Goal: Task Accomplishment & Management: Manage account settings

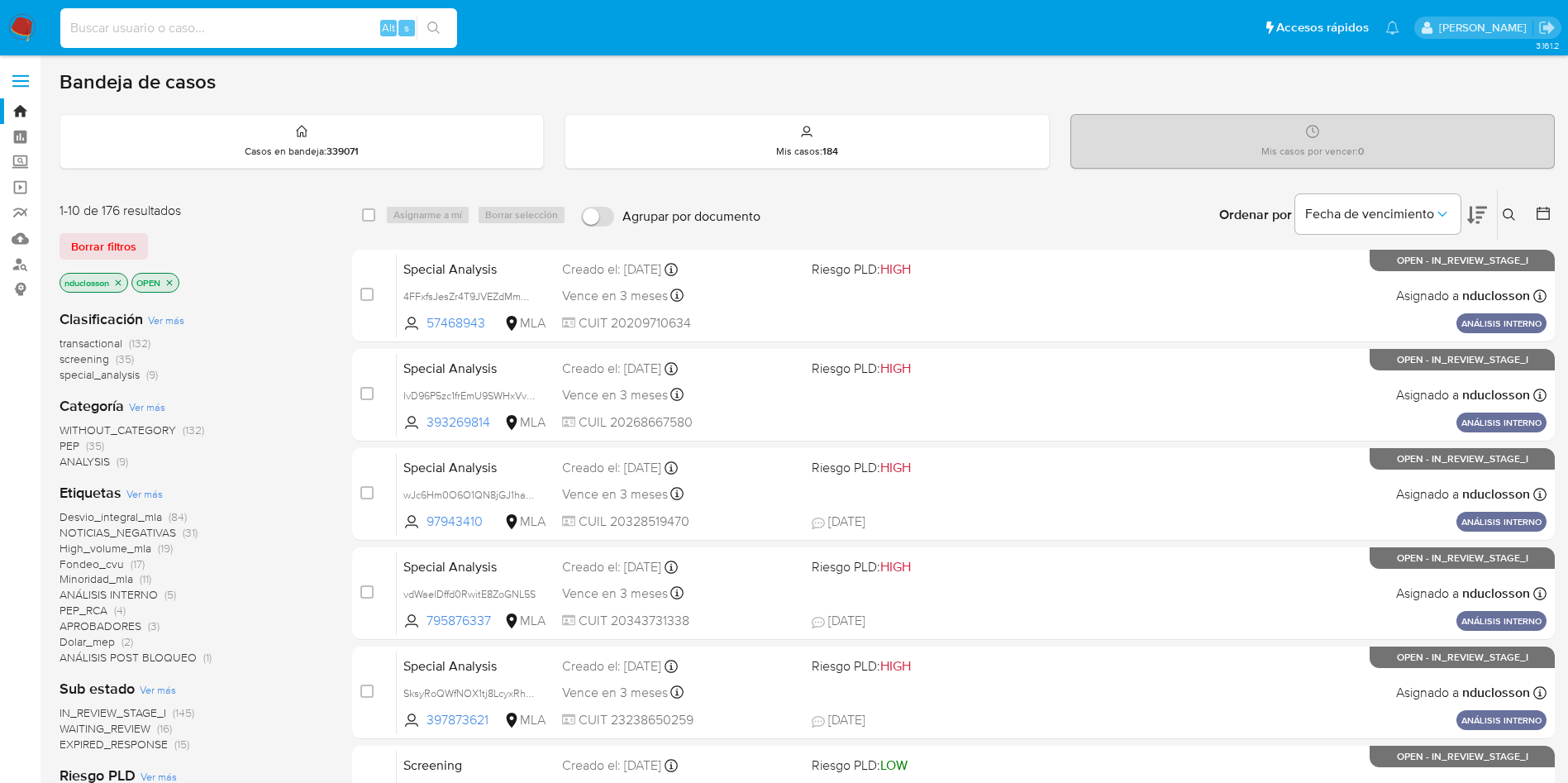
click at [229, 18] on input at bounding box center [259, 28] width 396 height 21
paste input "T6FsX3o2f0a1k7w7VXBpUOm4"
type input "T6FsX3o2f0a1k7w7VXBpUOm4"
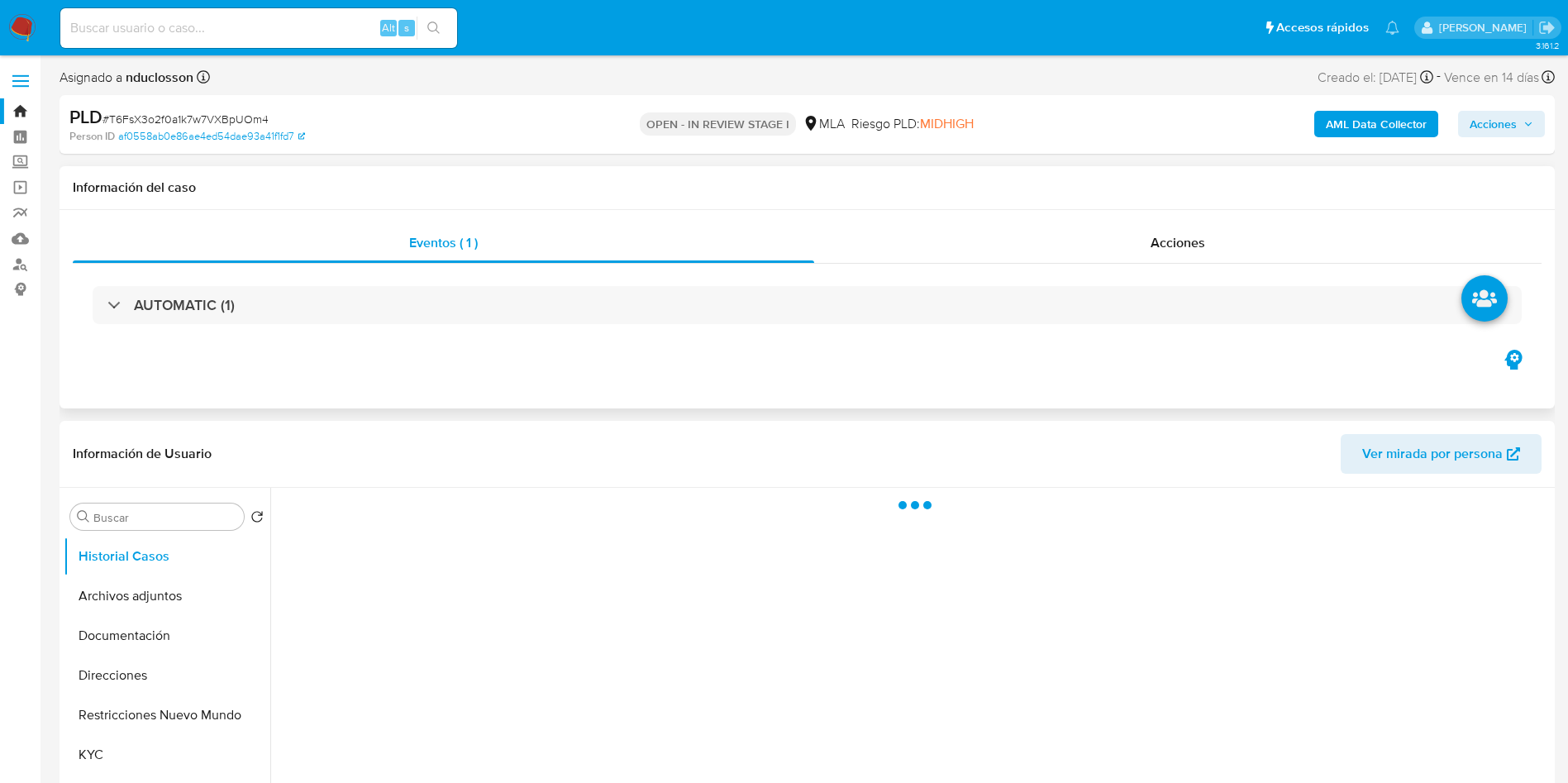
select select "10"
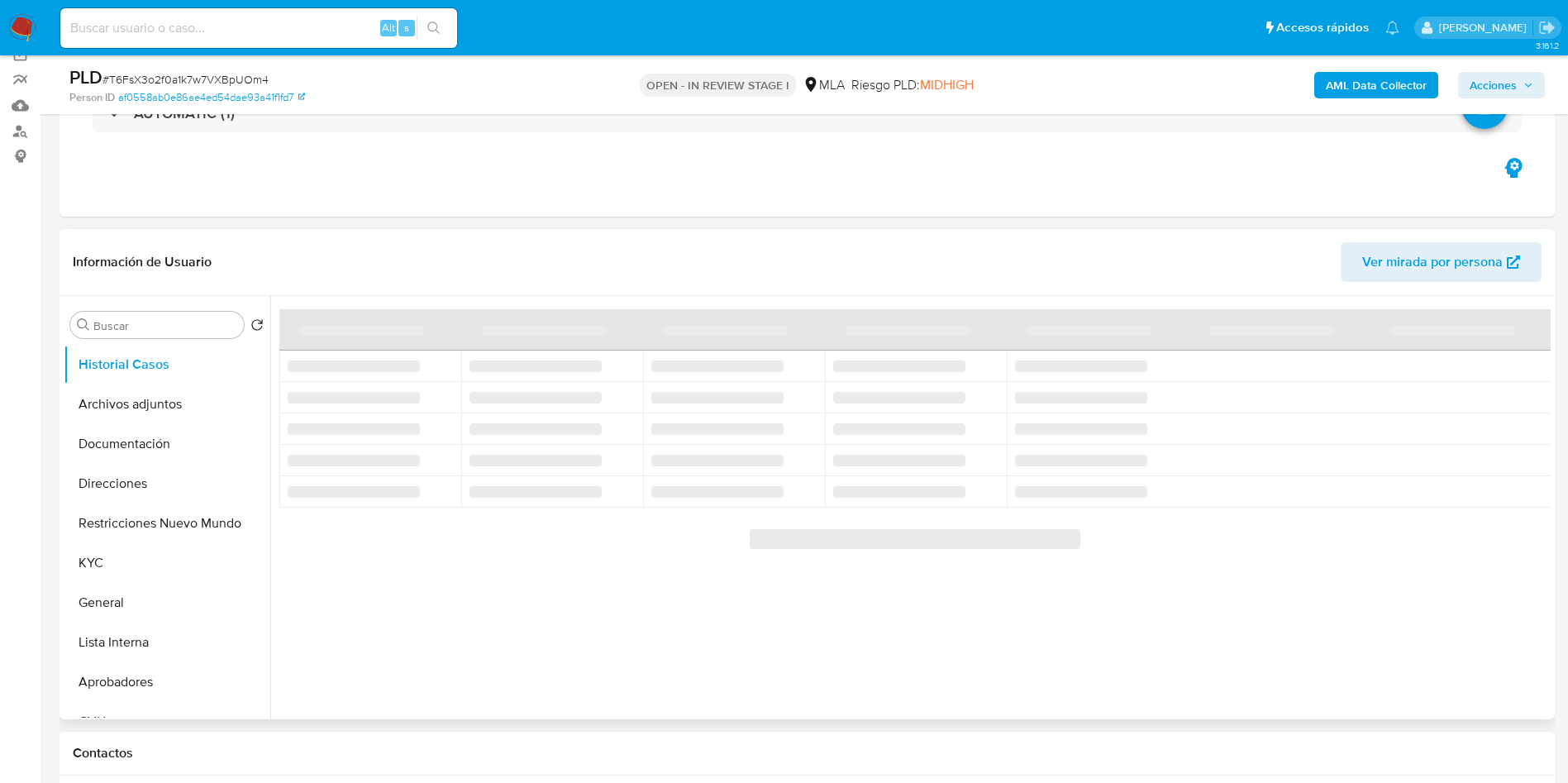
scroll to position [248, 0]
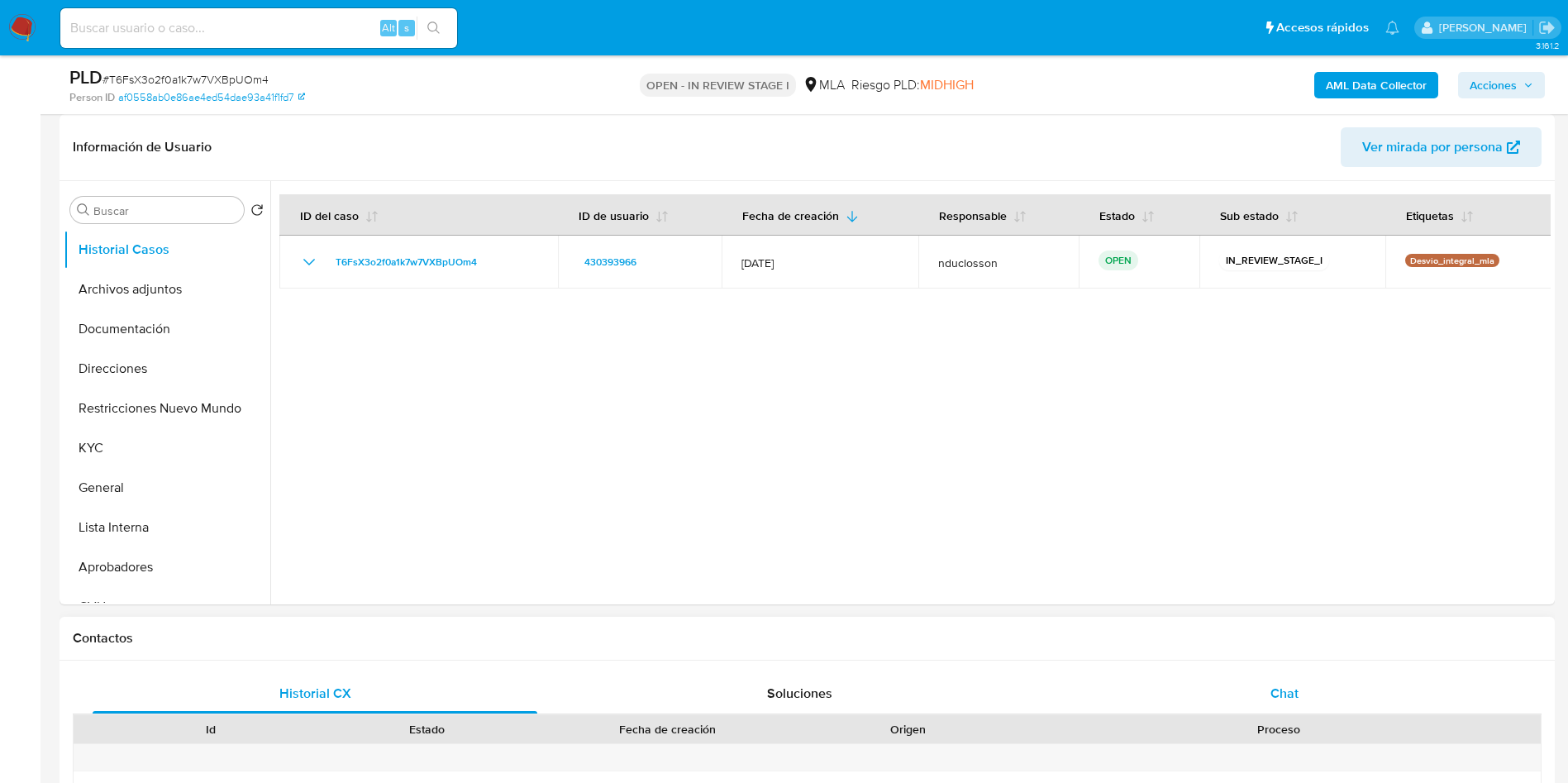
click at [1312, 703] on div "Chat" at bounding box center [1284, 693] width 445 height 40
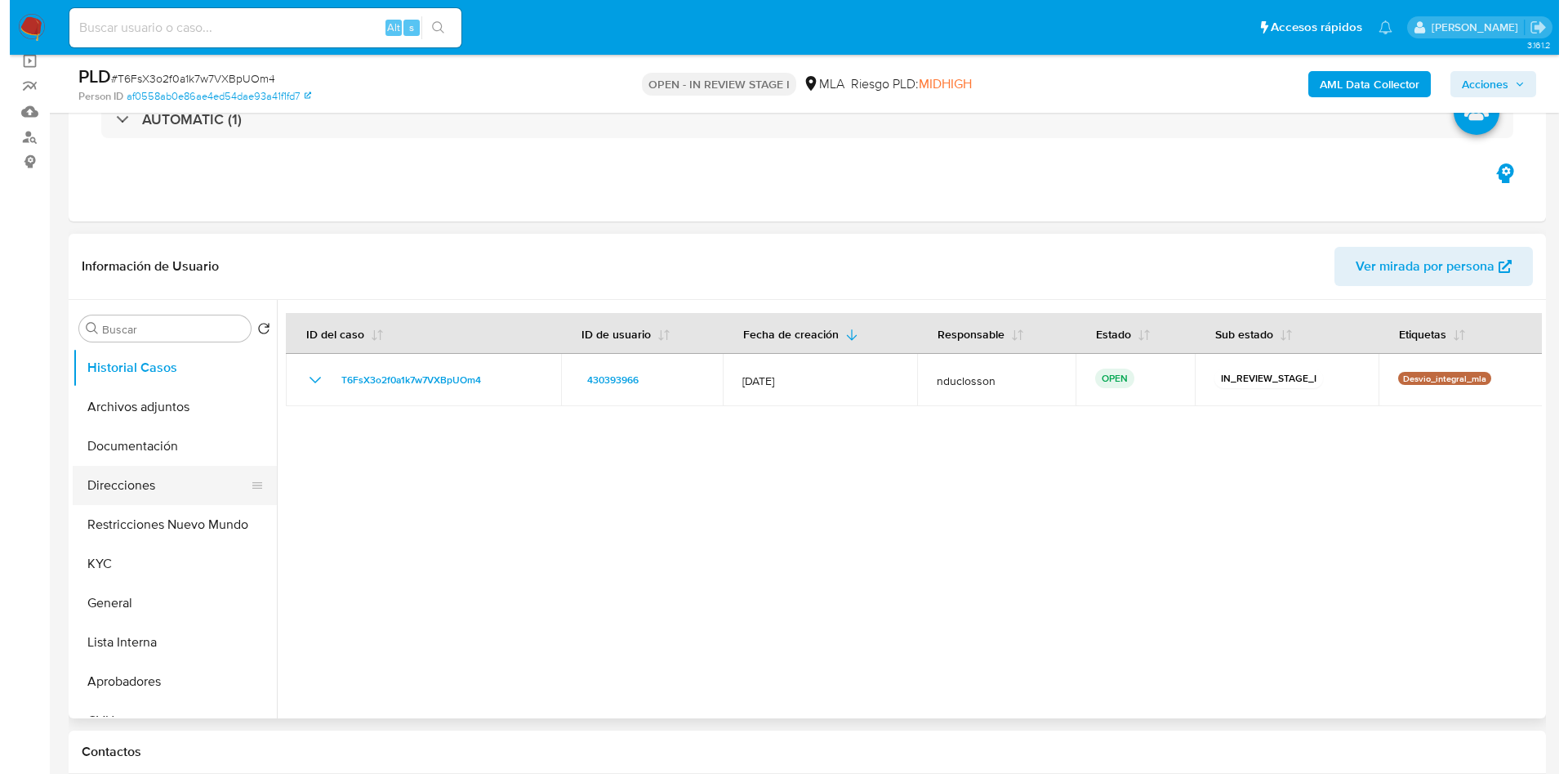
scroll to position [123, 0]
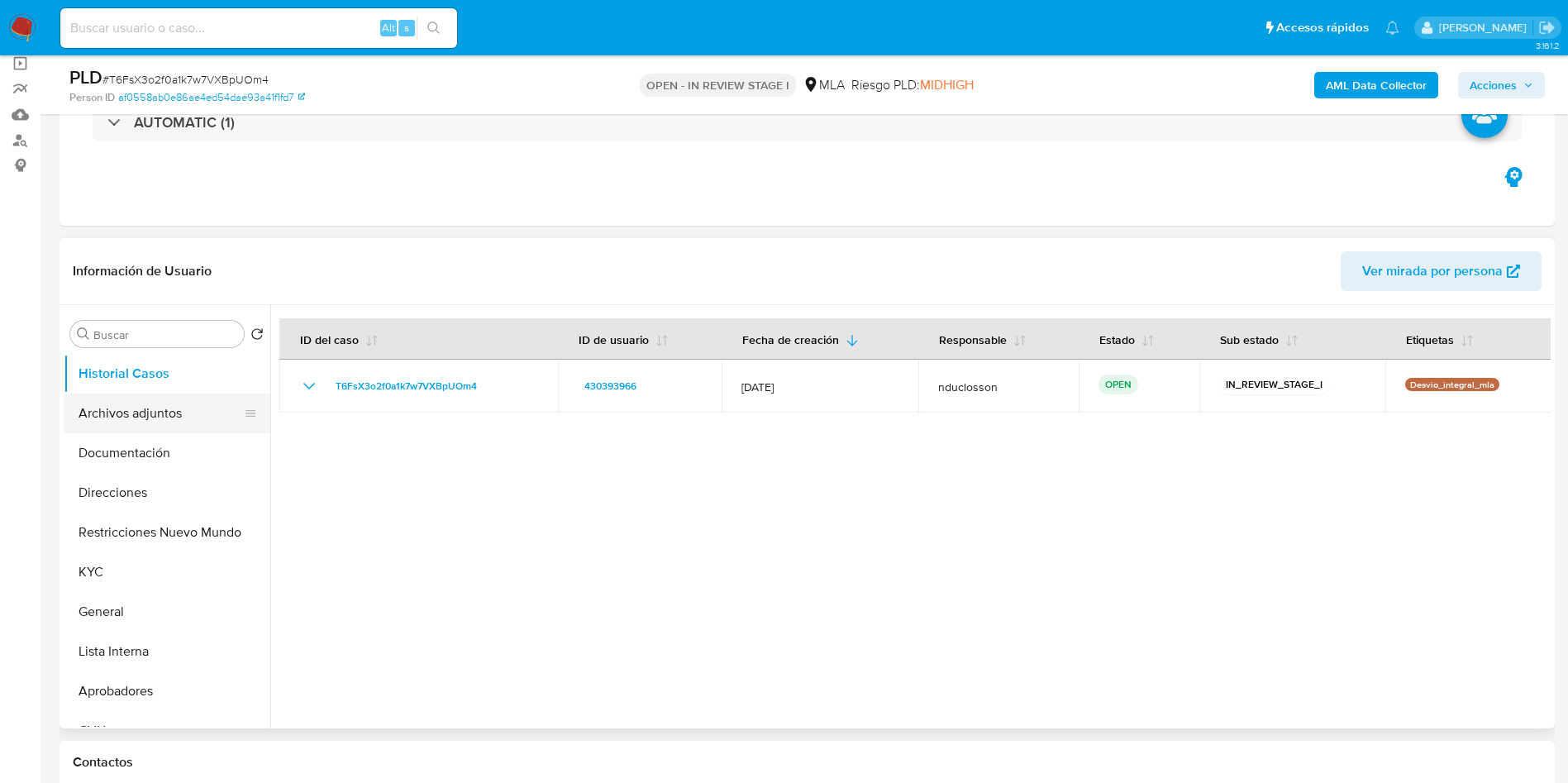
click at [95, 421] on button "Archivos adjuntos" at bounding box center [160, 413] width 194 height 40
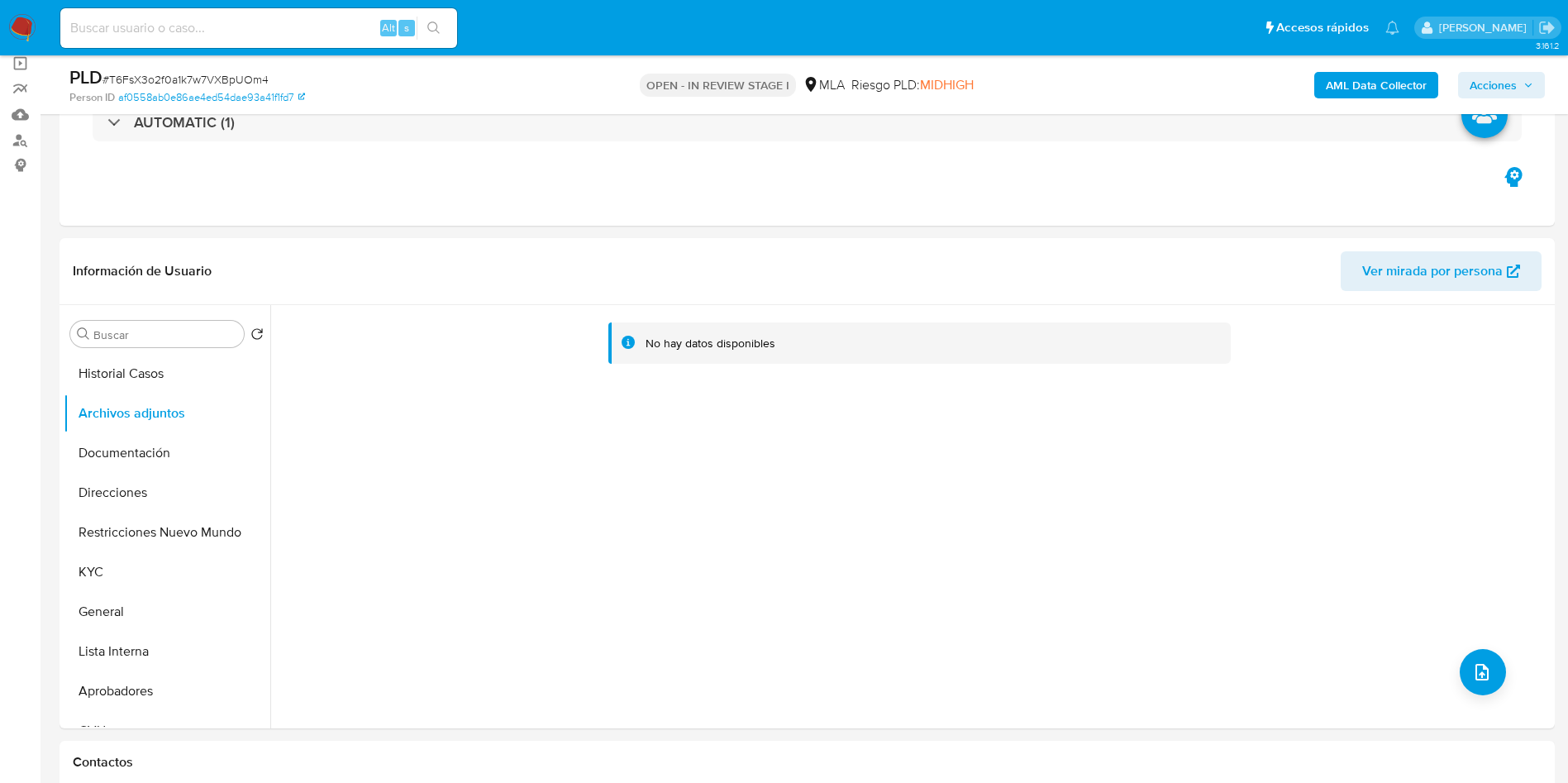
click at [1339, 73] on b "AML Data Collector" at bounding box center [1376, 85] width 100 height 26
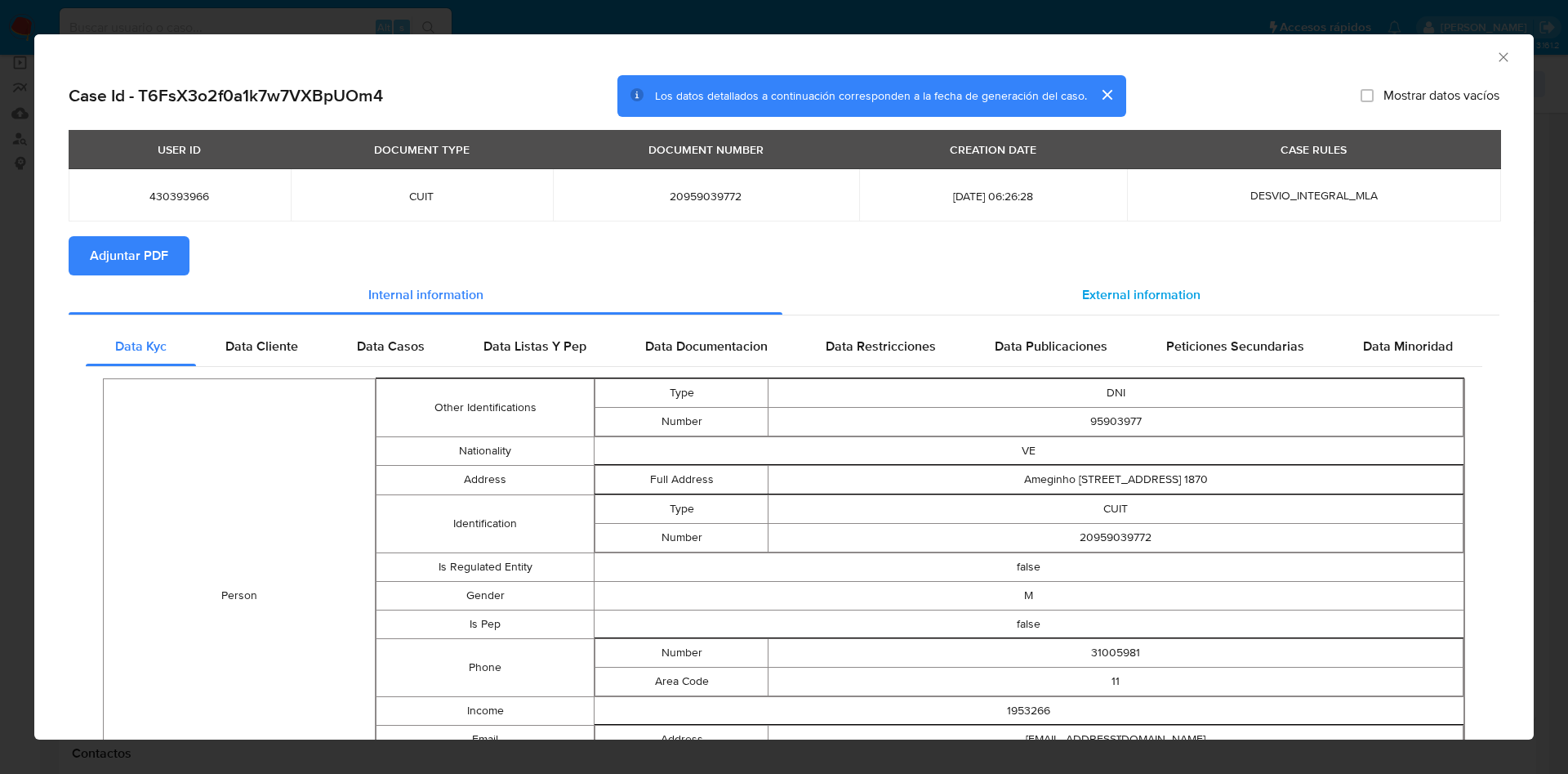
click at [1071, 304] on div "External information" at bounding box center [1141, 294] width 717 height 39
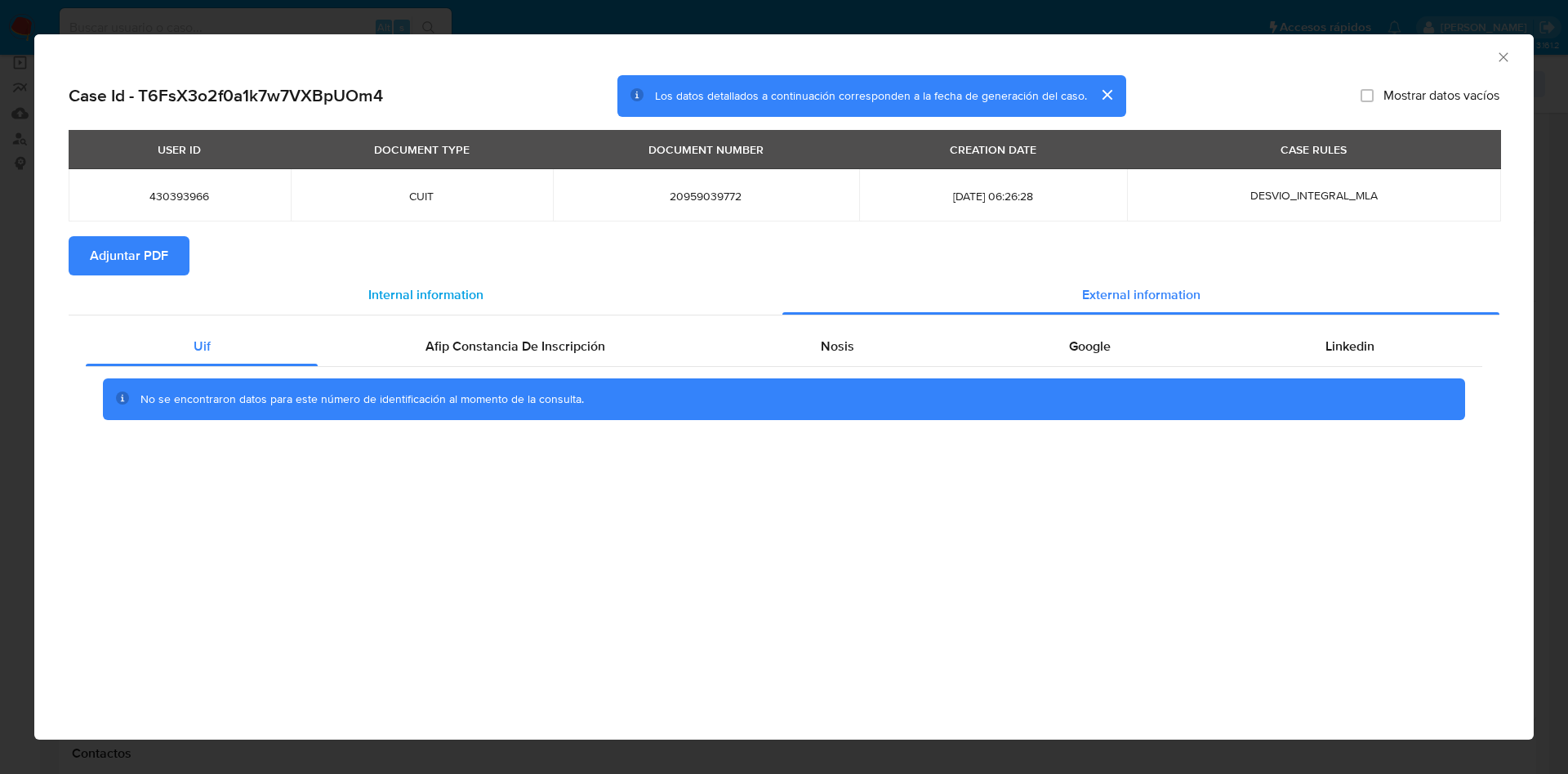
click at [425, 288] on span "Internal information" at bounding box center [426, 295] width 115 height 19
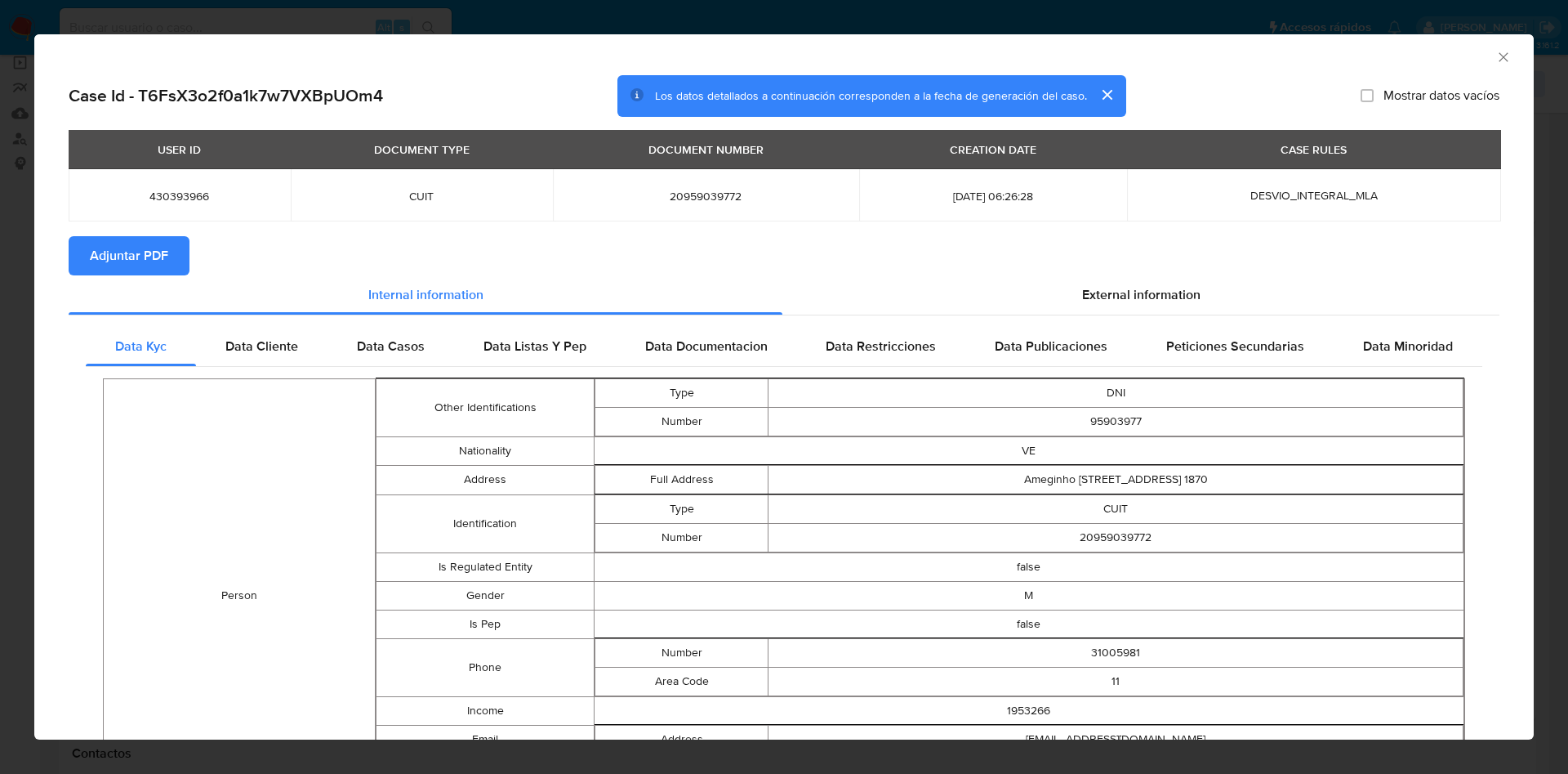
click at [164, 260] on span "Adjuntar PDF" at bounding box center [129, 255] width 78 height 36
click at [1082, 288] on span "External information" at bounding box center [1142, 297] width 118 height 19
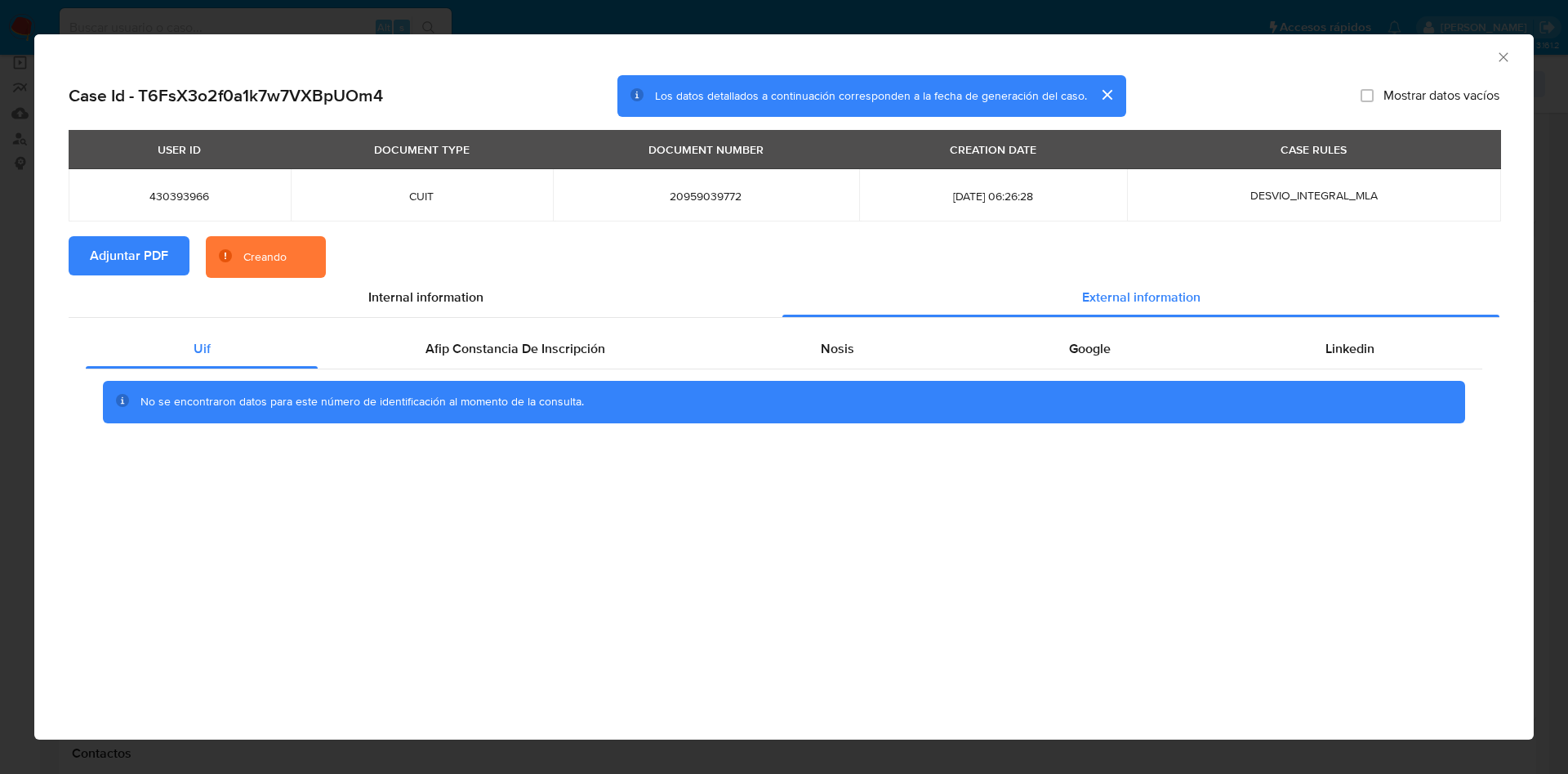
click at [448, 322] on div "Uif Afip Constancia De Inscripción Nosis Google Linkedin No se encontraron dato…" at bounding box center [784, 381] width 1431 height 128
click at [467, 329] on div "Afip Constancia De Inscripción" at bounding box center [514, 348] width 394 height 39
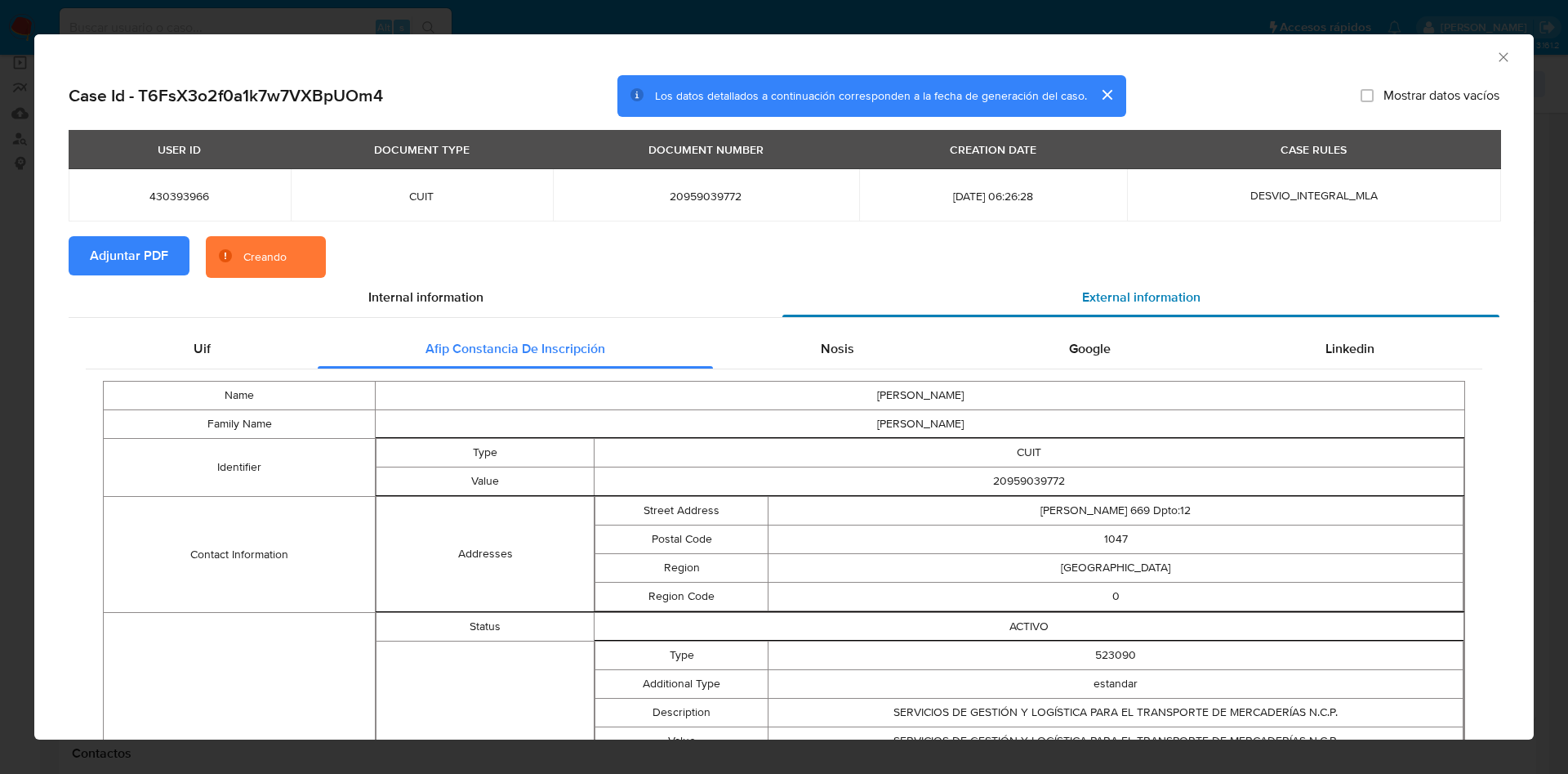
click at [845, 309] on div "External information" at bounding box center [1141, 297] width 717 height 39
click at [844, 358] on div "Nosis" at bounding box center [836, 346] width 248 height 39
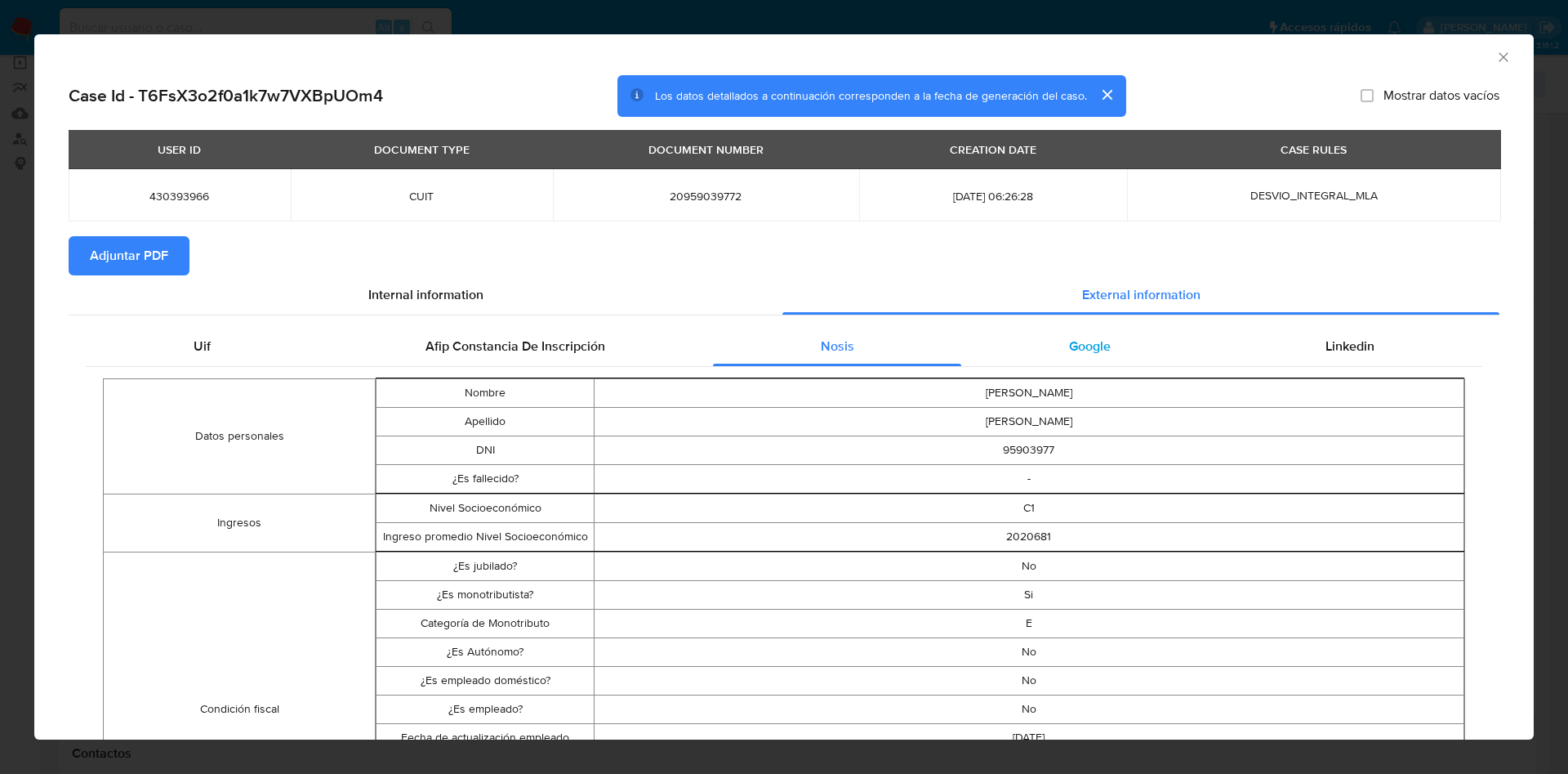
click at [1075, 331] on div "Google" at bounding box center [1089, 346] width 257 height 39
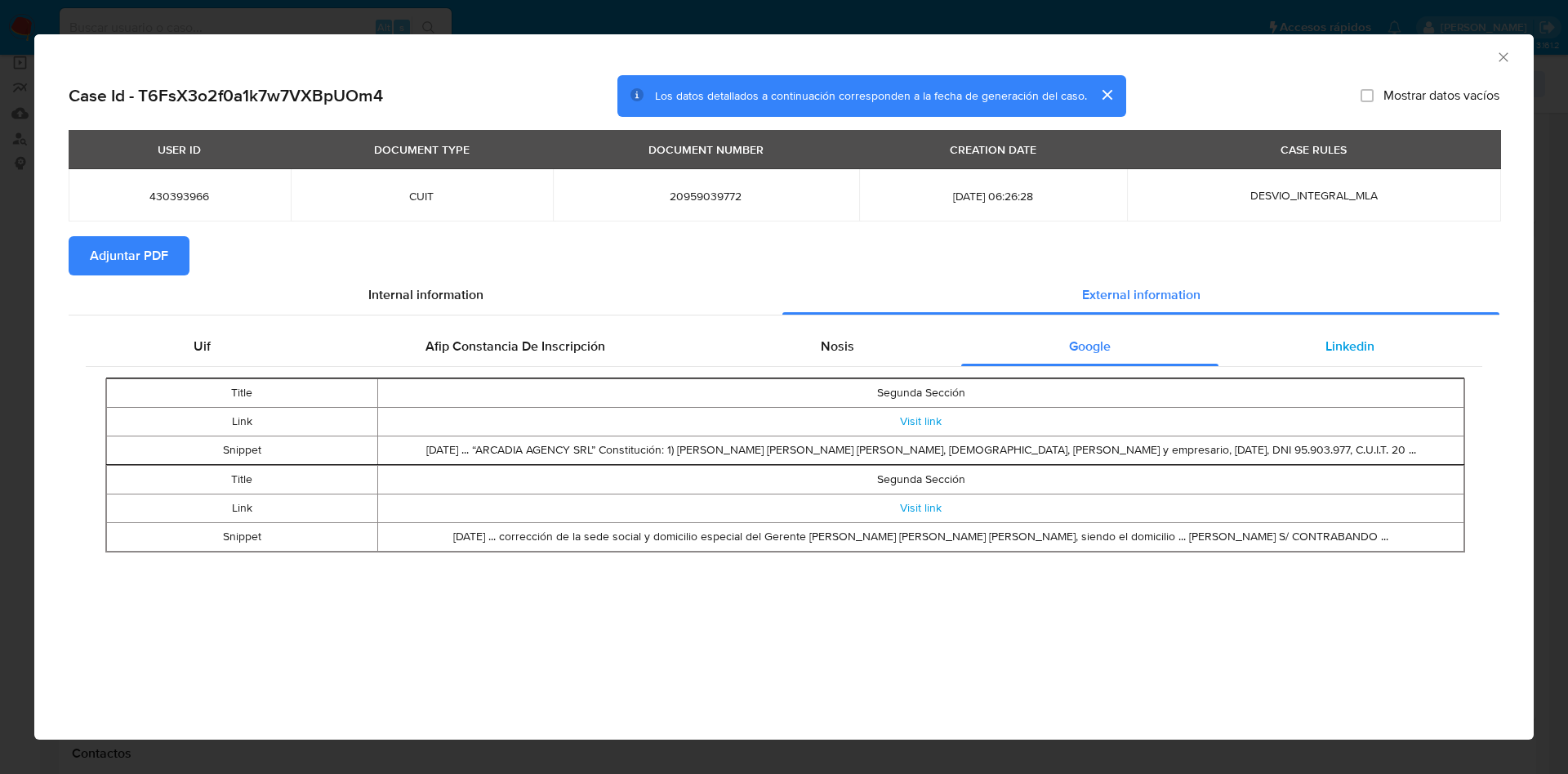
click at [1326, 351] on span "Linkedin" at bounding box center [1350, 347] width 49 height 19
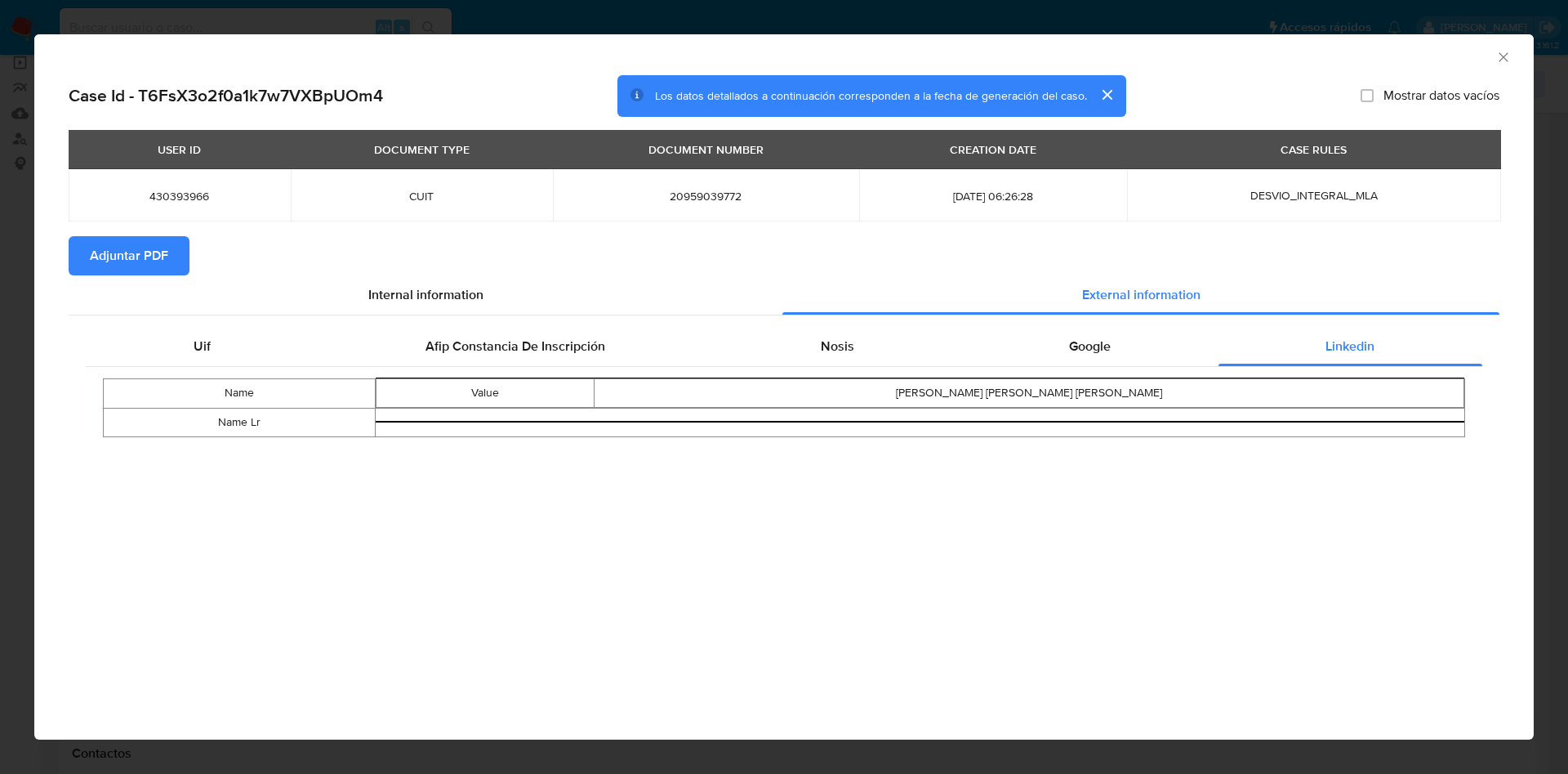
click at [1504, 57] on icon "Cerrar ventana" at bounding box center [1503, 57] width 17 height 17
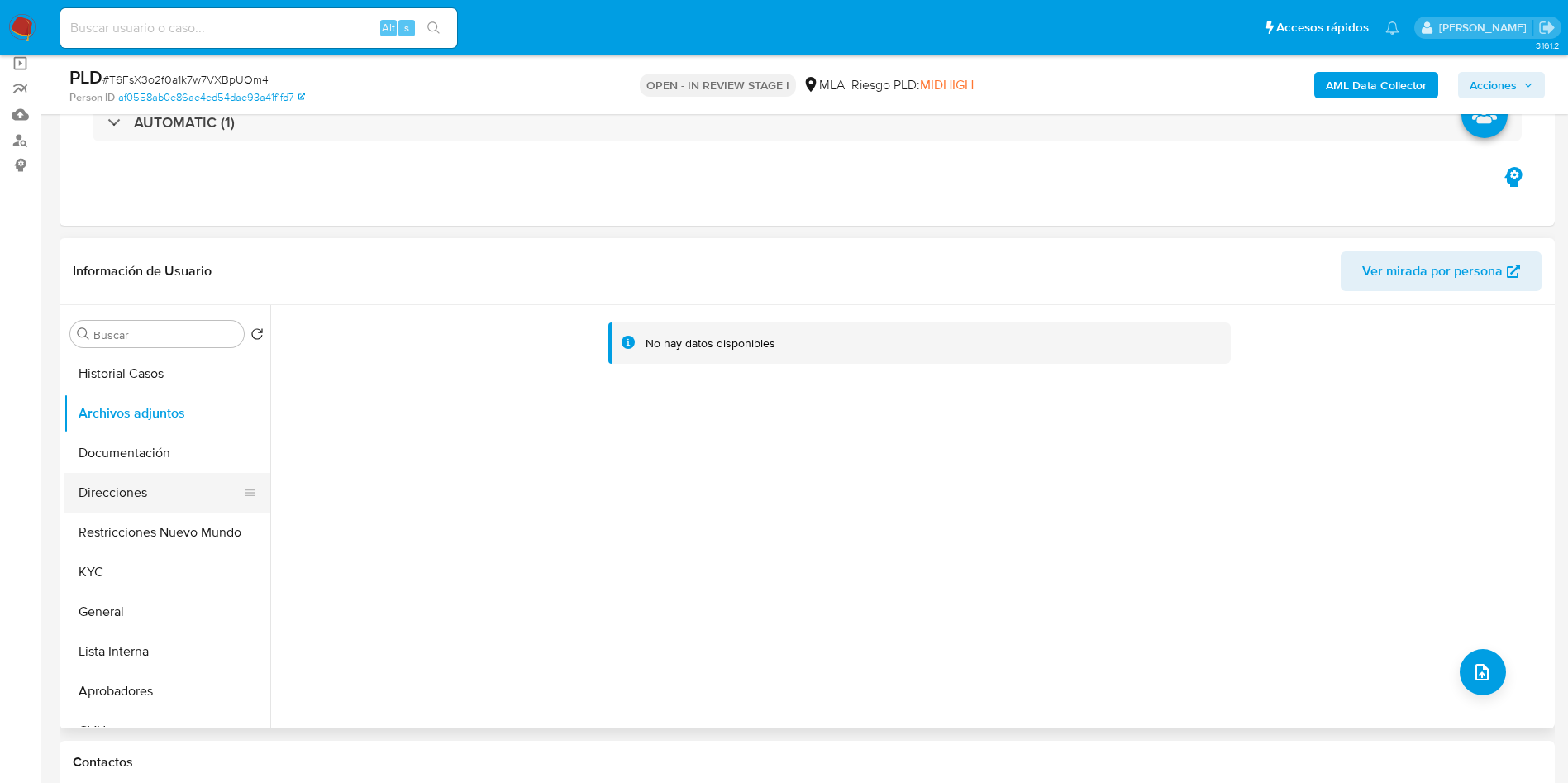
click at [155, 473] on button "Direcciones" at bounding box center [160, 492] width 194 height 40
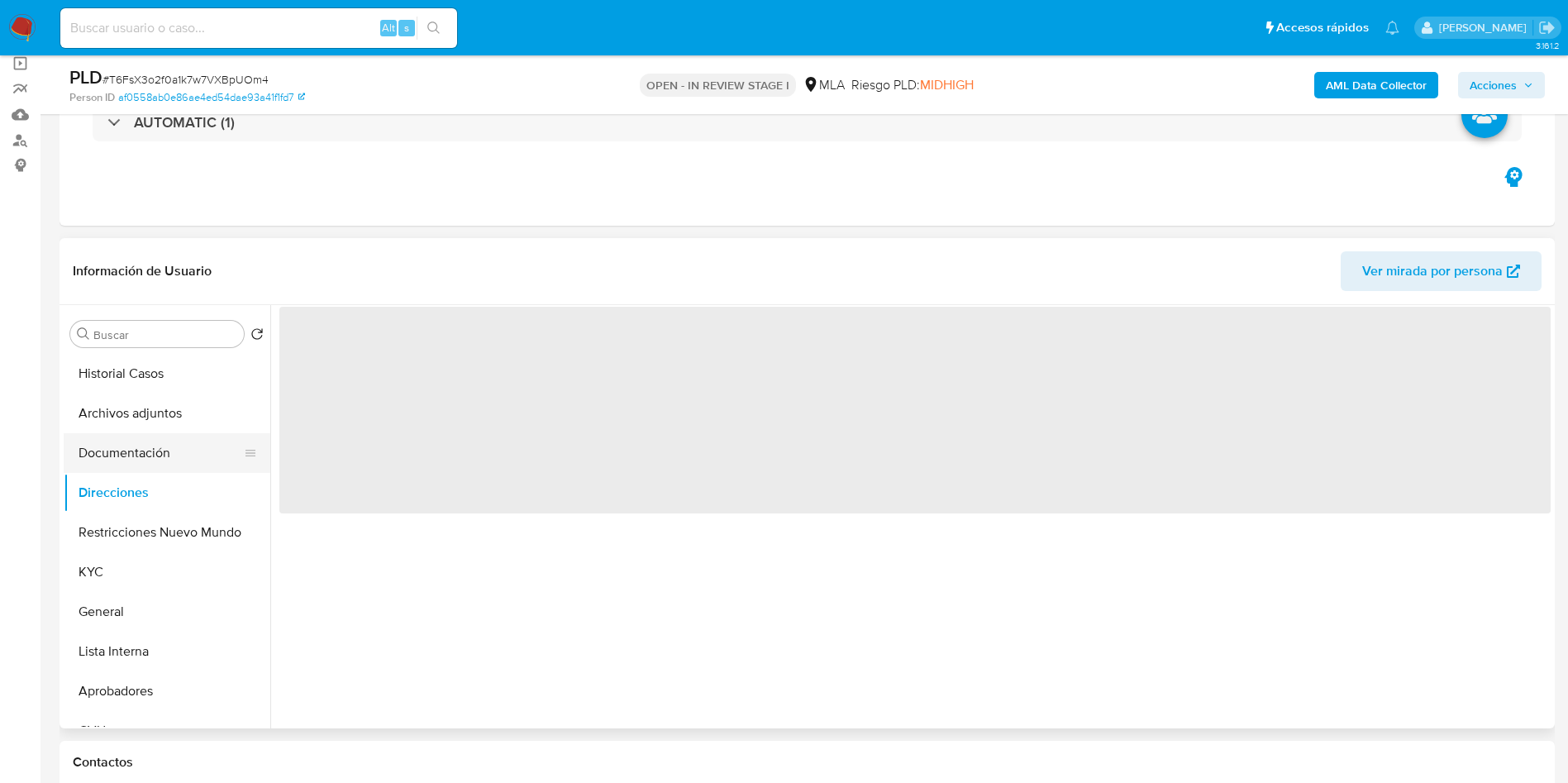
click at [137, 450] on button "Documentación" at bounding box center [160, 453] width 194 height 40
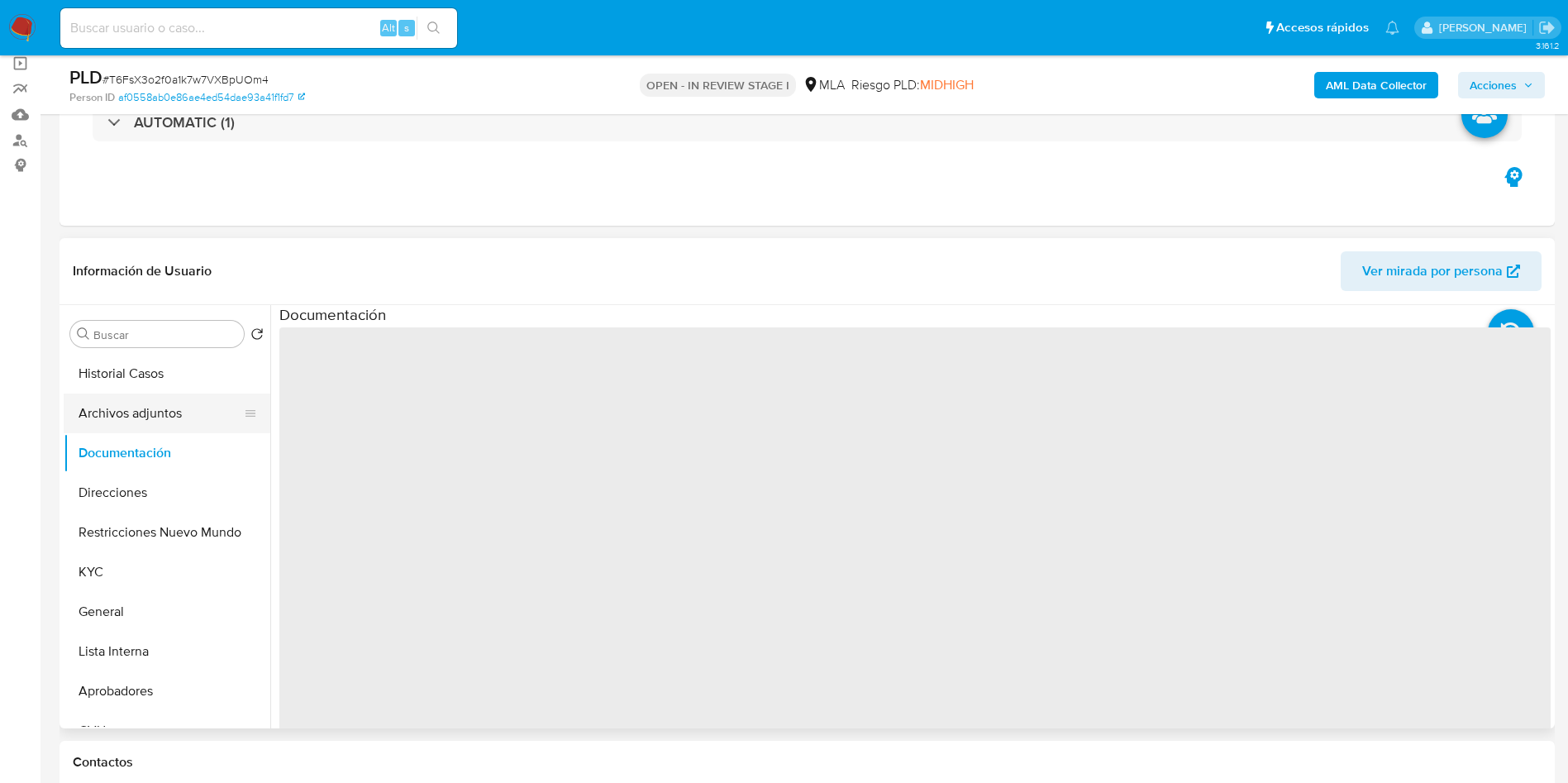
click at [137, 410] on button "Archivos adjuntos" at bounding box center [160, 413] width 194 height 40
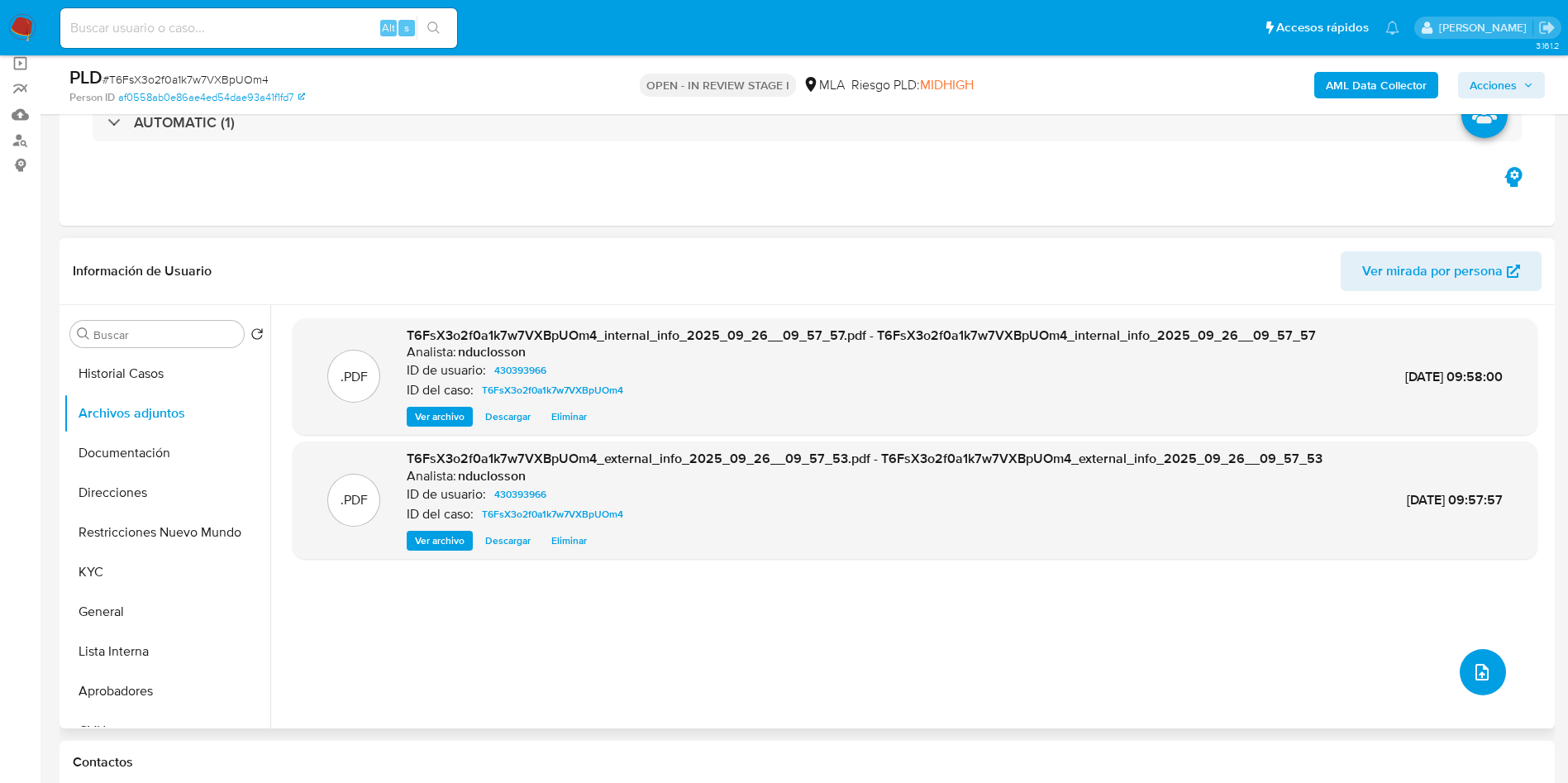
click at [1479, 683] on button "upload-file" at bounding box center [1483, 672] width 47 height 47
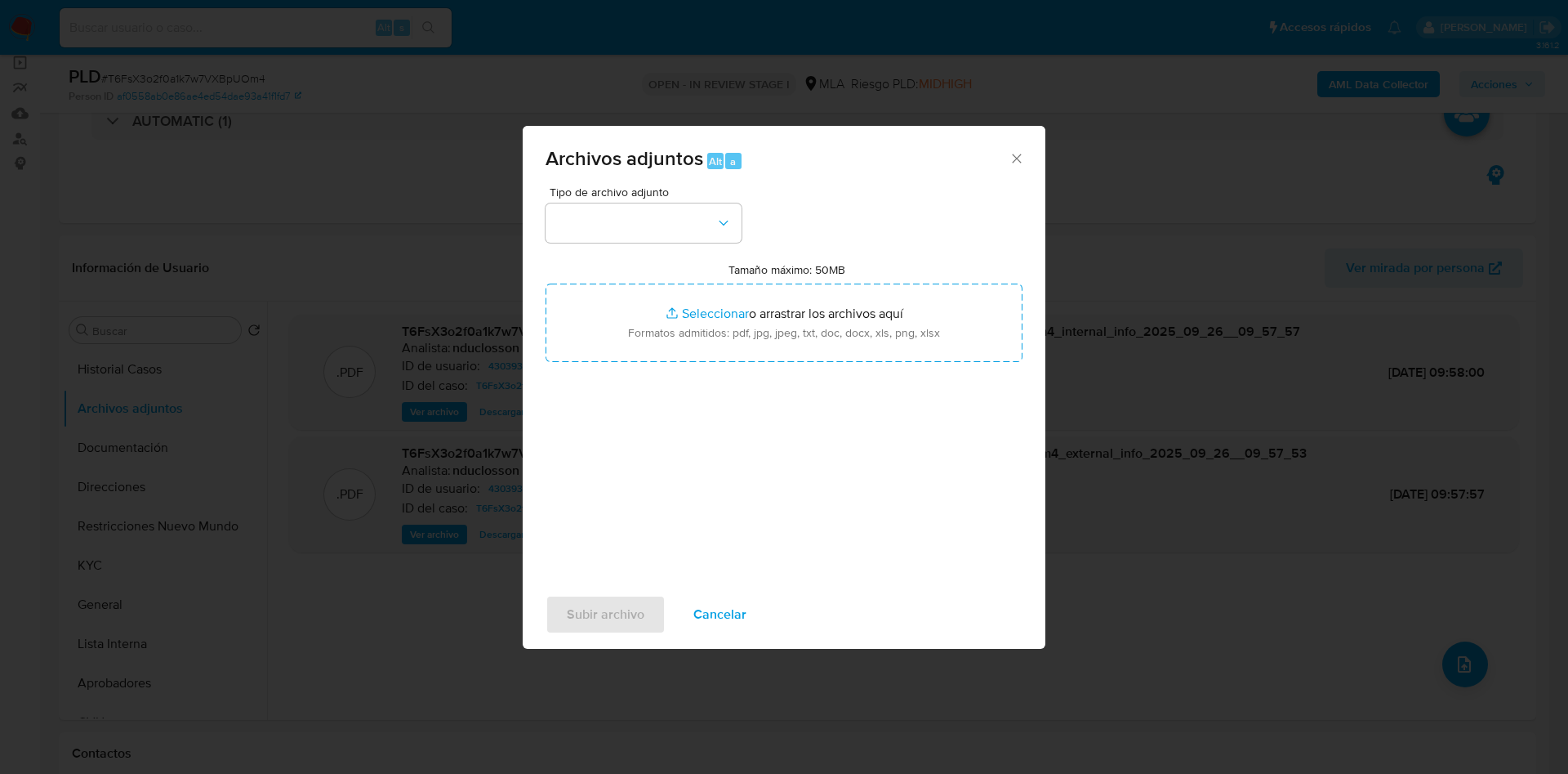
click at [652, 201] on div "Tipo de archivo adjunto" at bounding box center [643, 214] width 196 height 57
click at [654, 207] on button "button" at bounding box center [643, 223] width 196 height 39
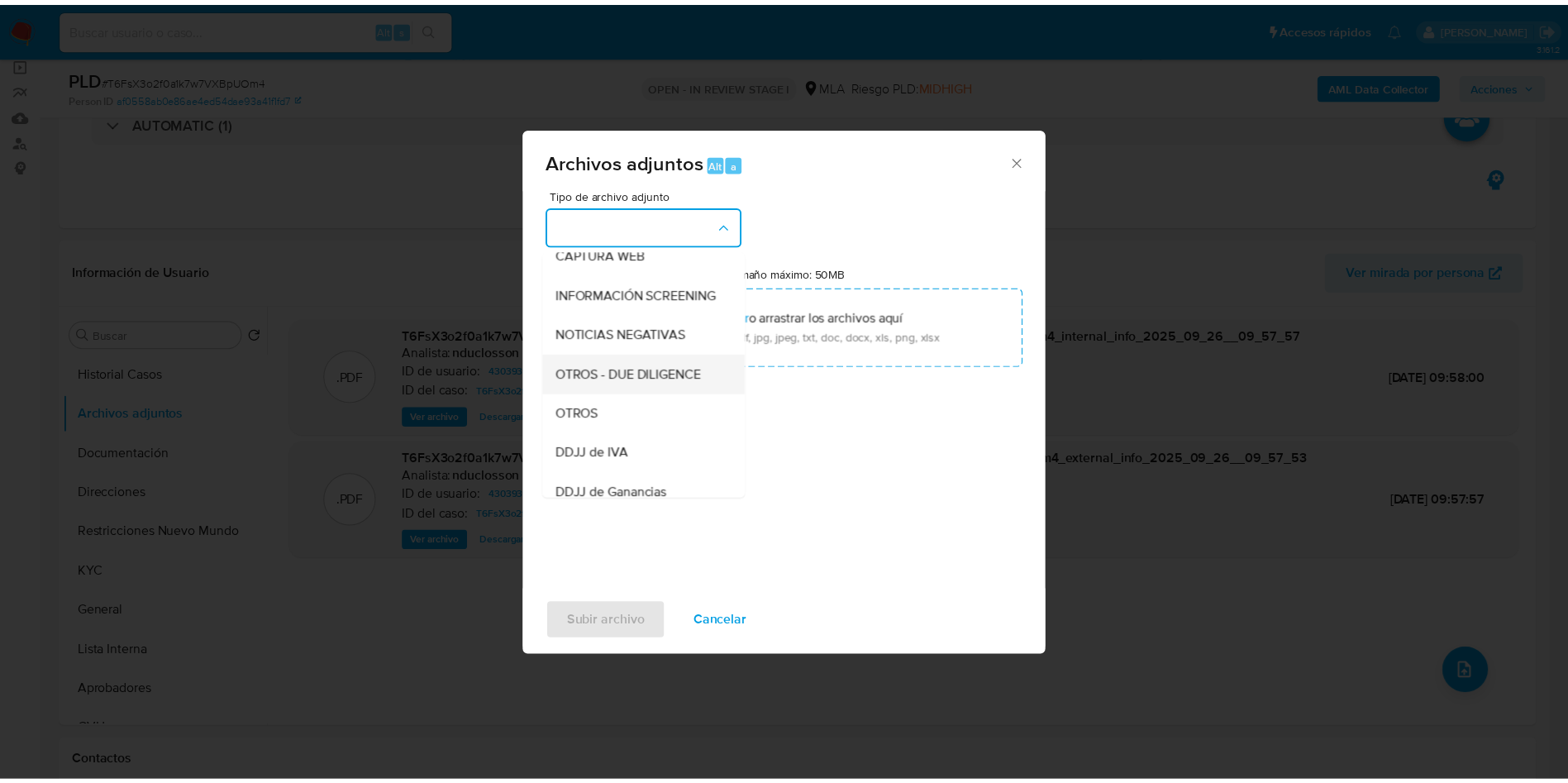
scroll to position [210, 0]
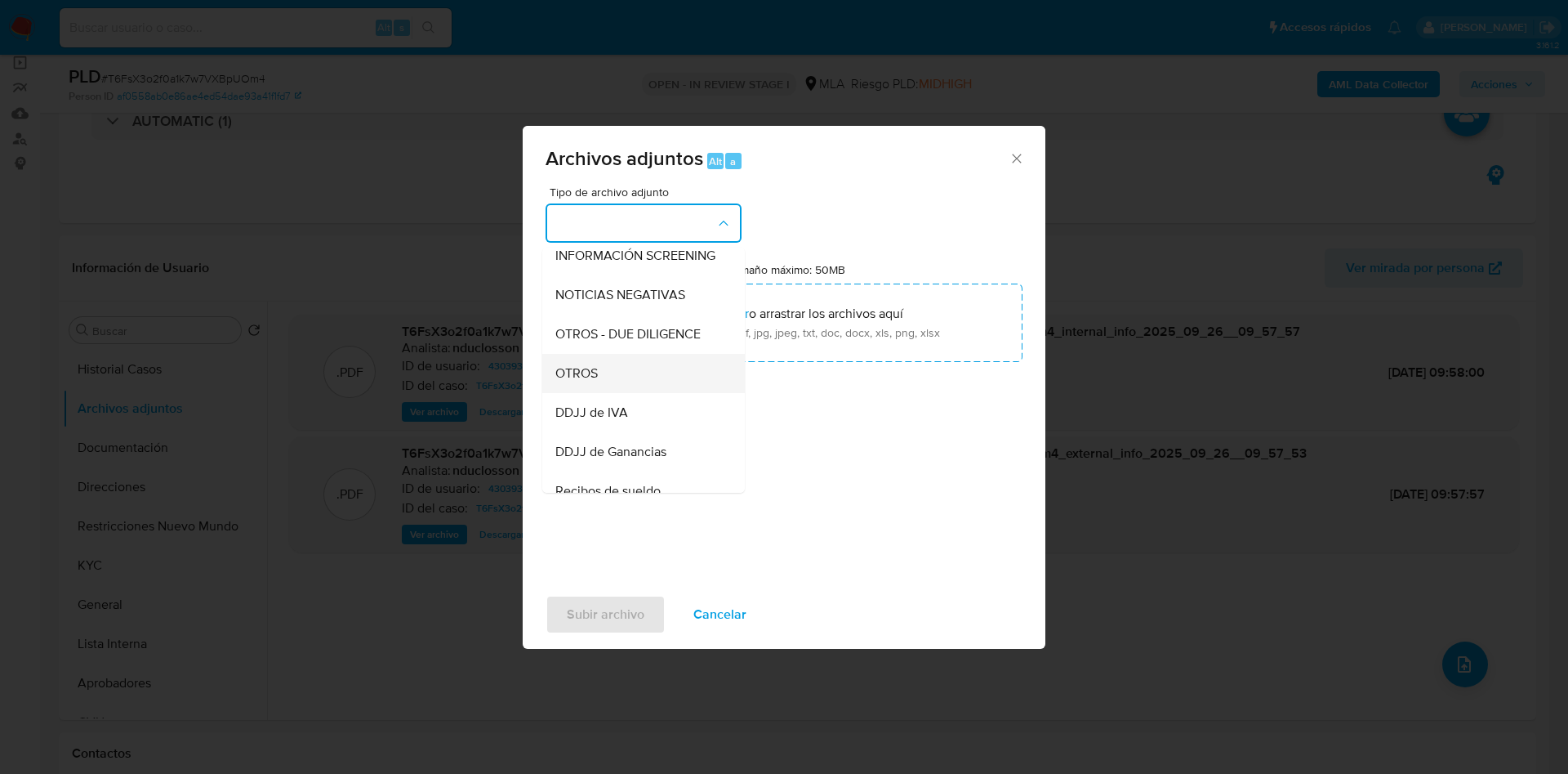
click at [601, 369] on div "OTROS" at bounding box center [638, 373] width 166 height 39
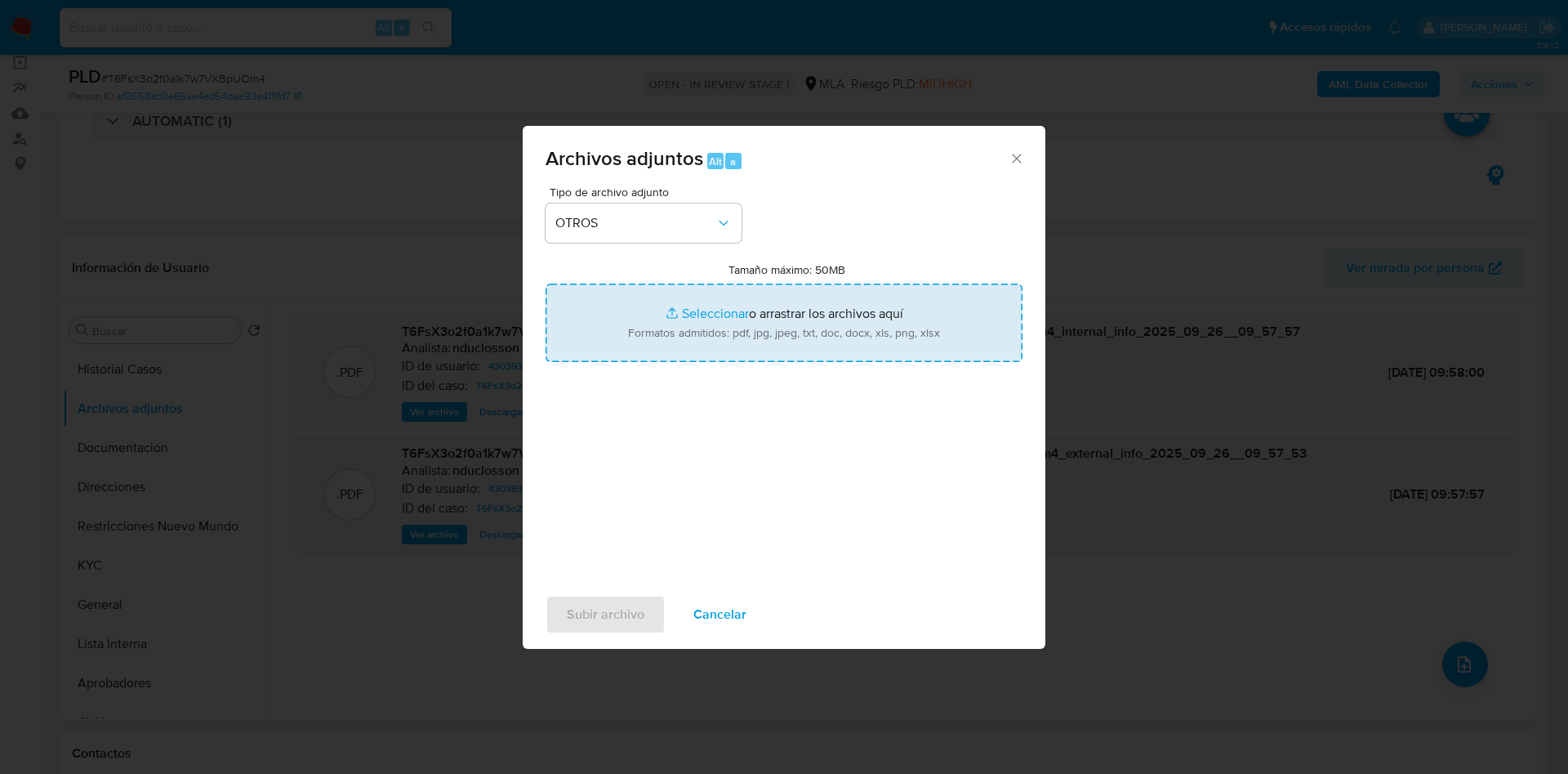
type input "C:\fakepath\Caselog T6FsX3o2f0a1k7w7VXBpUOm4.docx"
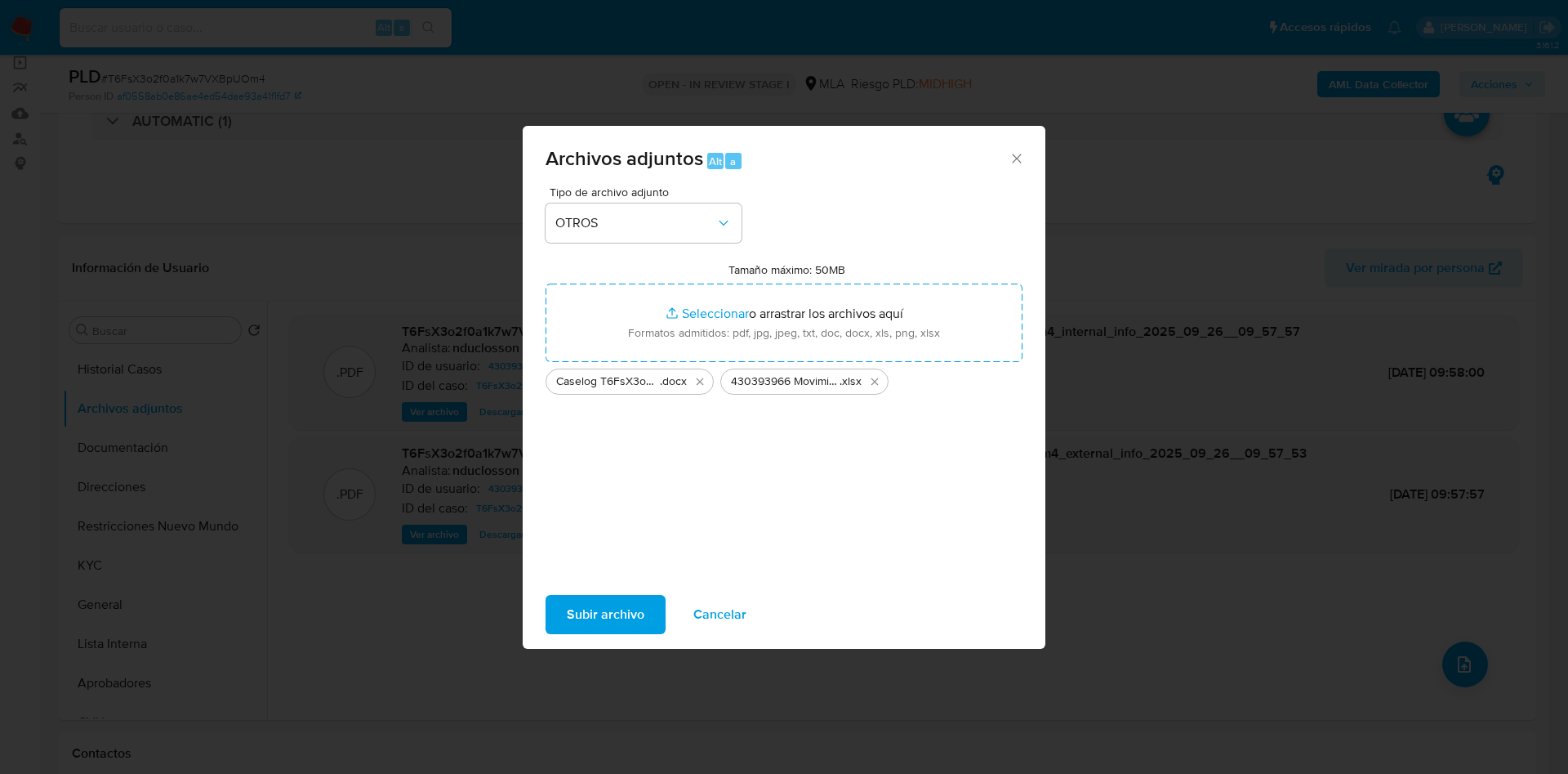
click at [591, 601] on span "Subir archivo" at bounding box center [605, 614] width 77 height 36
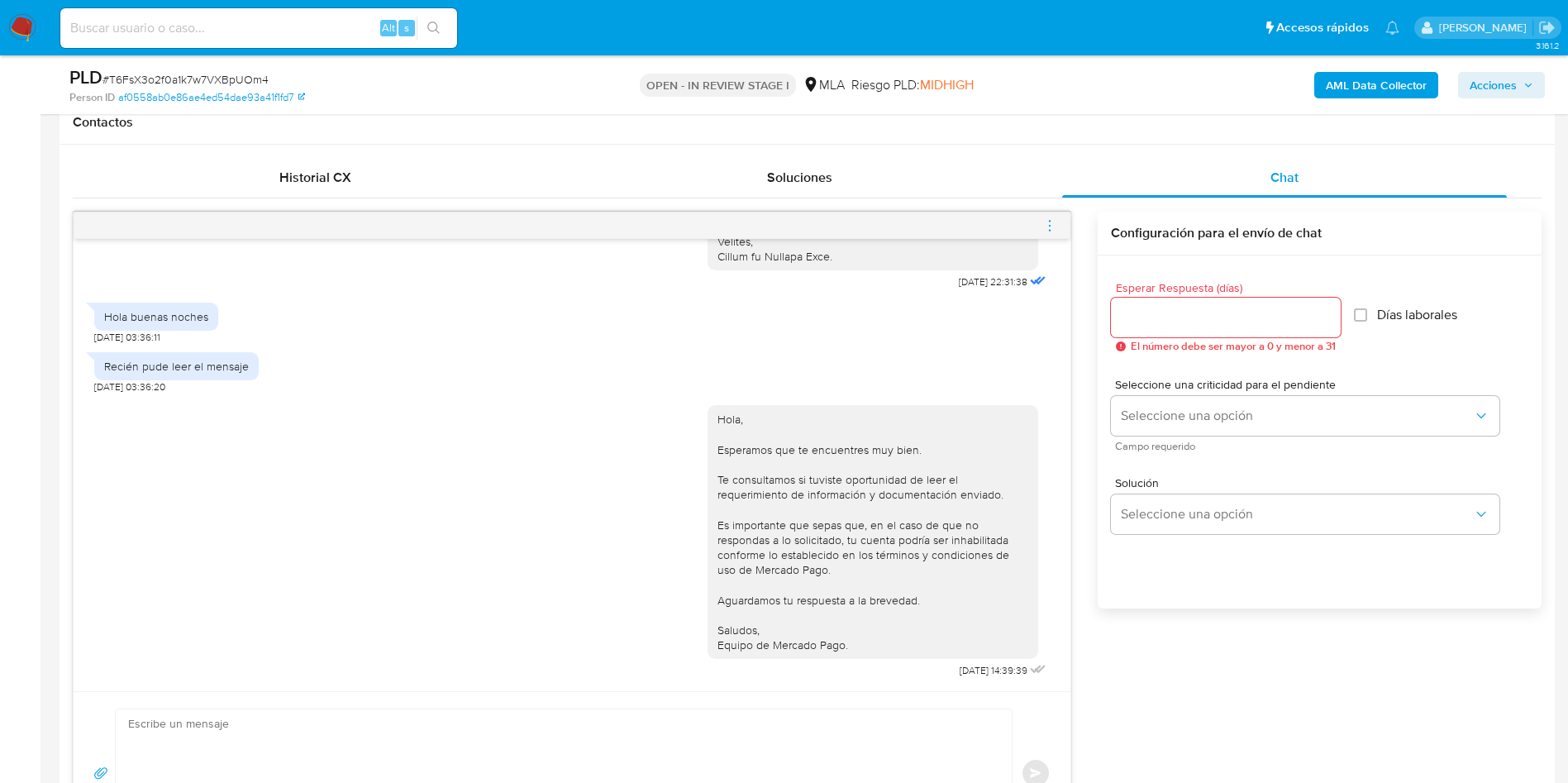
scroll to position [620, 0]
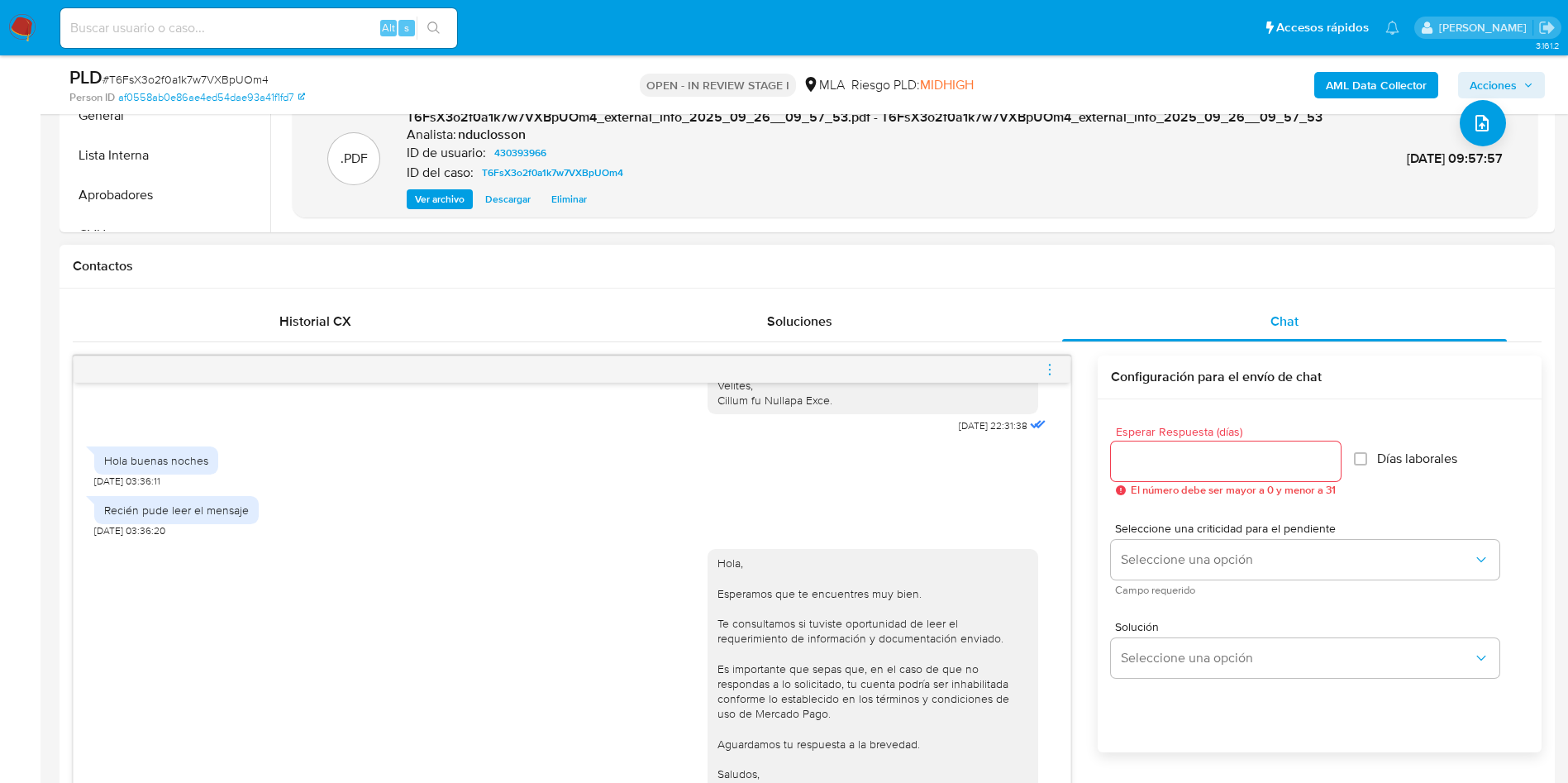
click at [1048, 373] on icon "menu-action" at bounding box center [1049, 369] width 15 height 15
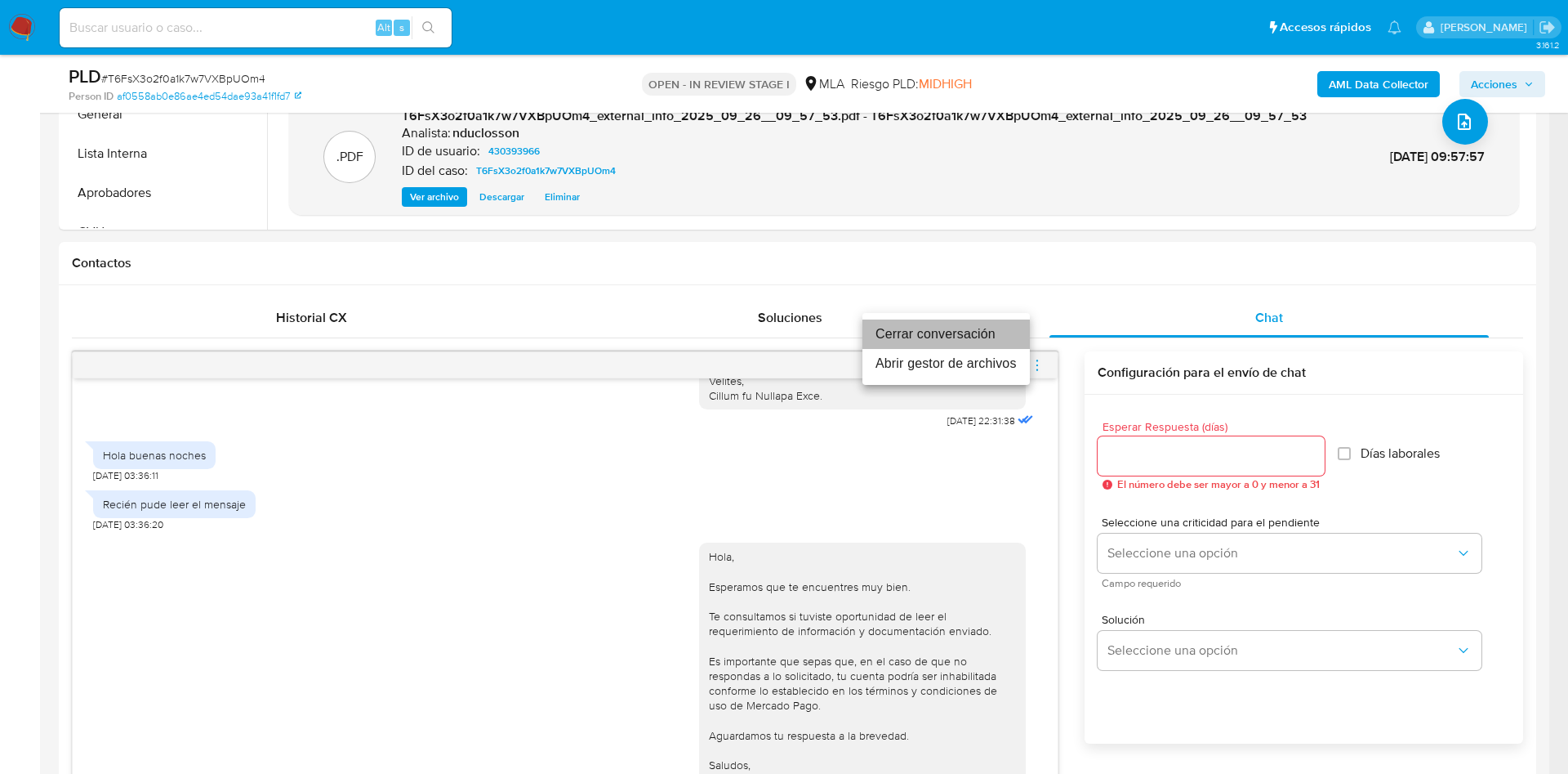
click at [897, 328] on li "Cerrar conversación" at bounding box center [946, 334] width 167 height 30
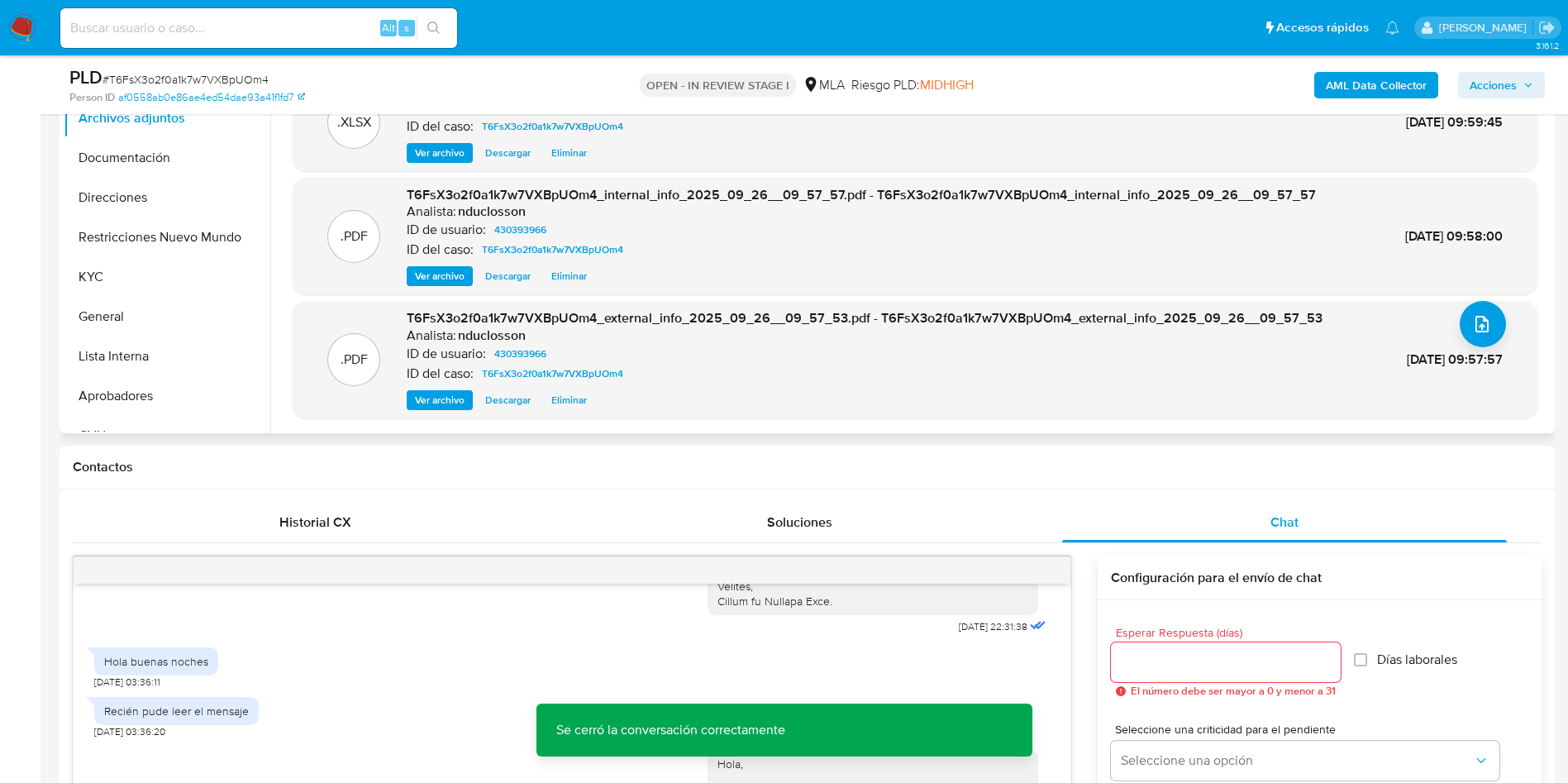
scroll to position [372, 0]
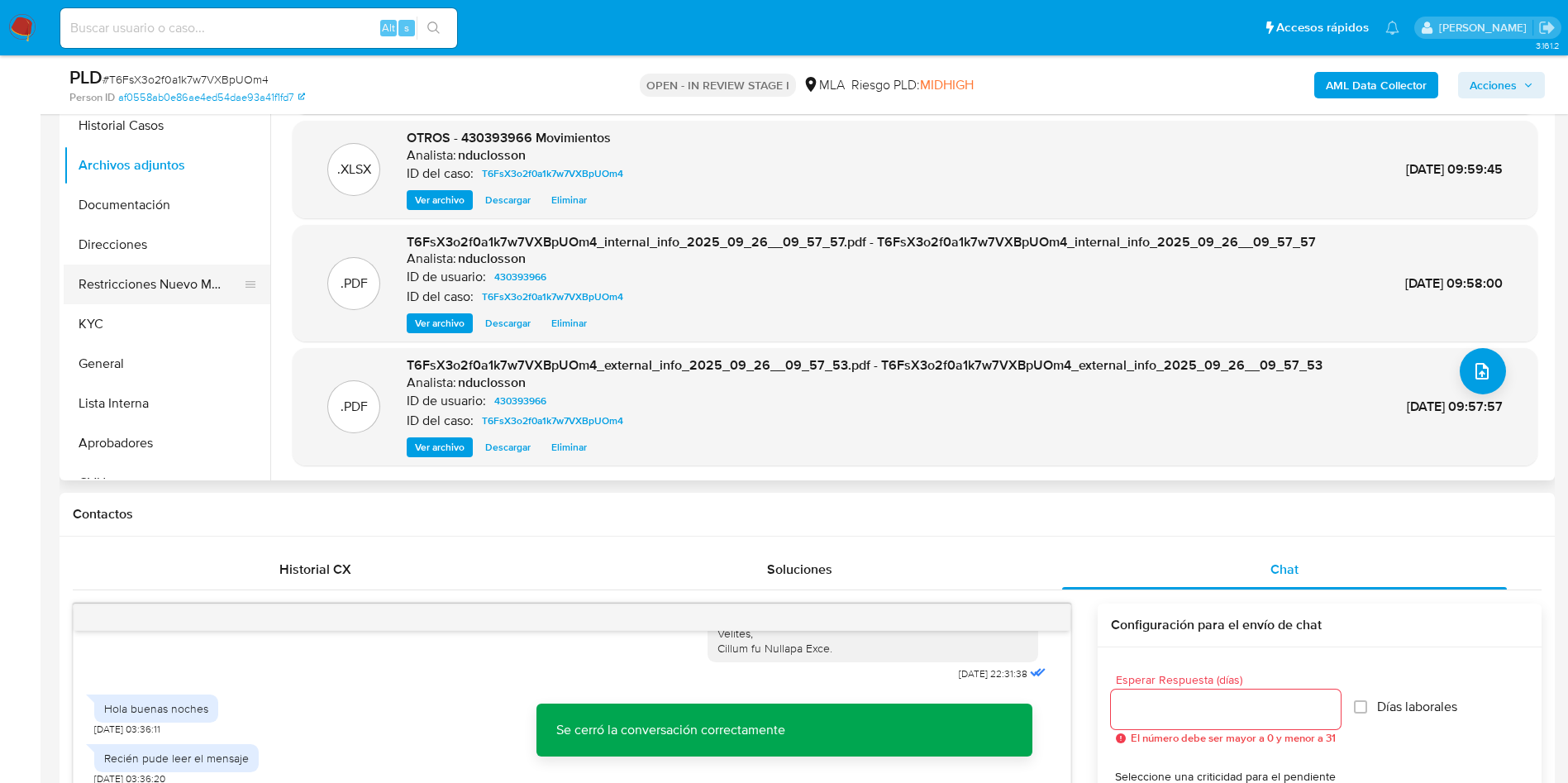
click at [137, 271] on button "Restricciones Nuevo Mundo" at bounding box center [160, 284] width 194 height 40
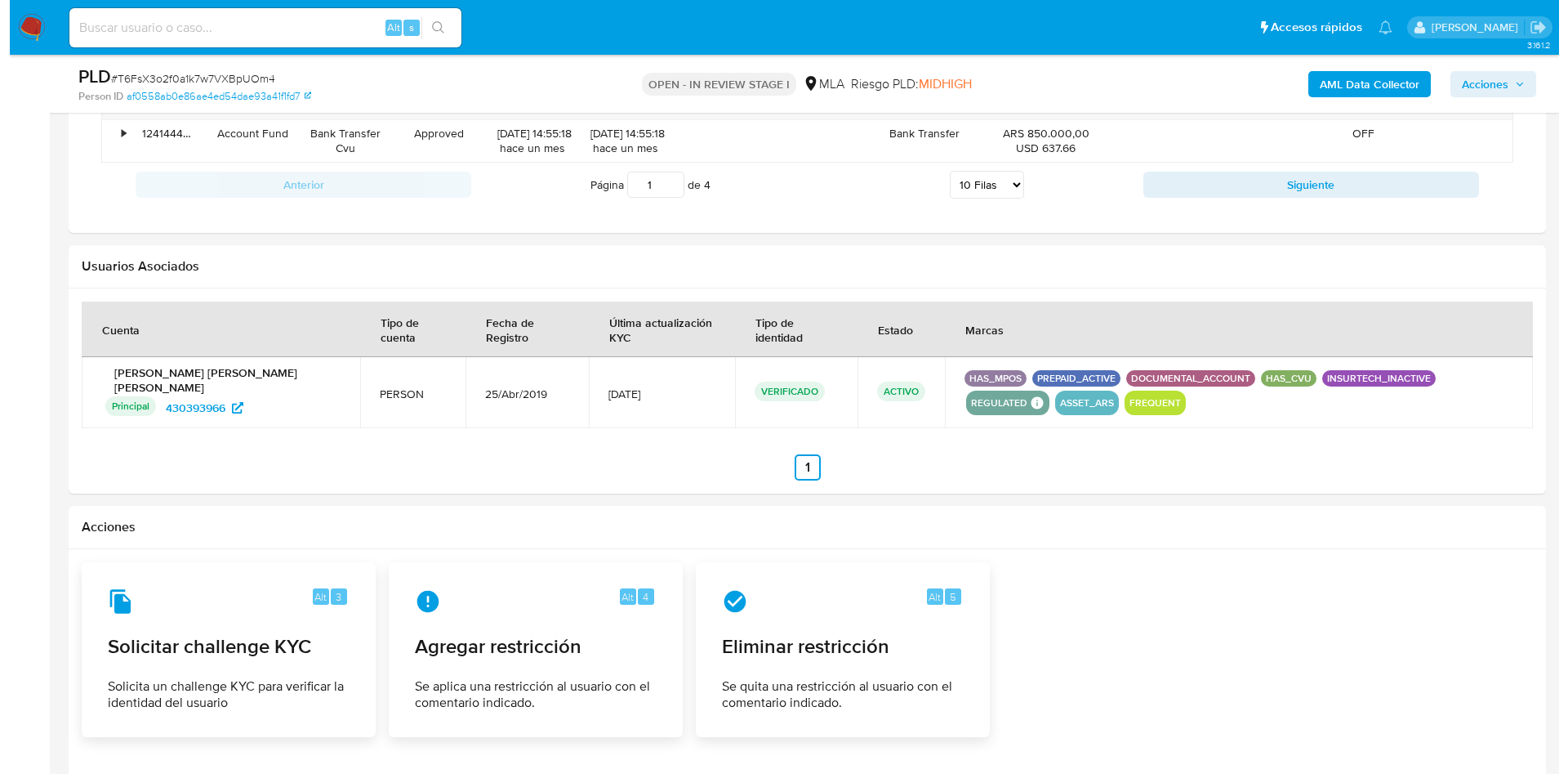
scroll to position [2329, 0]
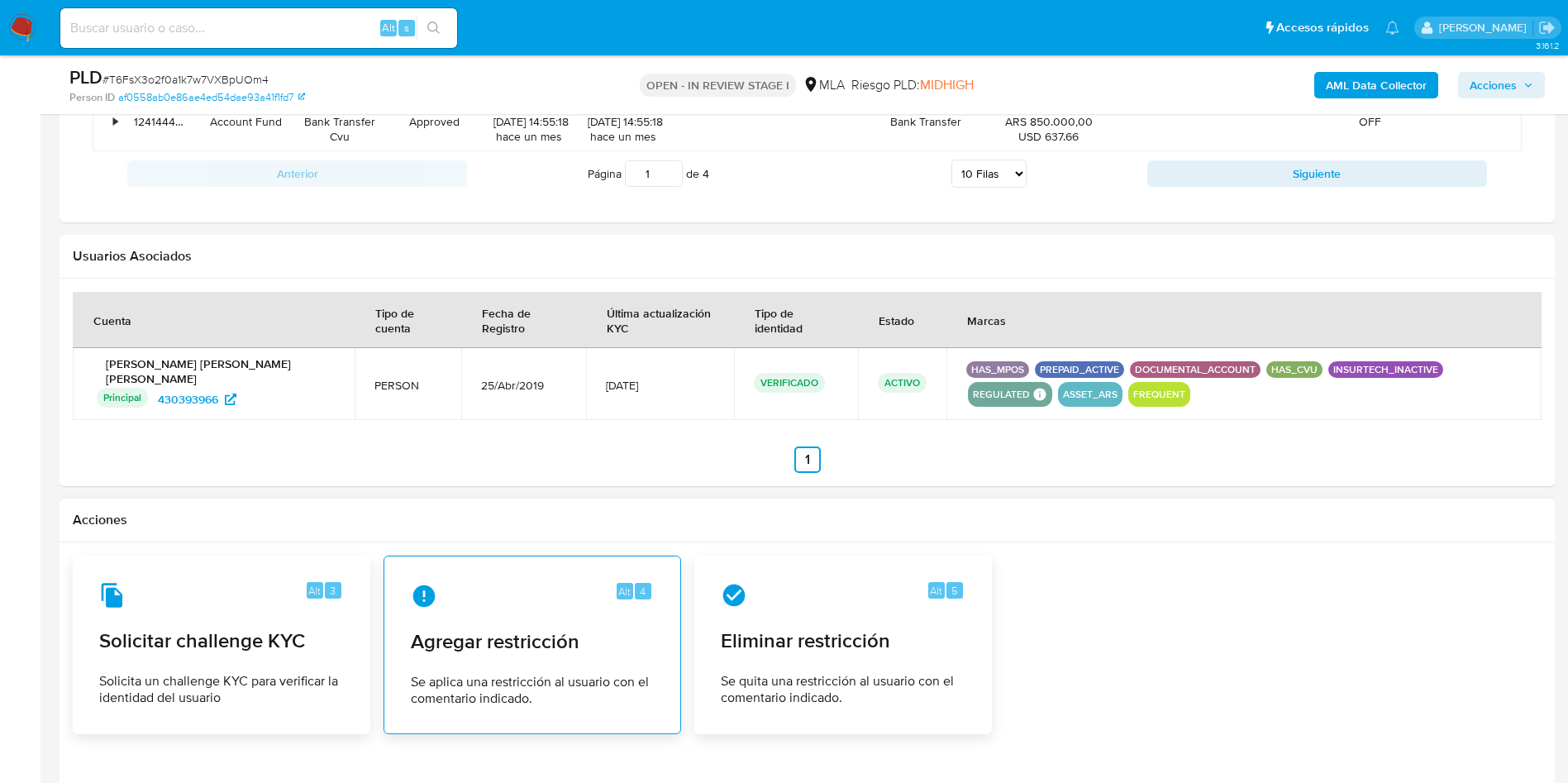
click at [489, 590] on div "Alt 4" at bounding box center [532, 596] width 243 height 26
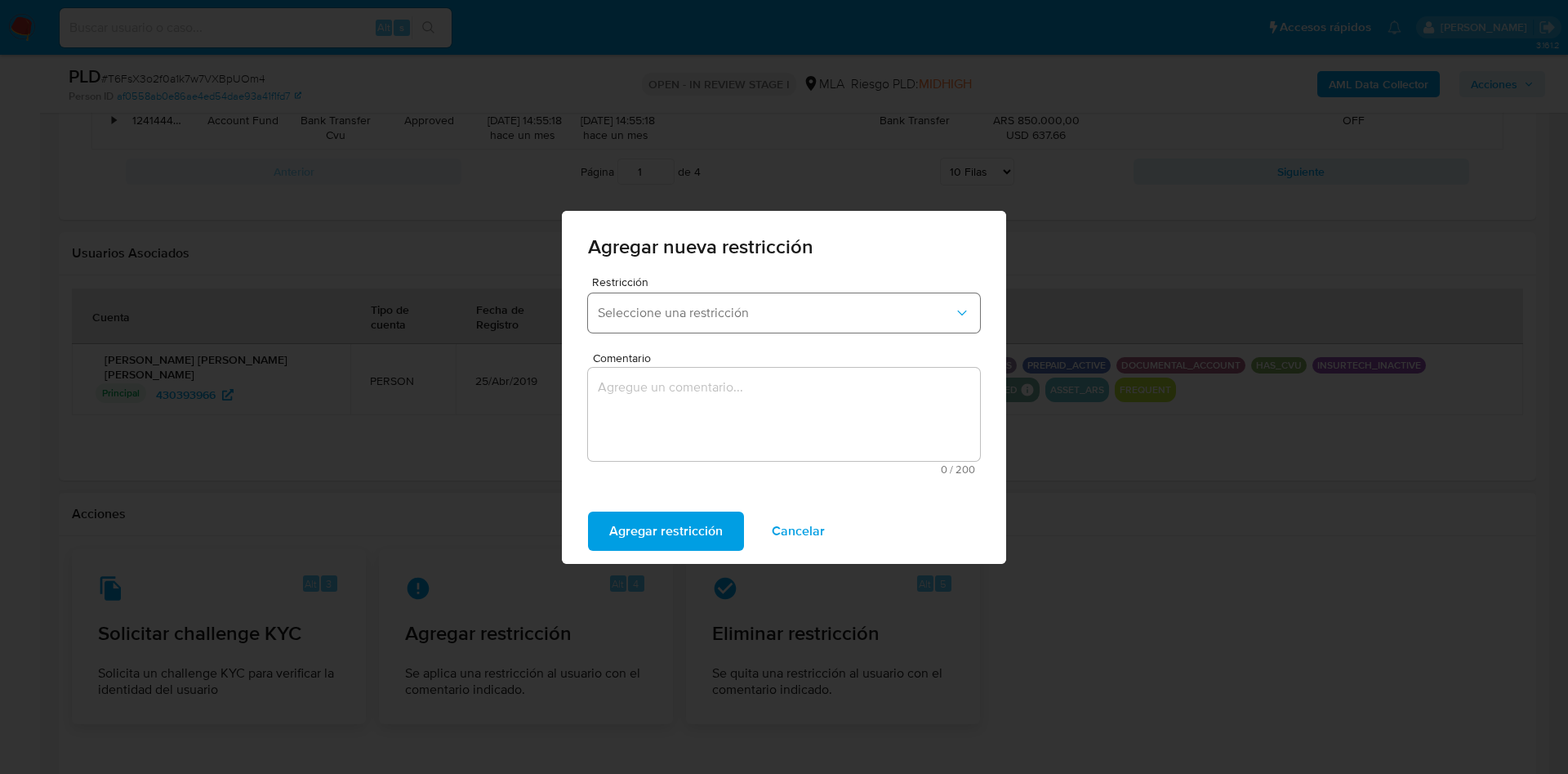
click at [626, 293] on button "Seleccione una restricción" at bounding box center [784, 313] width 392 height 39
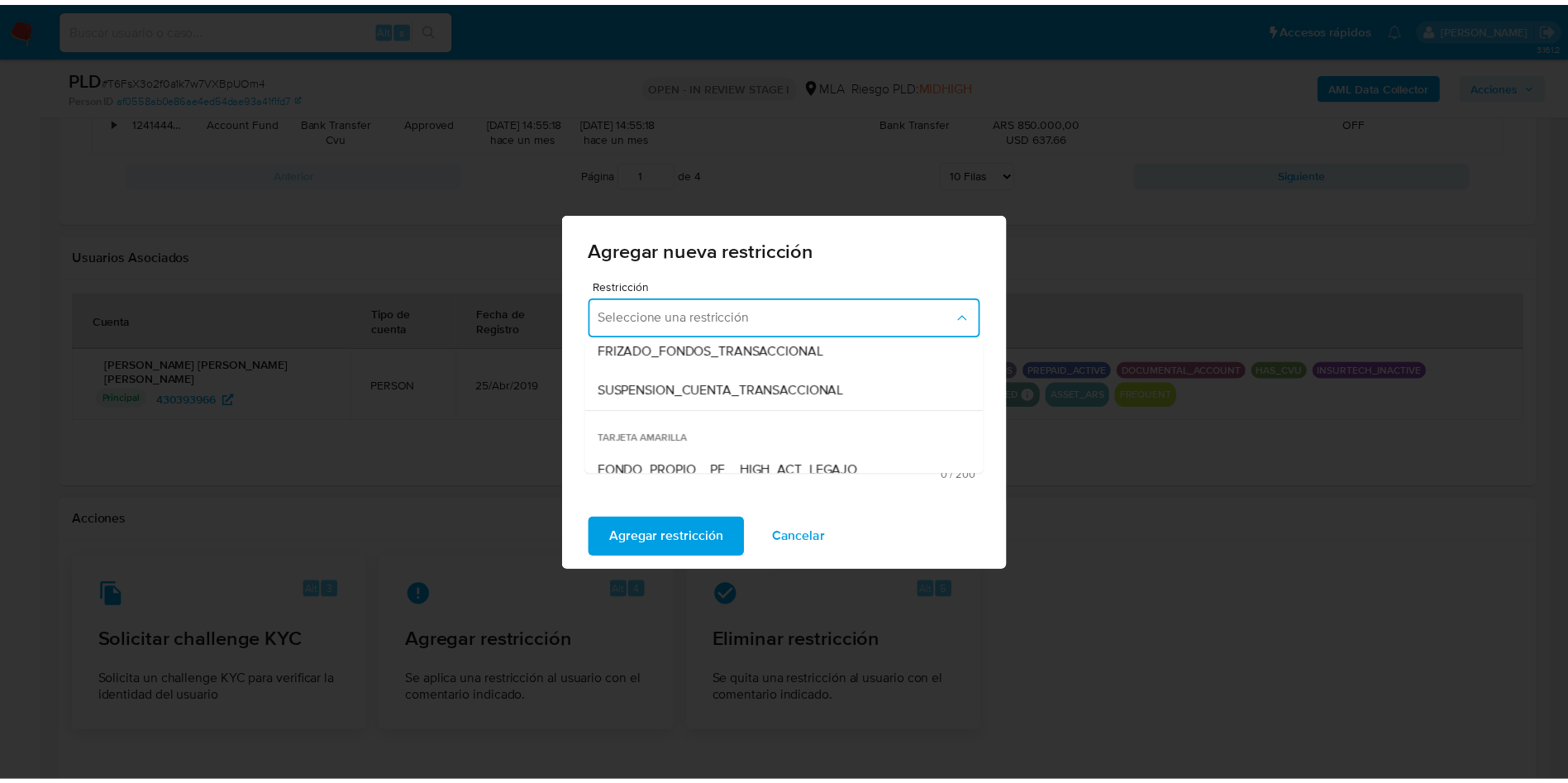
scroll to position [248, 0]
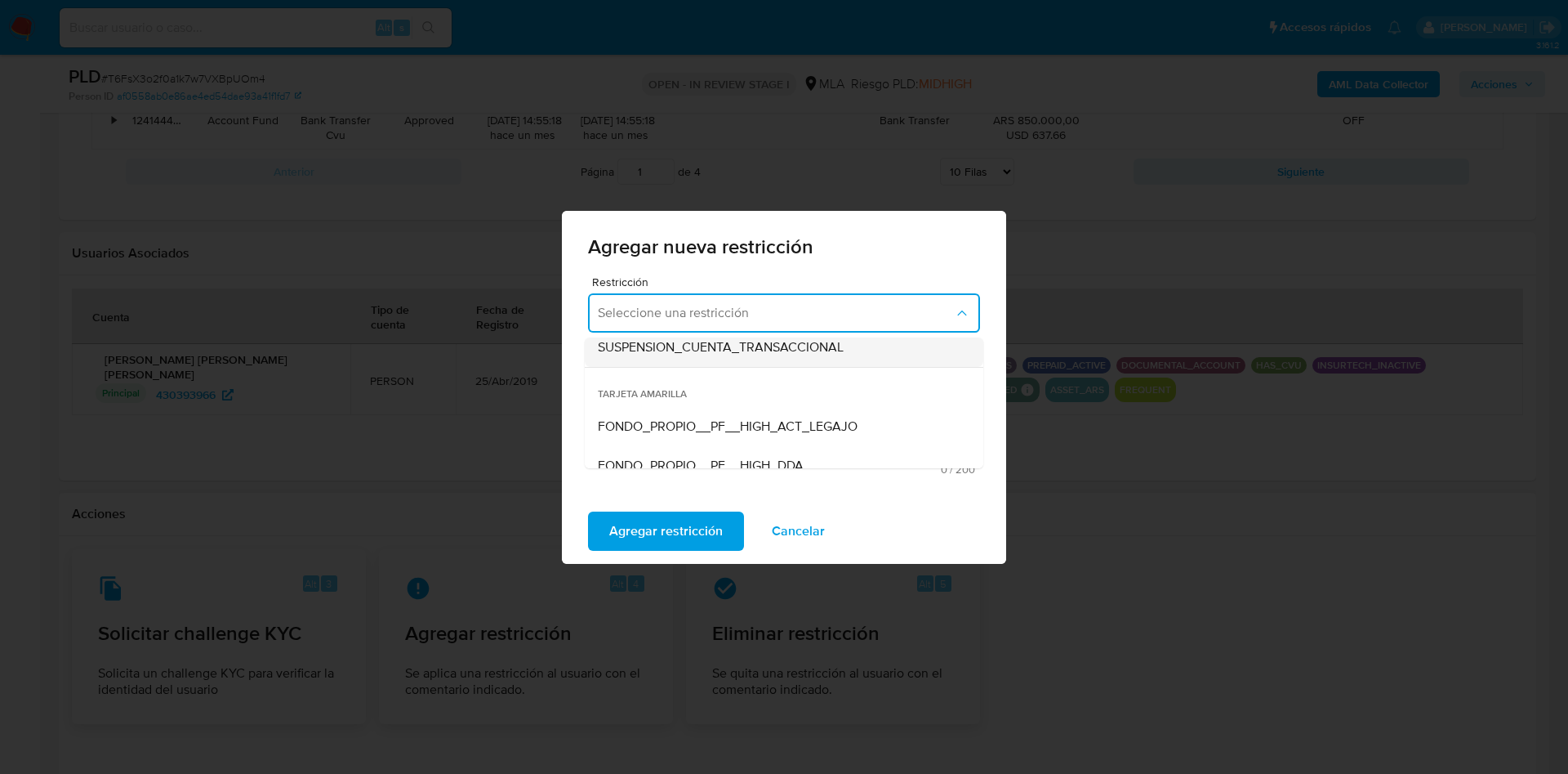
click at [677, 352] on span "SUSPENSION_CUENTA_TRANSACCIONAL" at bounding box center [720, 347] width 245 height 17
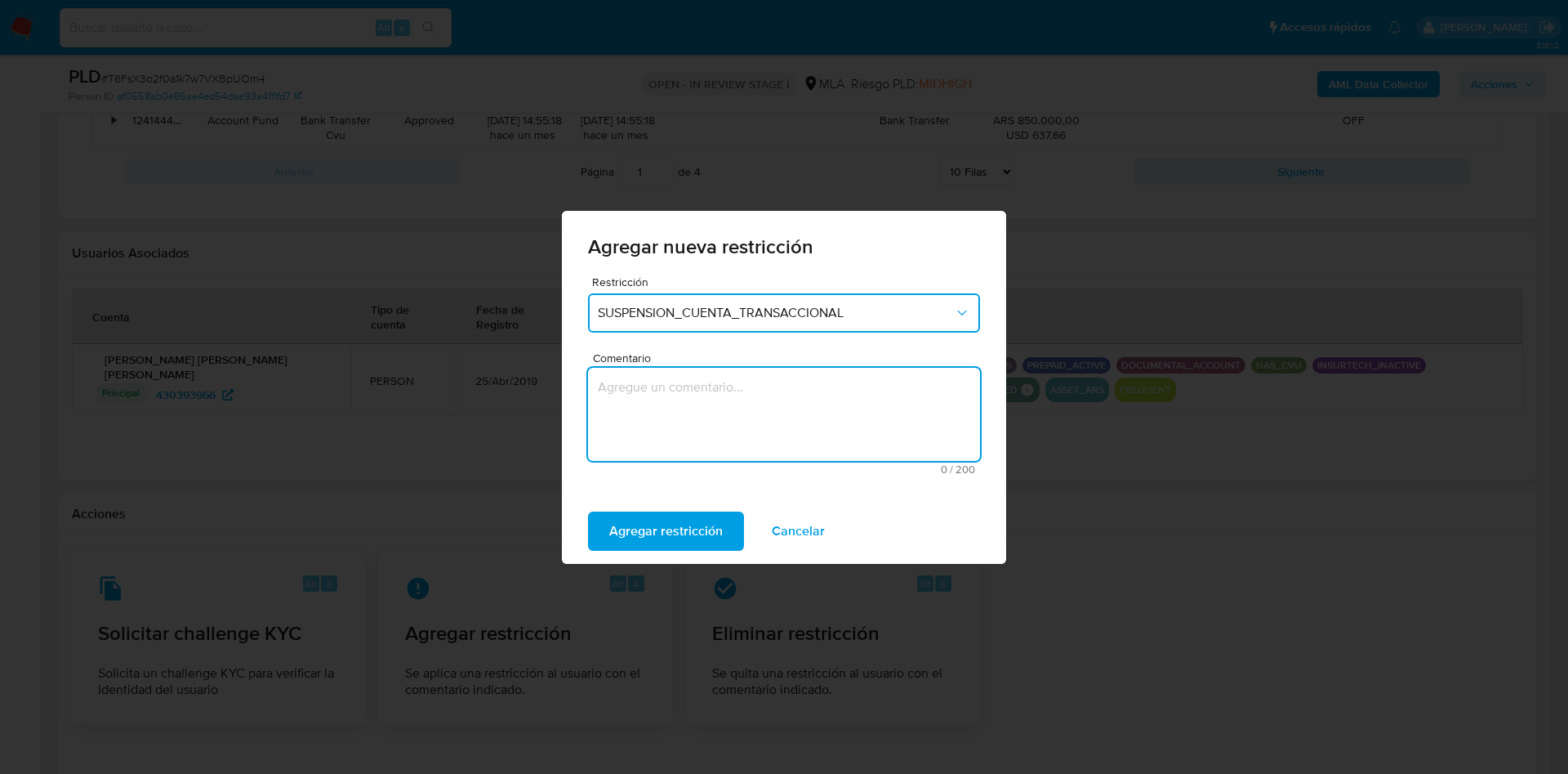
click at [665, 409] on textarea "Comentario" at bounding box center [784, 414] width 392 height 93
type textarea "AML"
click at [653, 516] on span "Agregar restricción" at bounding box center [666, 530] width 113 height 36
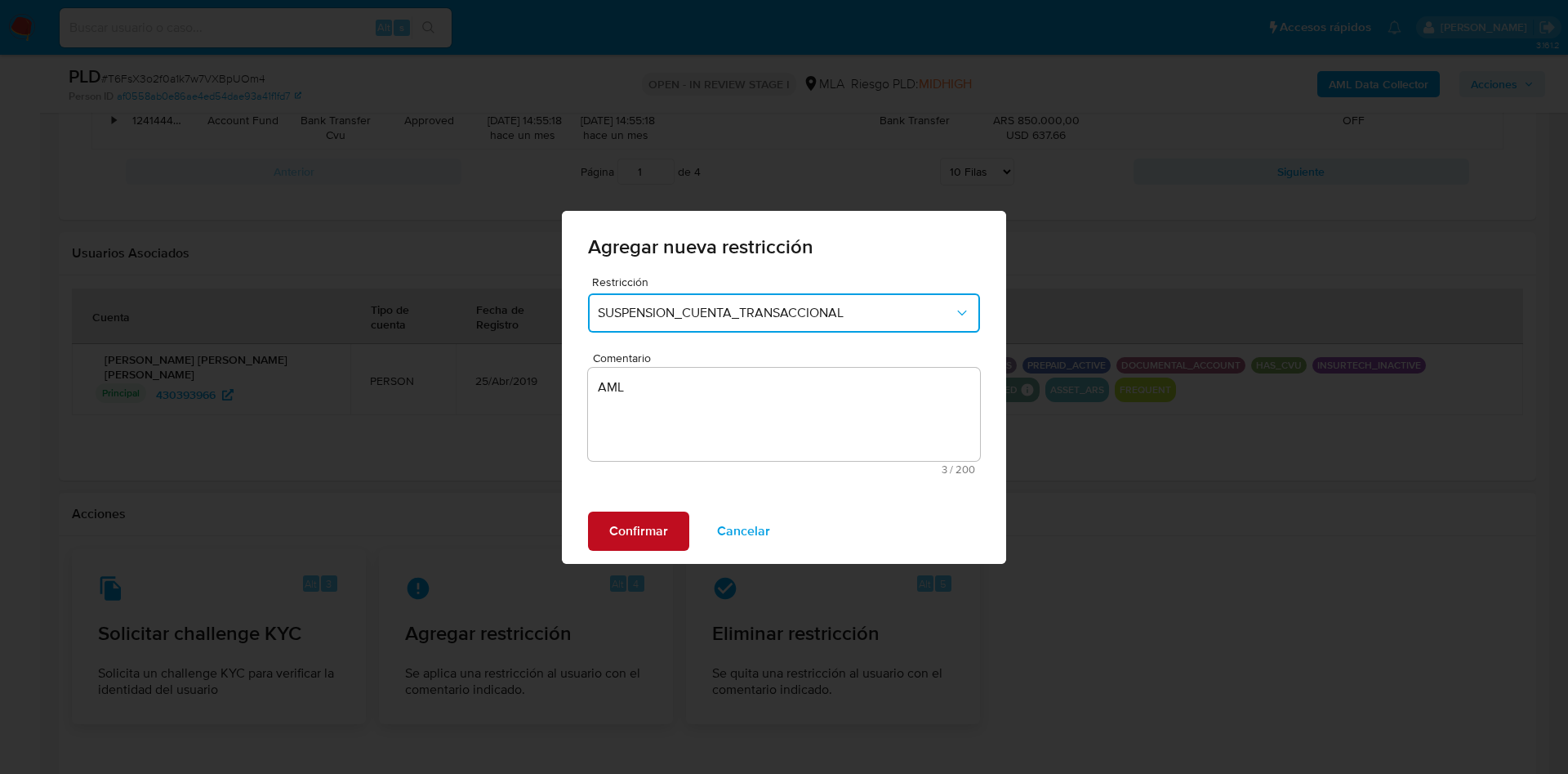
click at [659, 527] on span "Confirmar" at bounding box center [639, 530] width 59 height 36
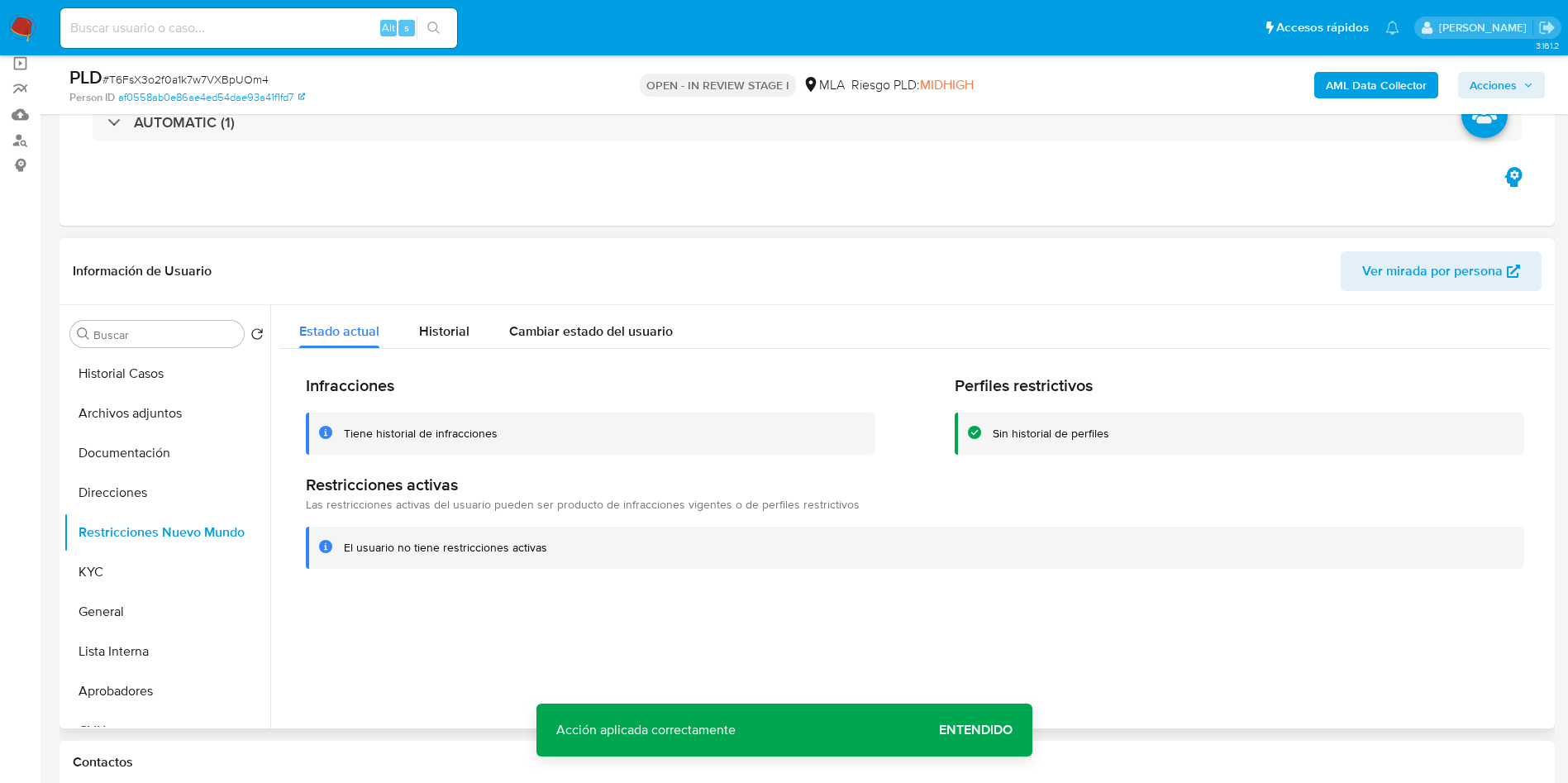
scroll to position [0, 0]
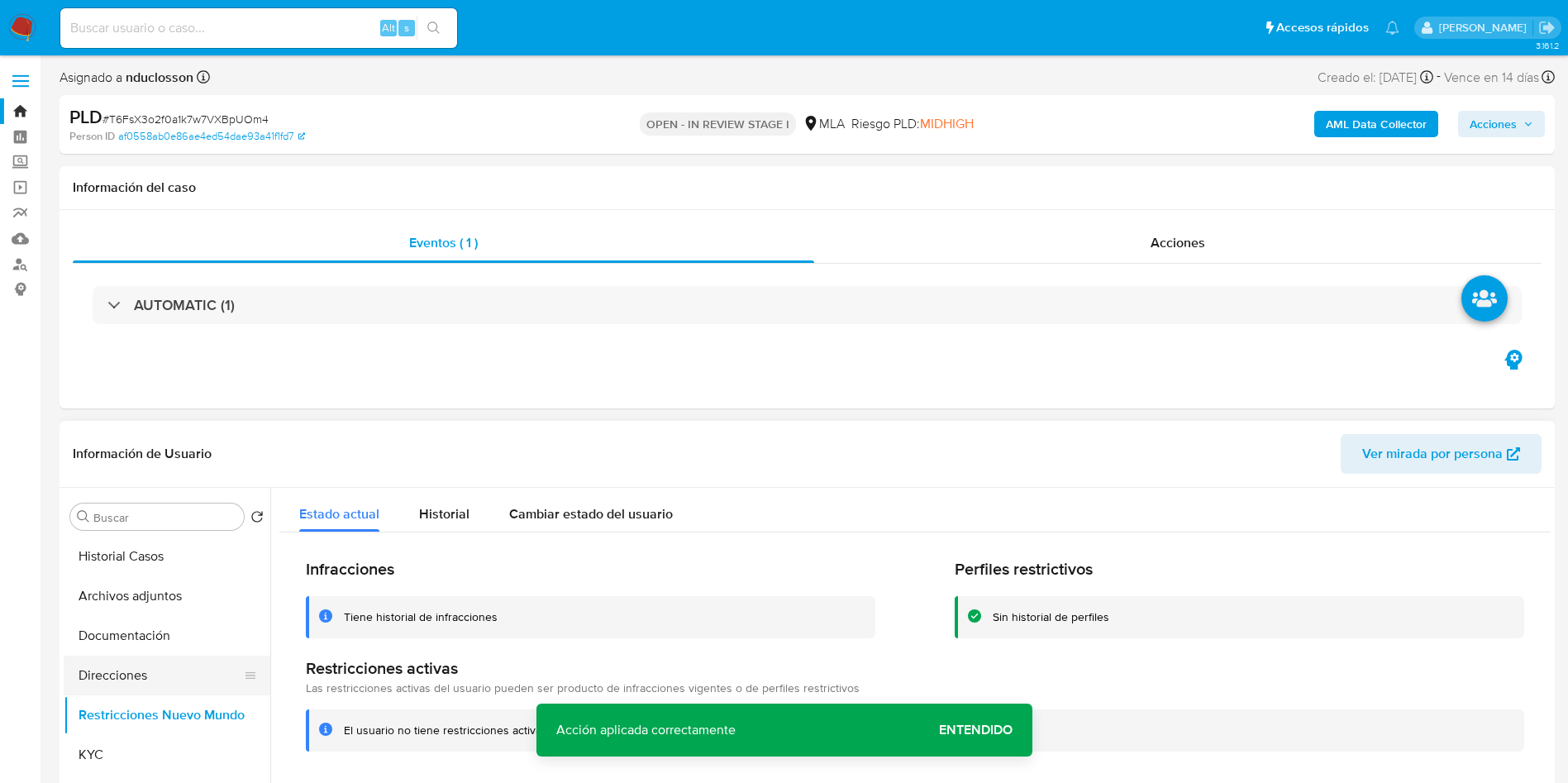
click at [115, 684] on button "Direcciones" at bounding box center [160, 675] width 194 height 40
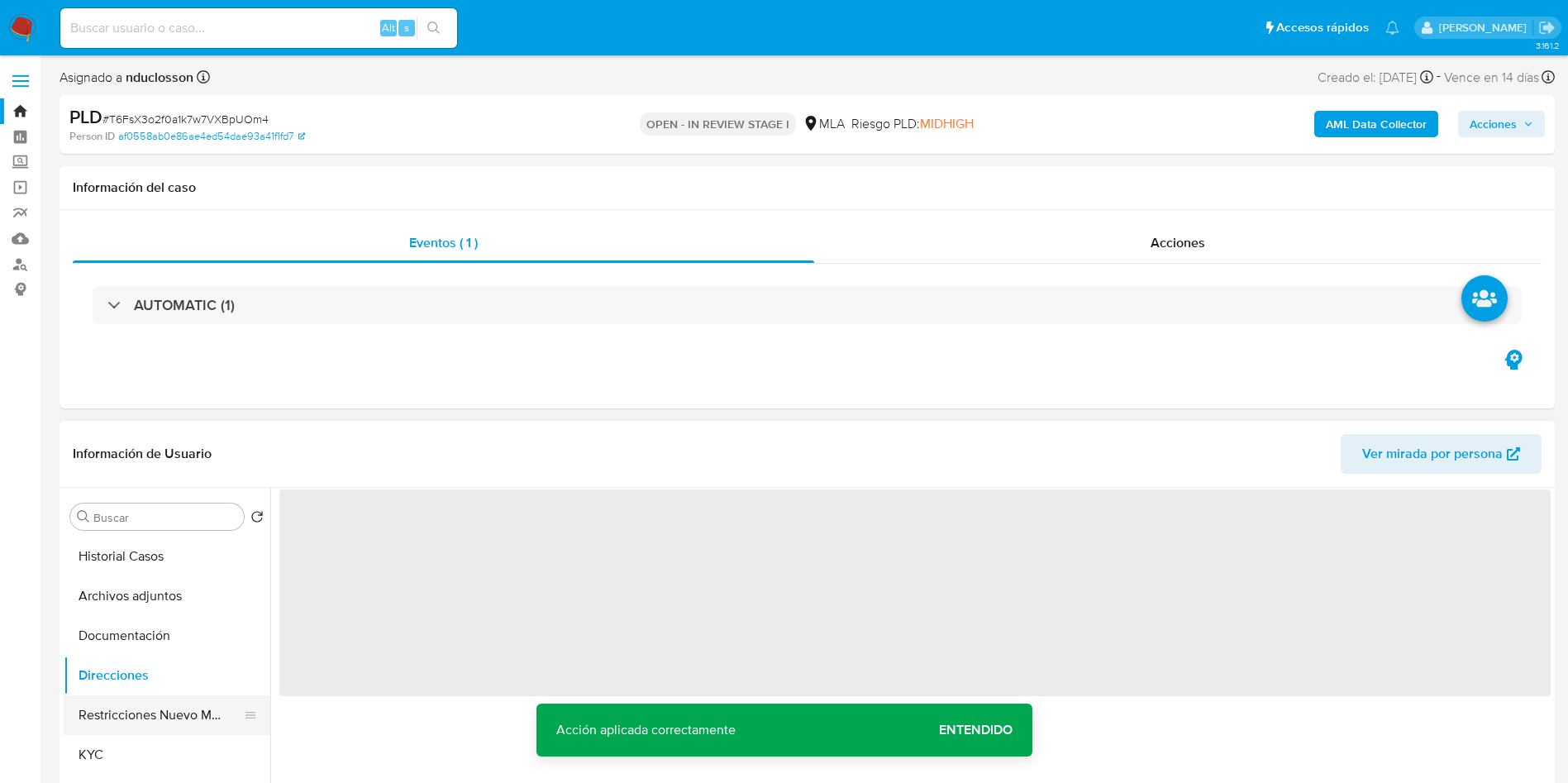
click at [113, 726] on button "Restricciones Nuevo Mundo" at bounding box center [160, 714] width 194 height 40
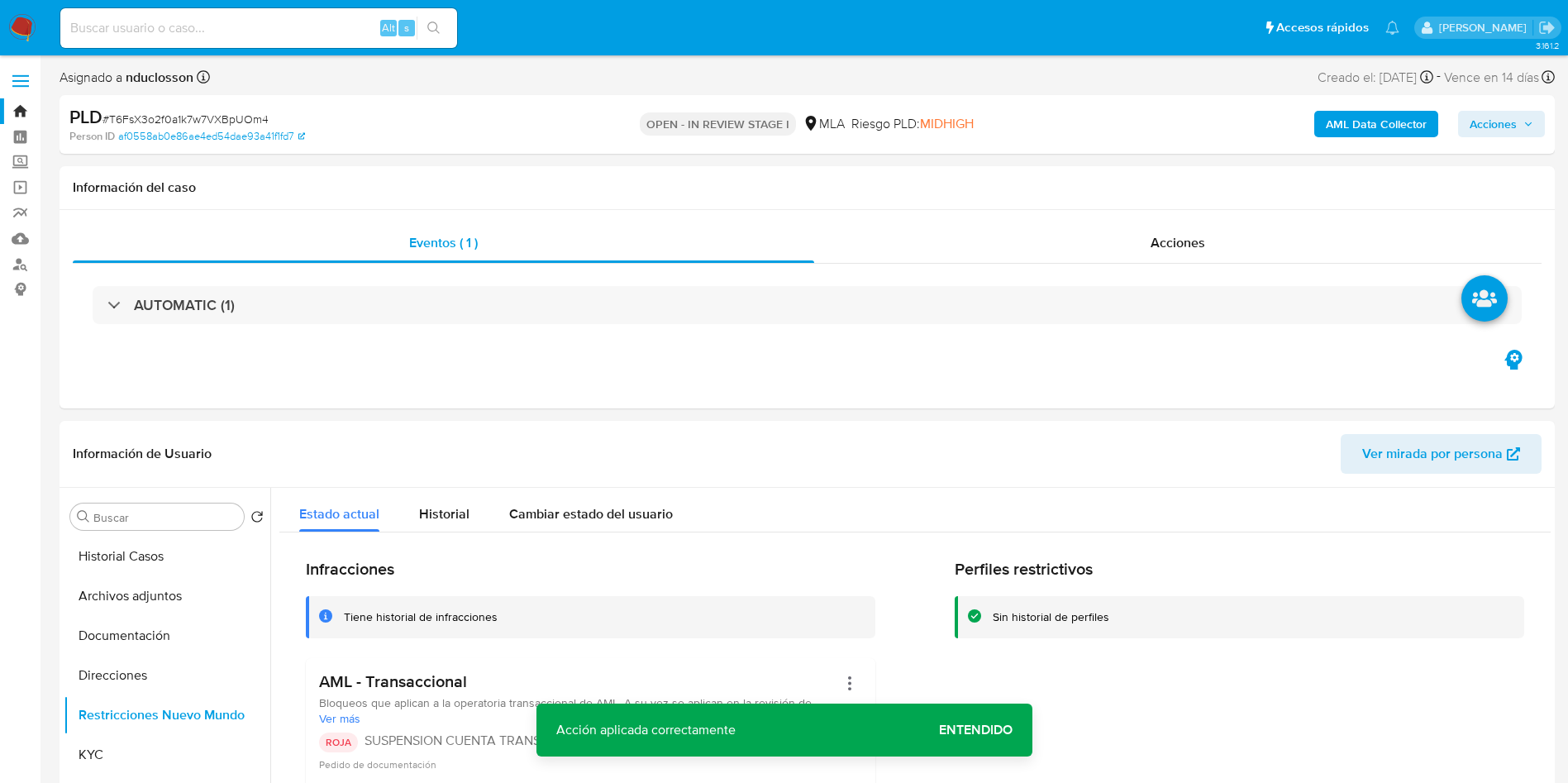
click at [1510, 116] on span "Acciones" at bounding box center [1493, 124] width 47 height 26
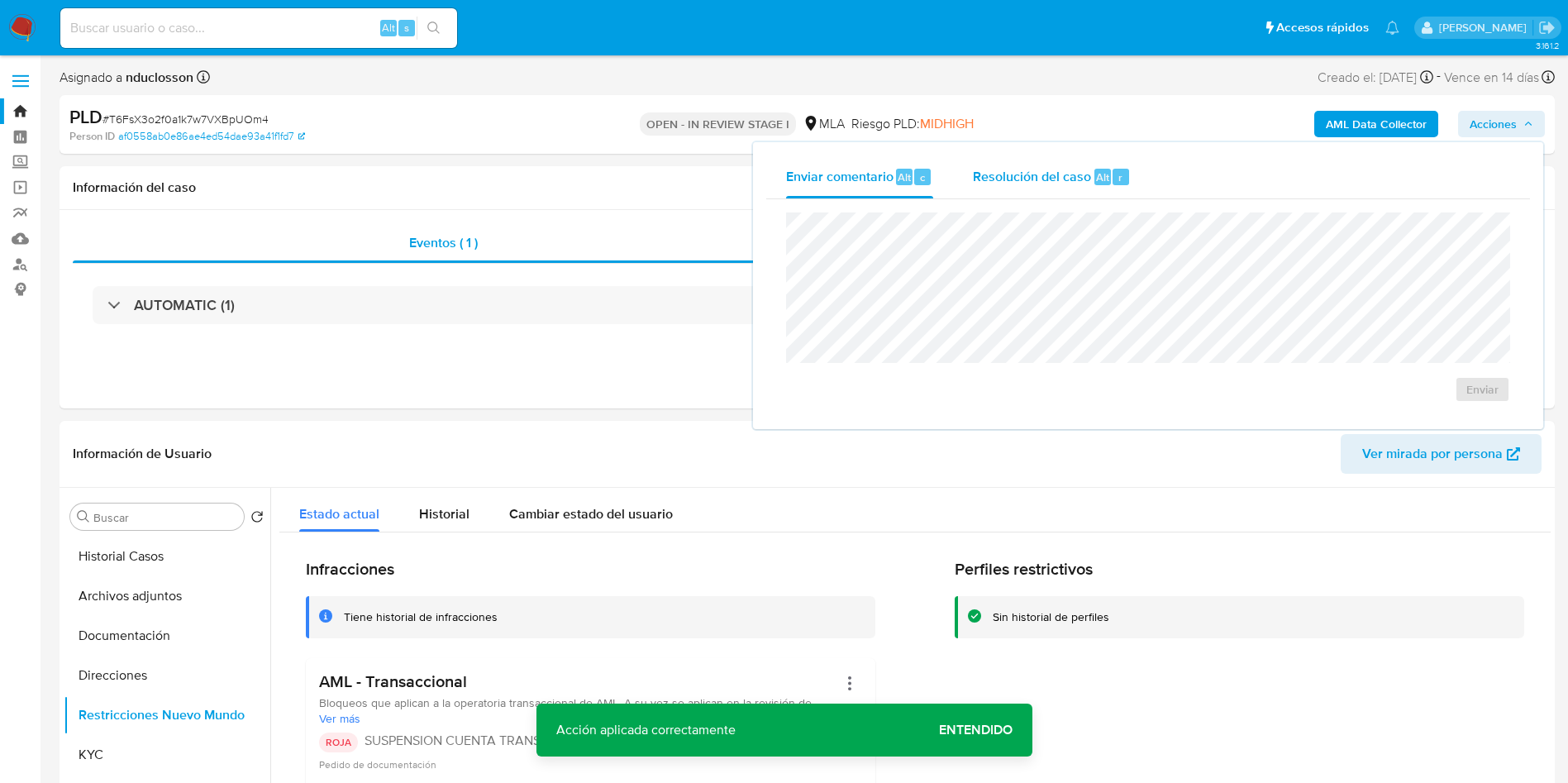
click at [1097, 181] on span "Alt" at bounding box center [1102, 177] width 13 height 16
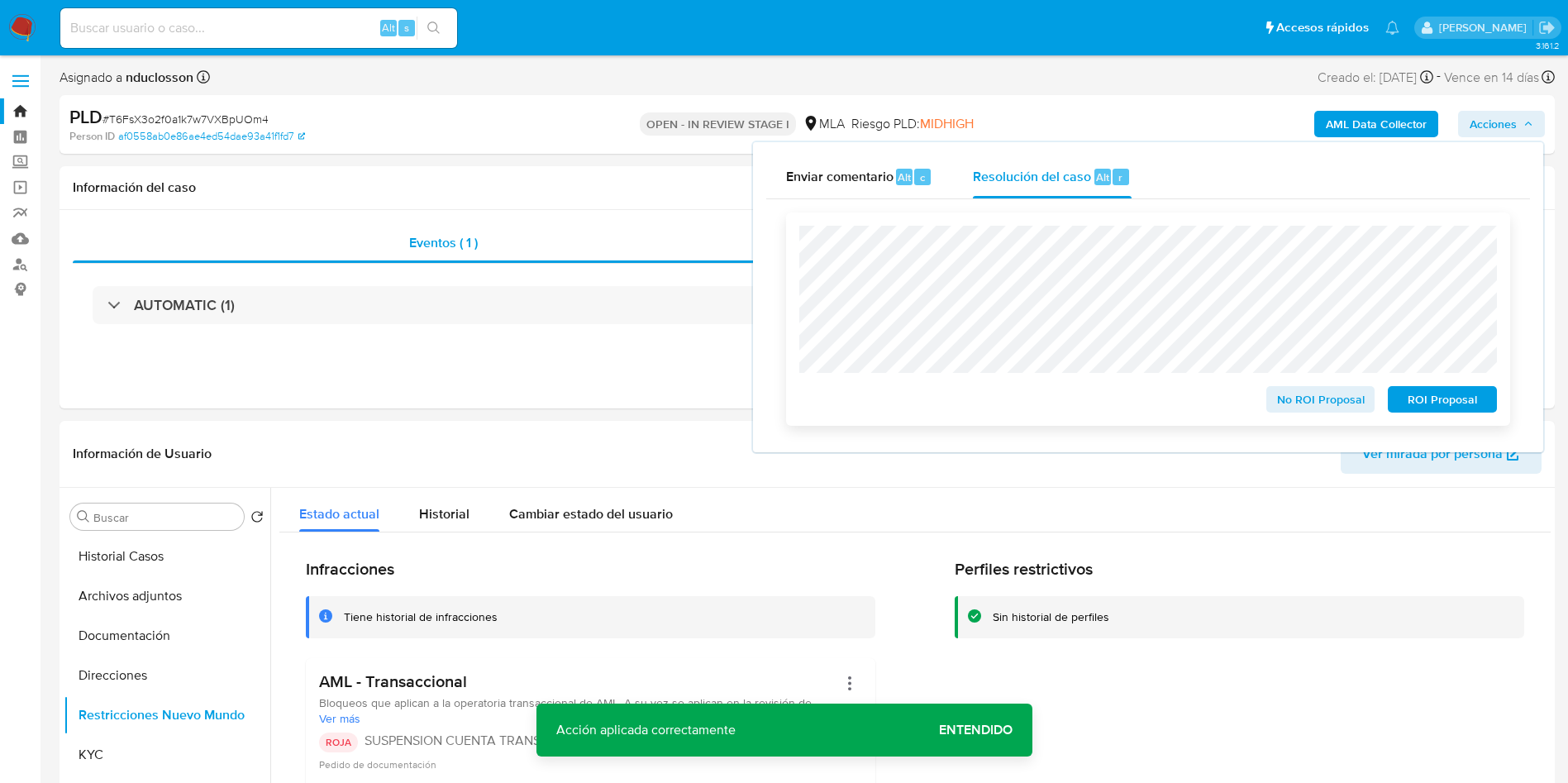
click at [1476, 404] on span "ROI Proposal" at bounding box center [1443, 399] width 86 height 23
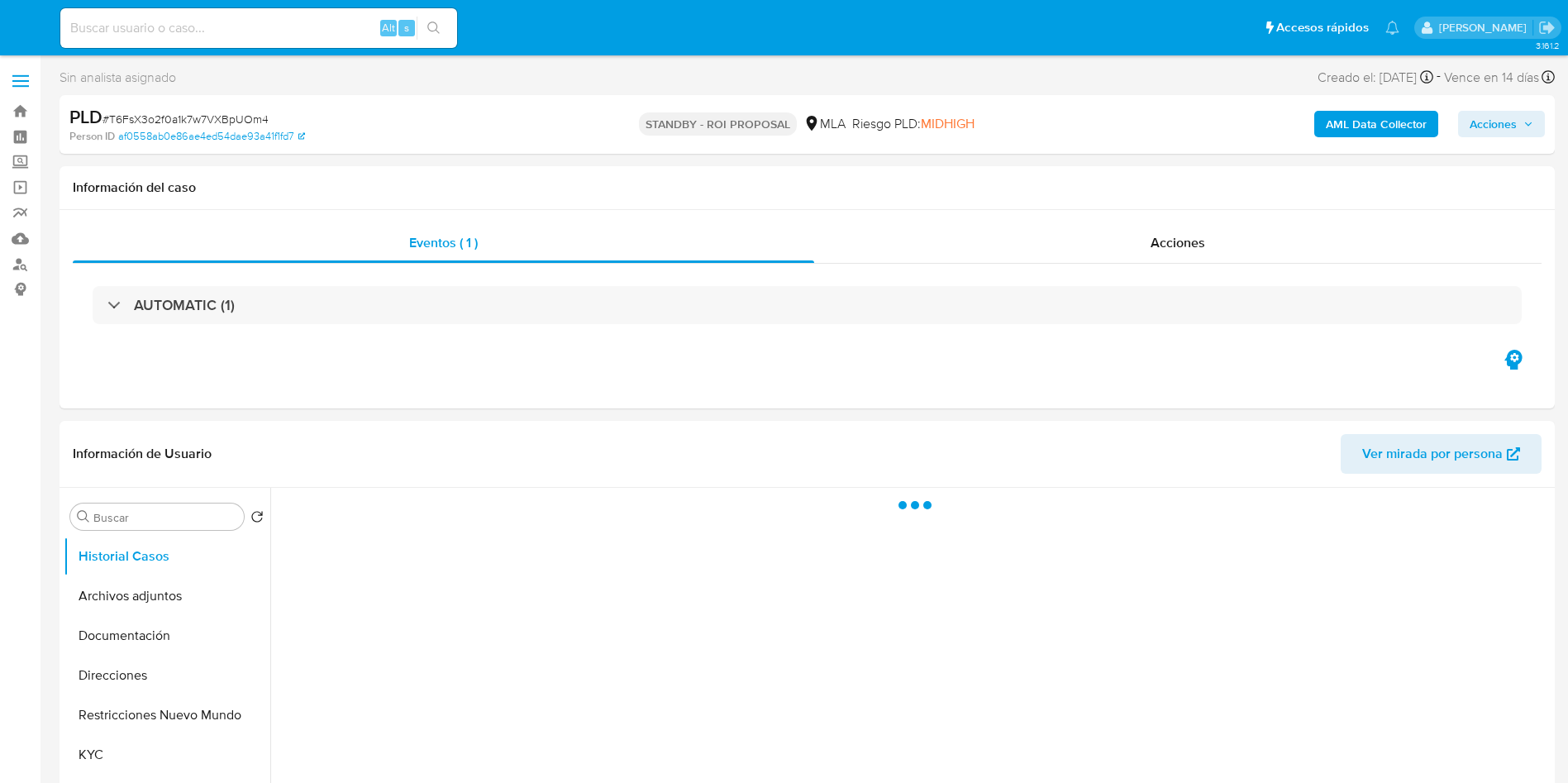
select select "10"
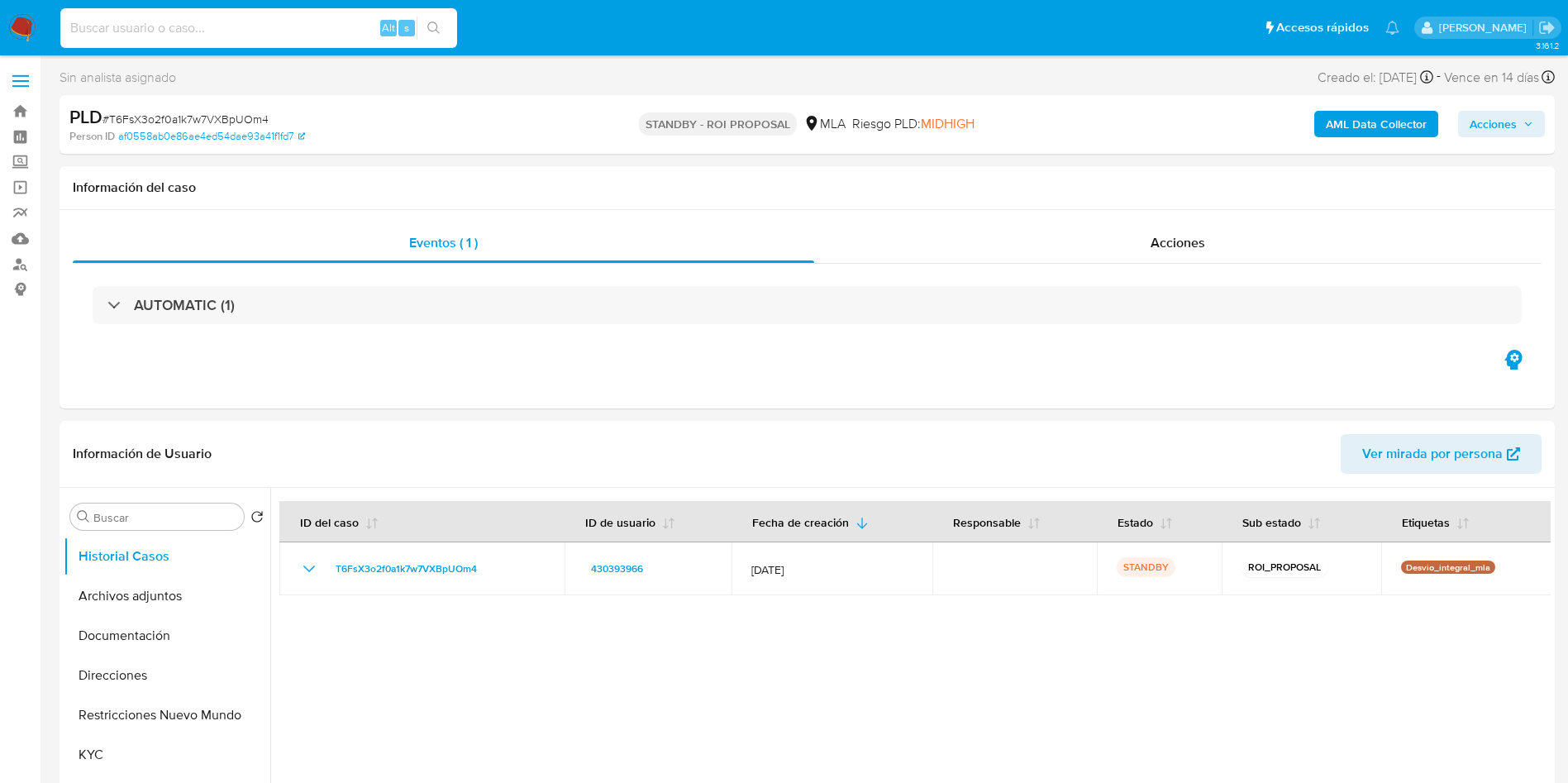
drag, startPoint x: 151, startPoint y: 33, endPoint x: 255, endPoint y: 20, distance: 104.8
click at [150, 33] on input at bounding box center [259, 28] width 396 height 21
paste input "fZ5sQSIhFPwIK1HGDVWe1TpZ"
type input "fZ5sQSIhFPwIK1HGDVWe1TpZ"
click at [437, 24] on icon "search-icon" at bounding box center [433, 27] width 13 height 13
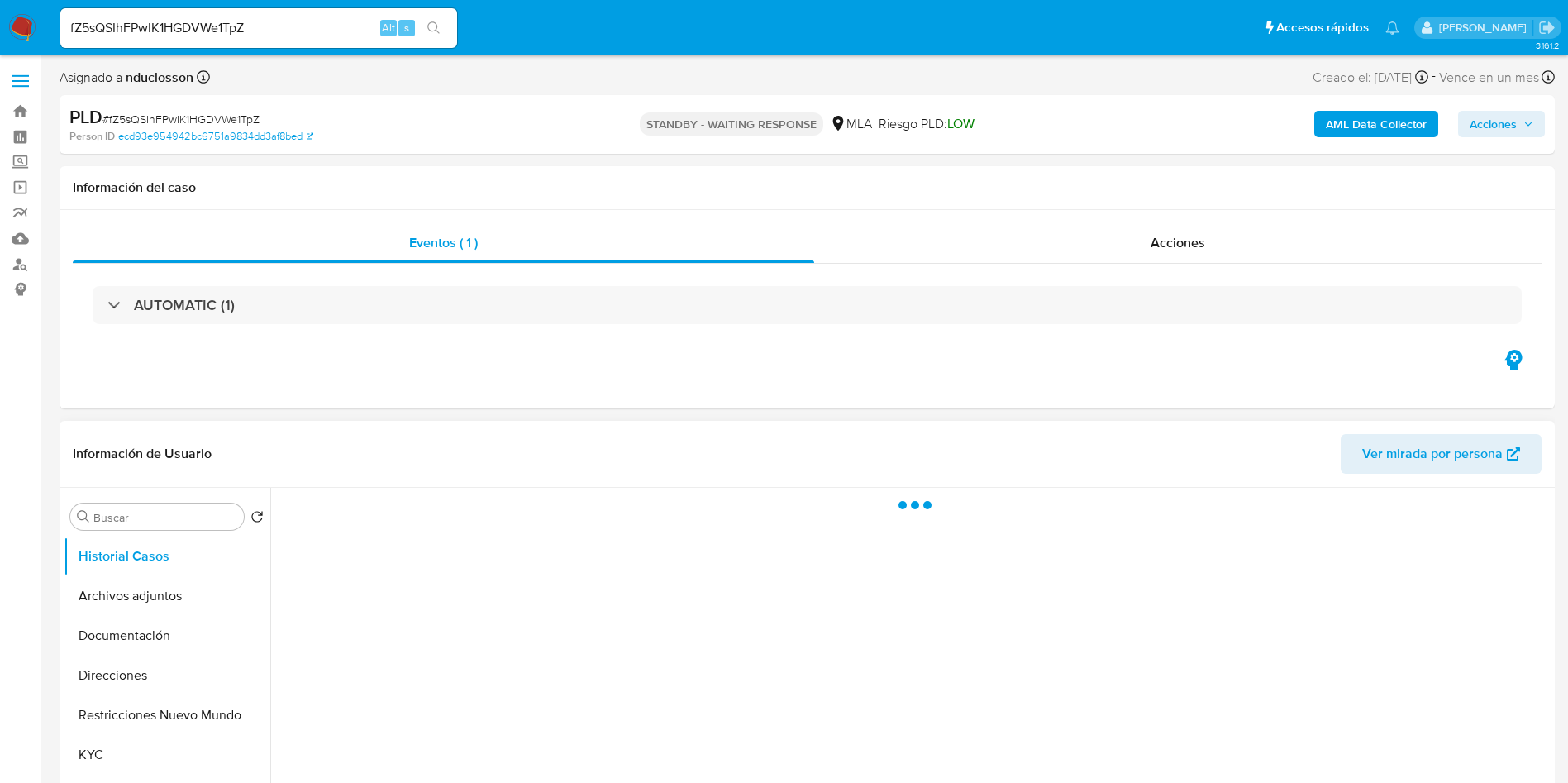
select select "10"
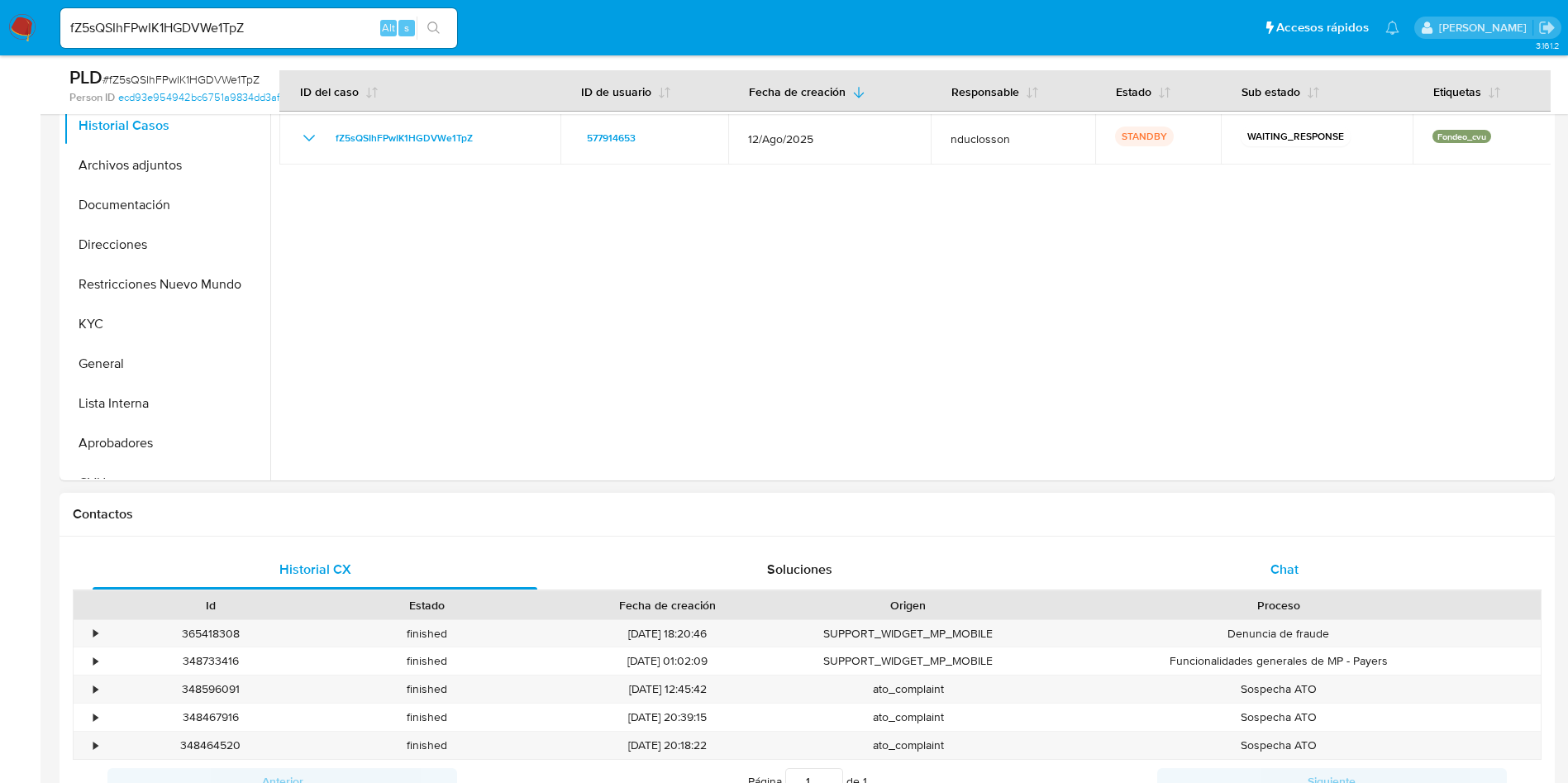
click at [1274, 572] on span "Chat" at bounding box center [1284, 569] width 28 height 19
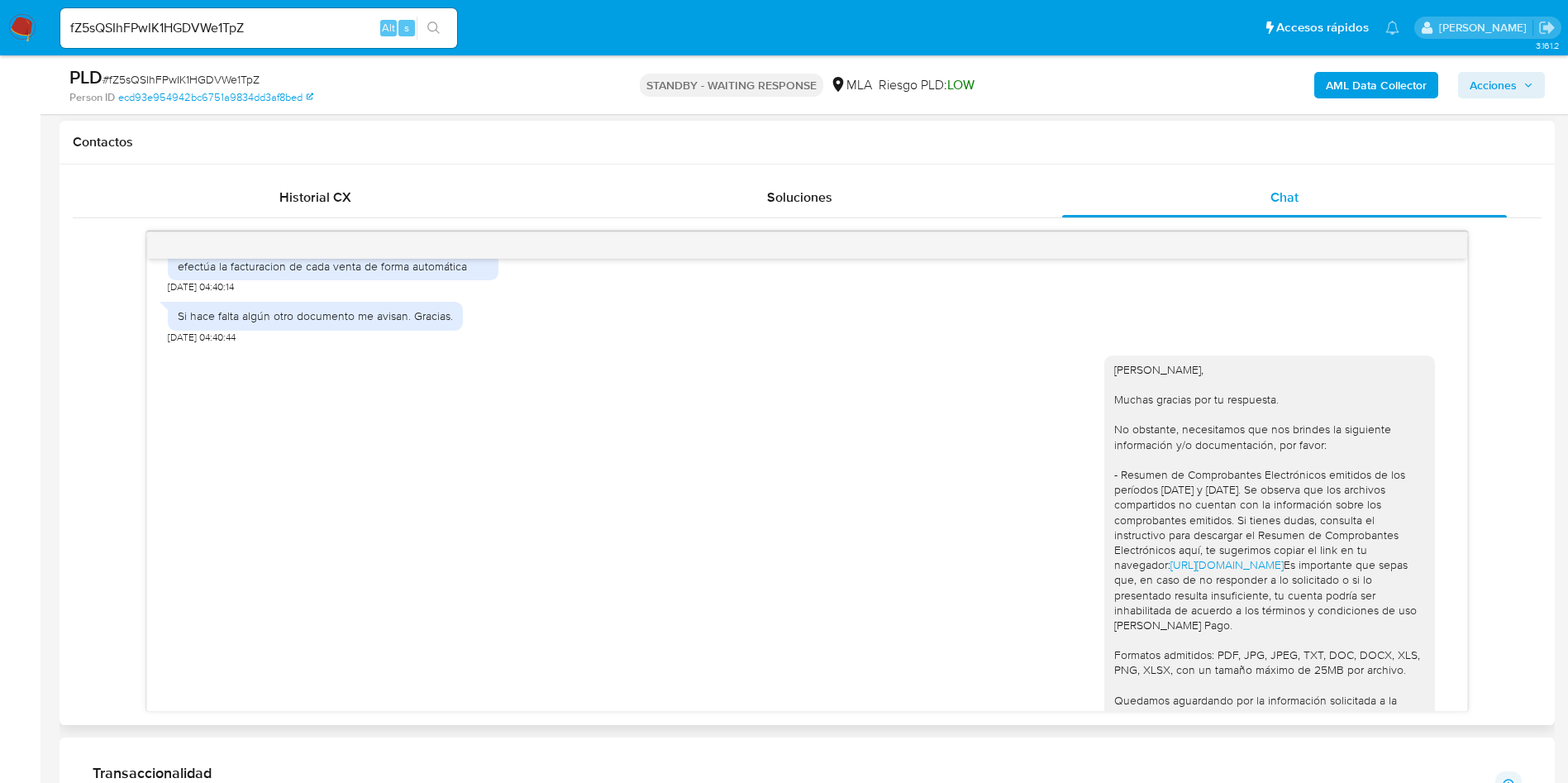
scroll to position [801, 0]
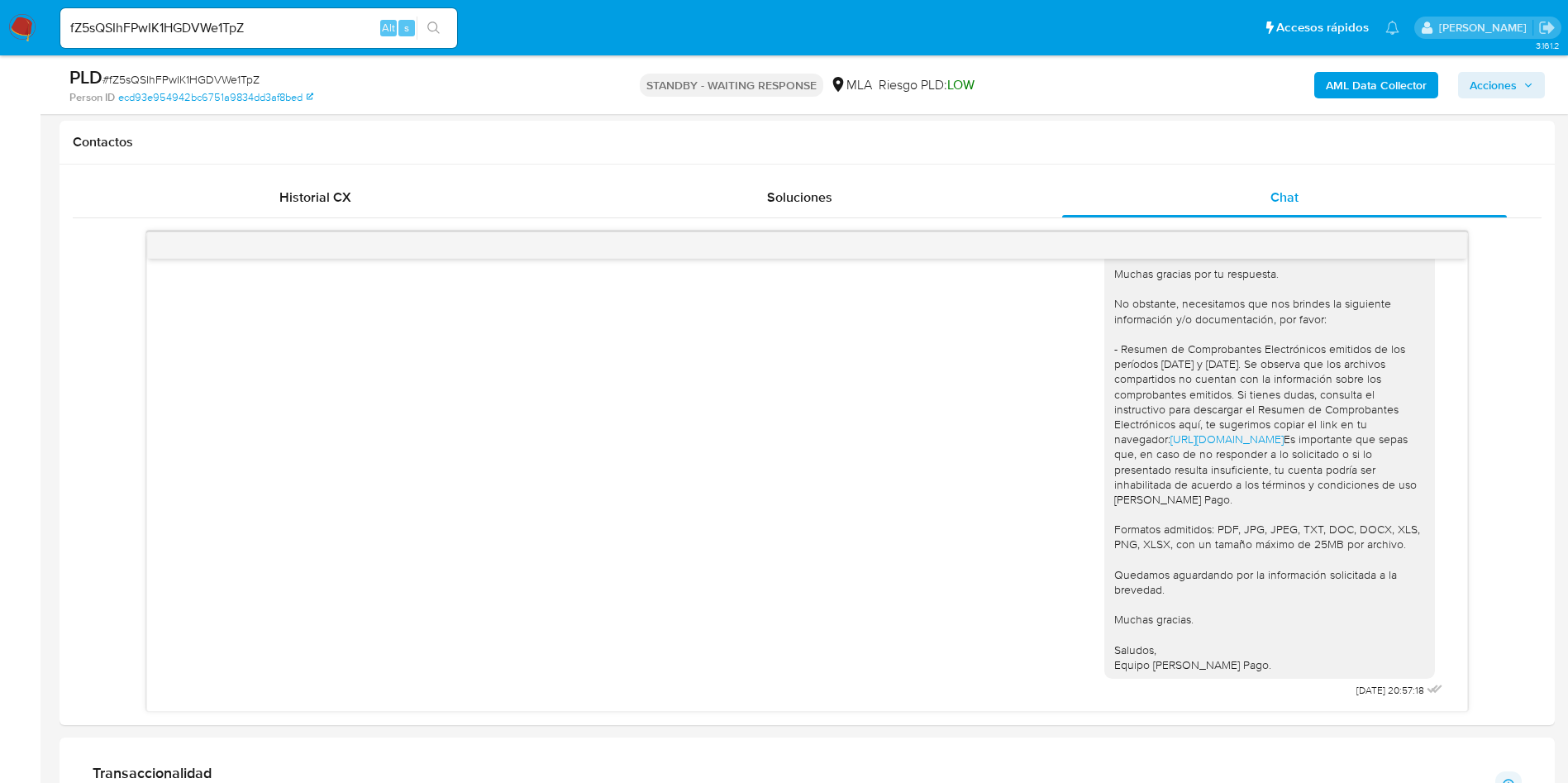
click at [199, 33] on input "fZ5sQSIhFPwIK1HGDVWe1TpZ" at bounding box center [259, 28] width 396 height 21
paste input "Q57dpENhOYtbsZvt5cFqx2Nj"
type input "Q57dpENhOYtbsZvt5cFqx2Nj"
click at [433, 24] on icon "search-icon" at bounding box center [433, 27] width 13 height 13
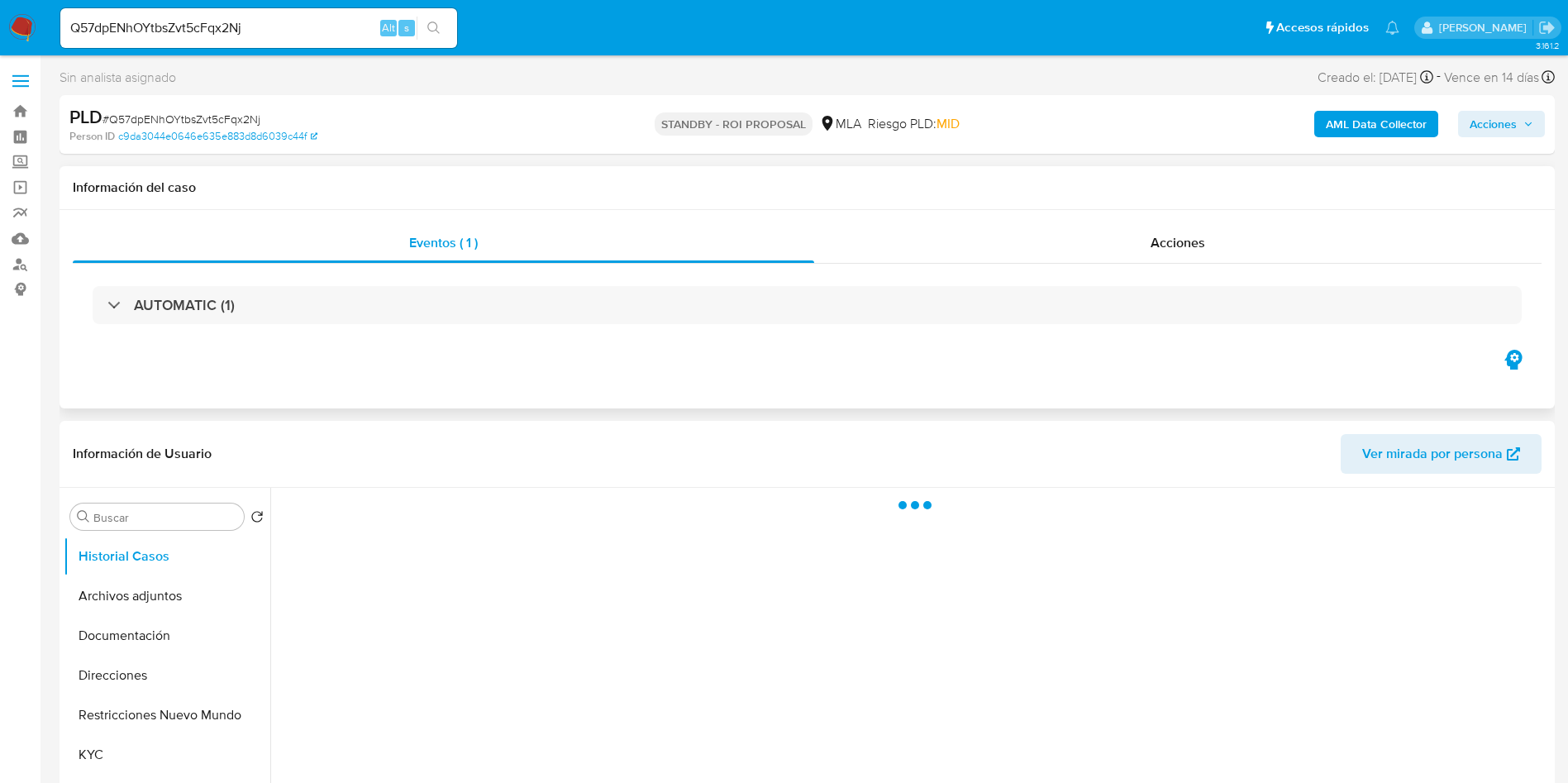
select select "10"
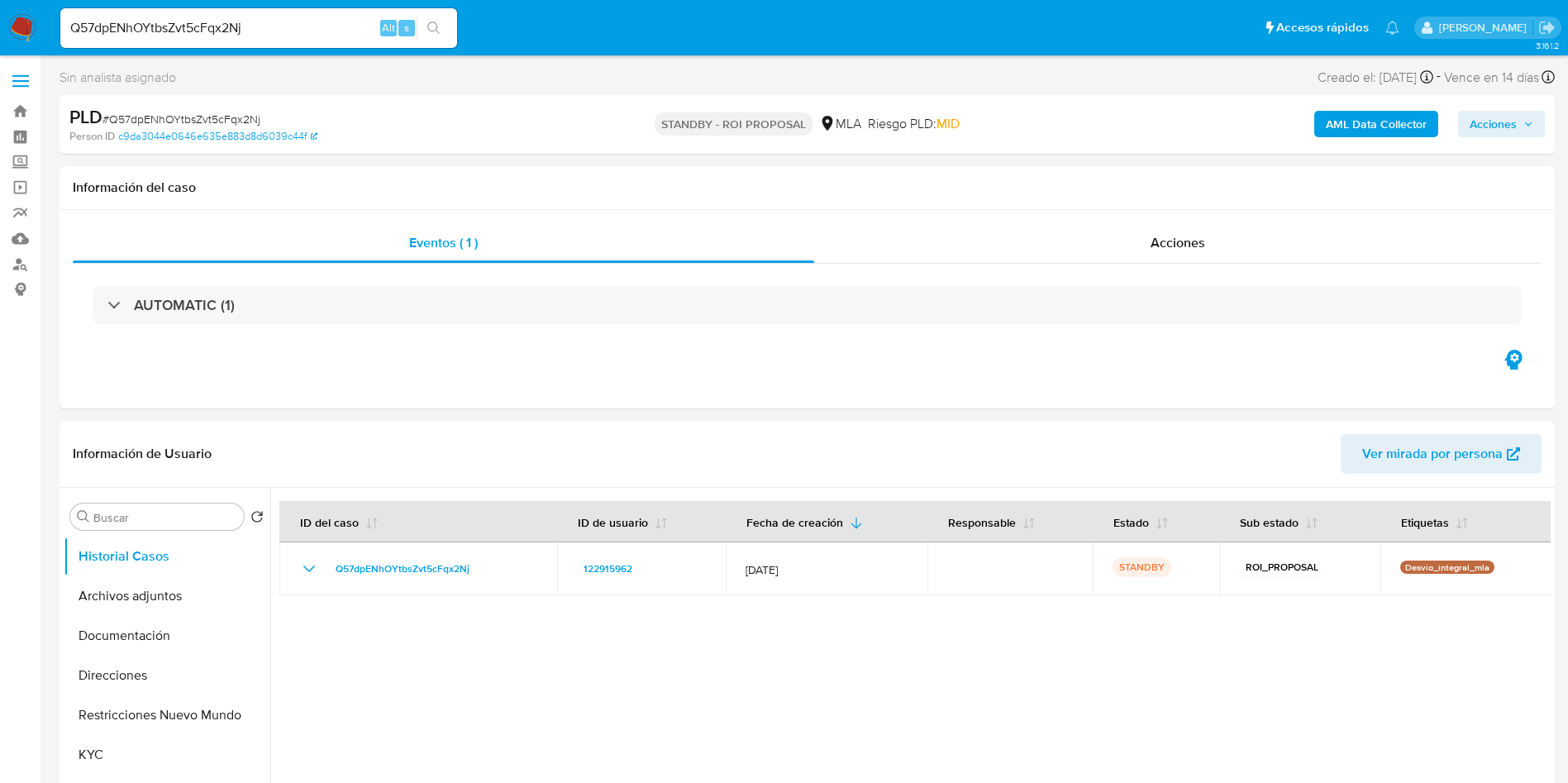
click at [168, 36] on input "Q57dpENhOYtbsZvt5cFqx2Nj" at bounding box center [259, 28] width 396 height 21
click at [439, 23] on icon "search-icon" at bounding box center [433, 27] width 13 height 13
click at [149, 33] on input "Q57dpENhOYtbsZvt5cFqx2Nj" at bounding box center [259, 28] width 396 height 21
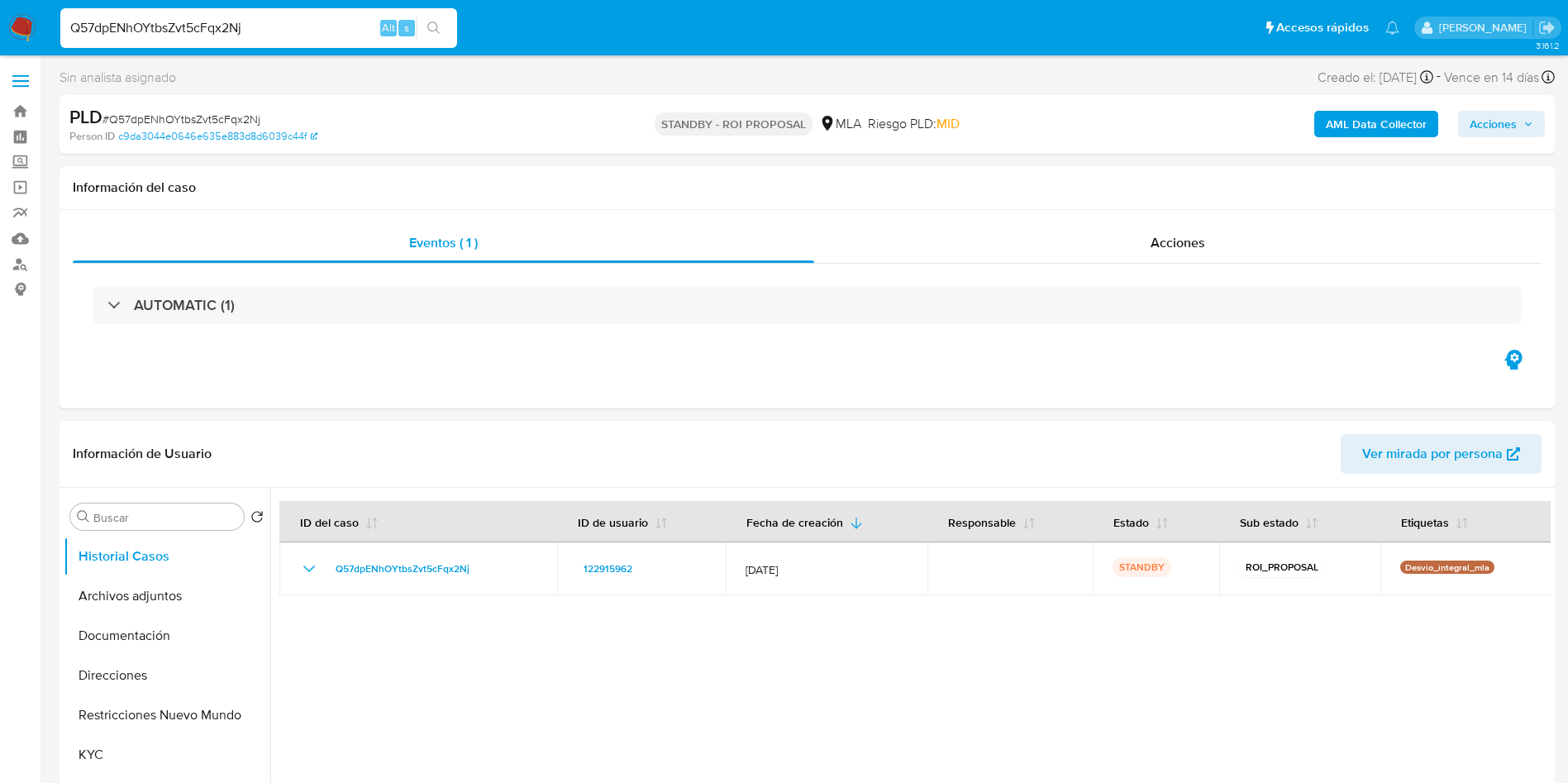
click at [434, 23] on icon "search-icon" at bounding box center [433, 27] width 13 height 13
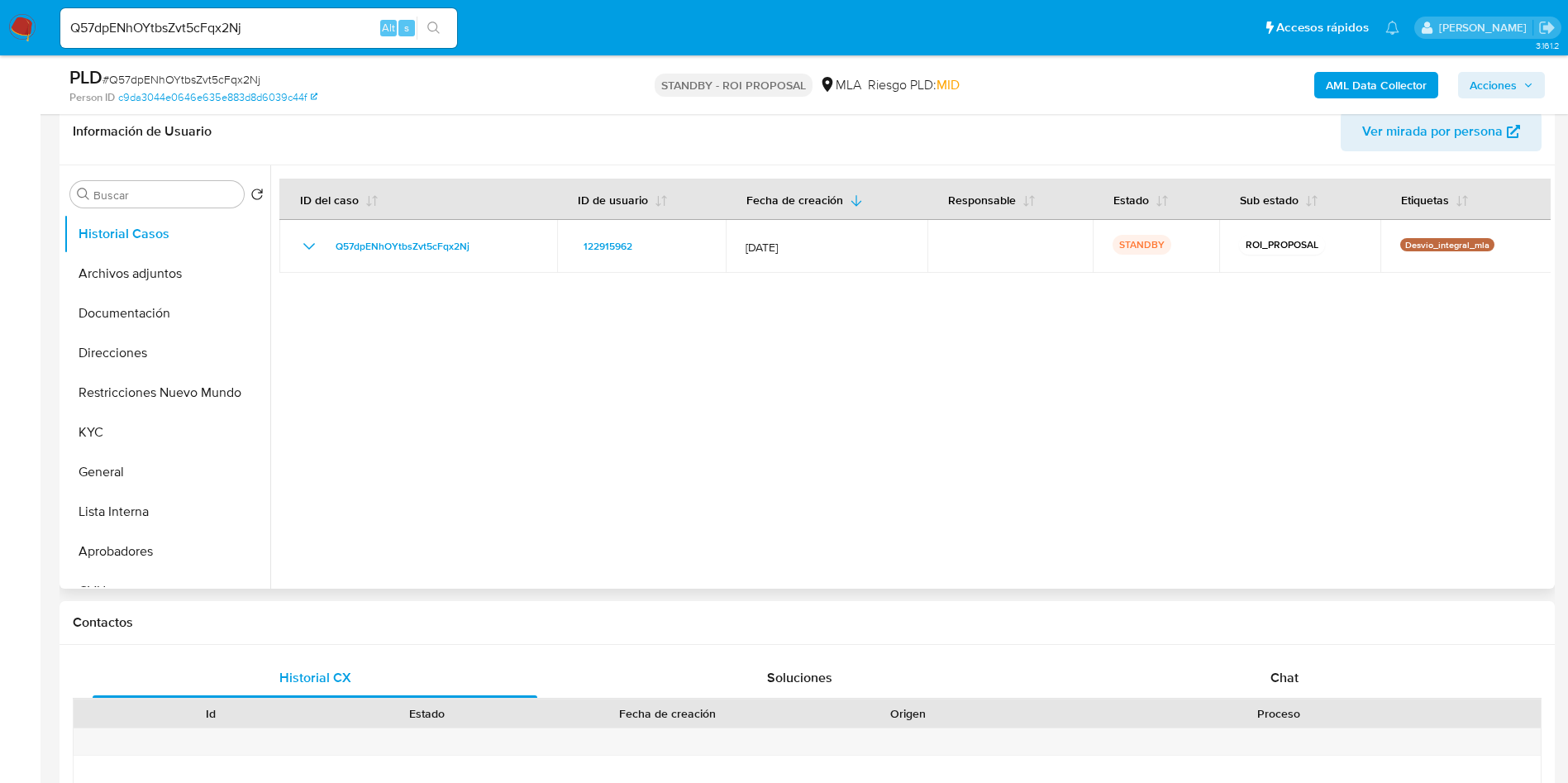
scroll to position [372, 0]
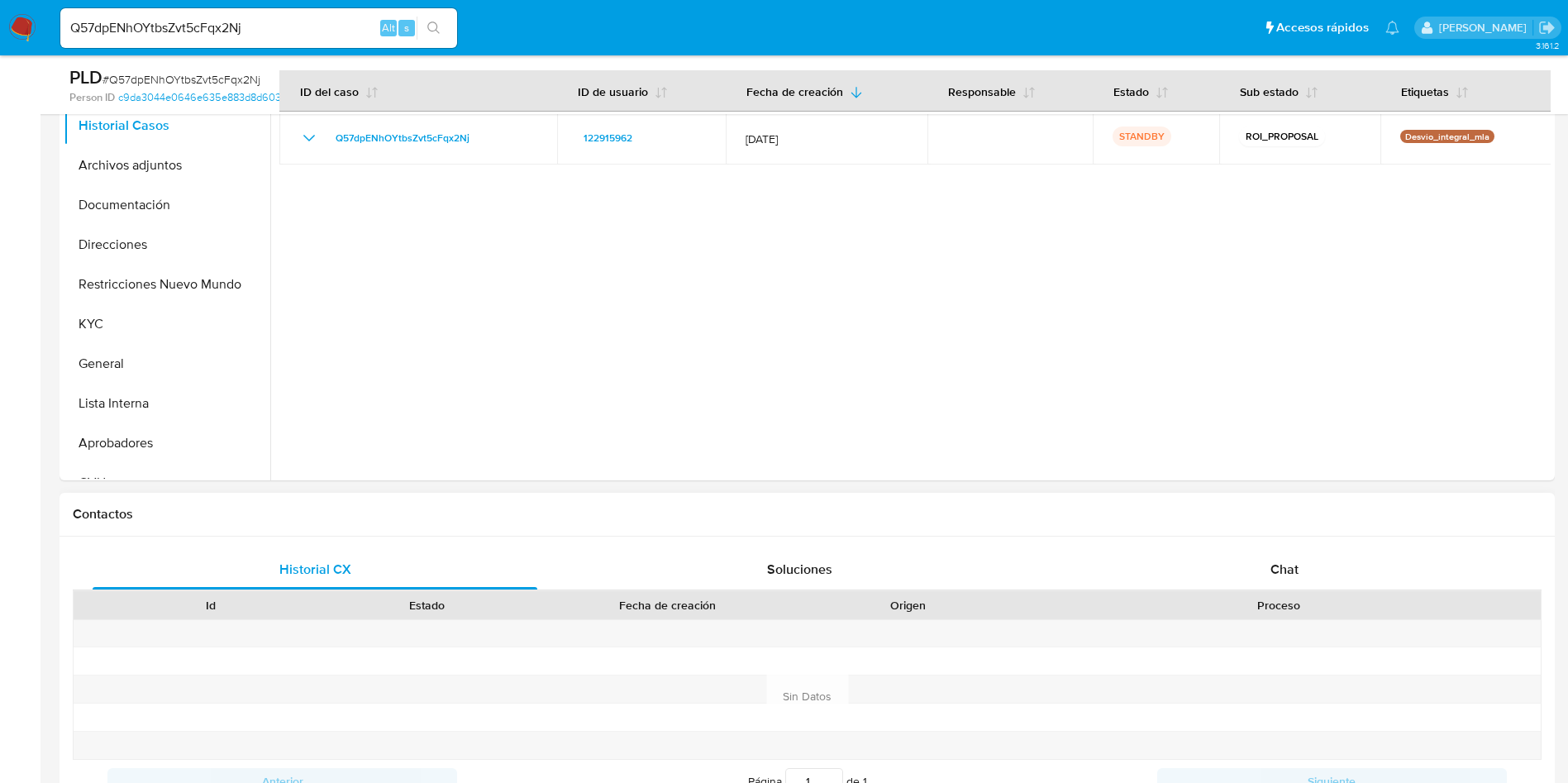
click at [1283, 546] on div "Historial CX Soluciones Chat Id Estado Fecha de creación Origen Proceso Anterio…" at bounding box center [808, 676] width 1496 height 279
click at [1286, 557] on div "Chat" at bounding box center [1284, 569] width 445 height 40
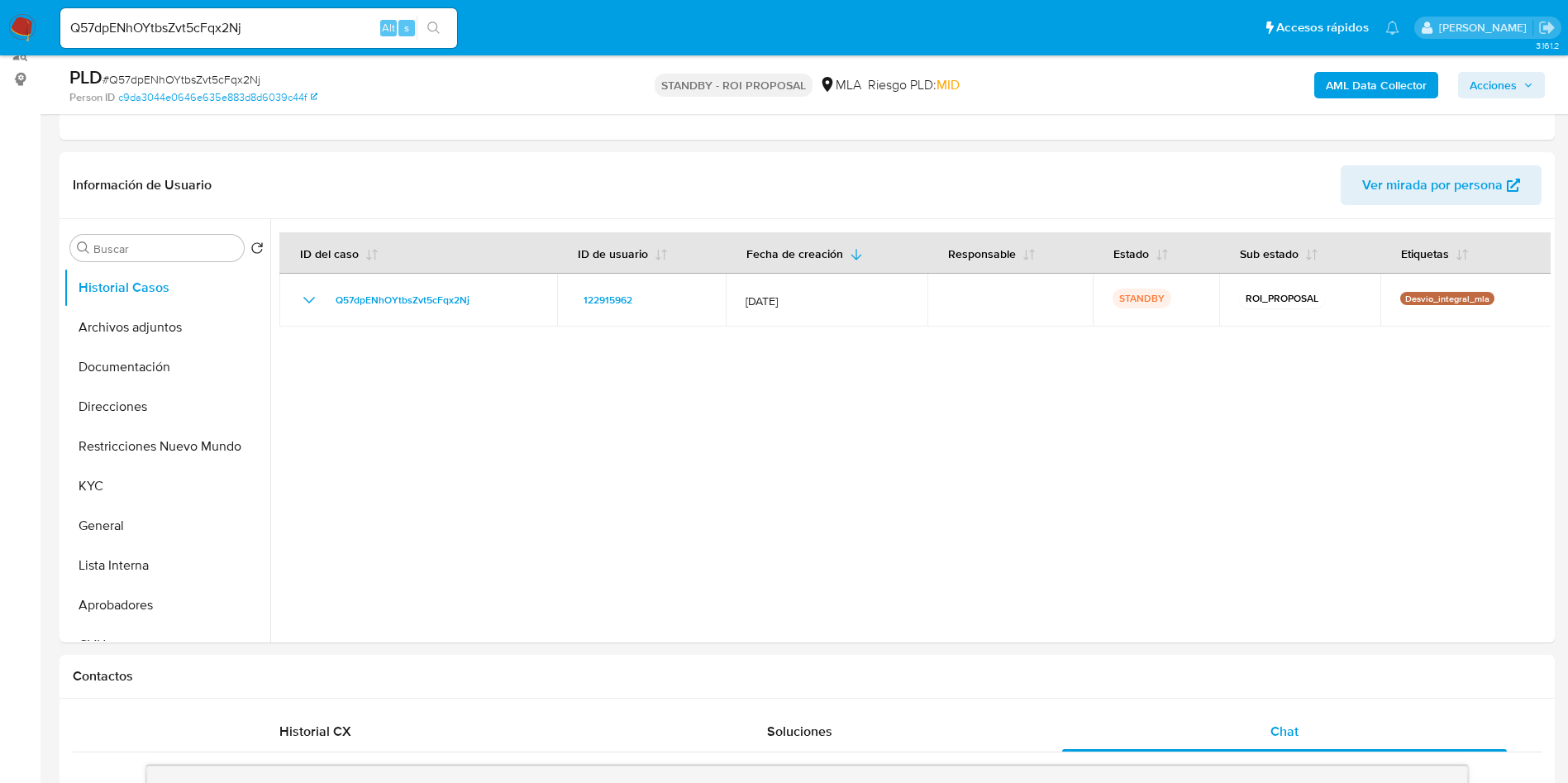
scroll to position [124, 0]
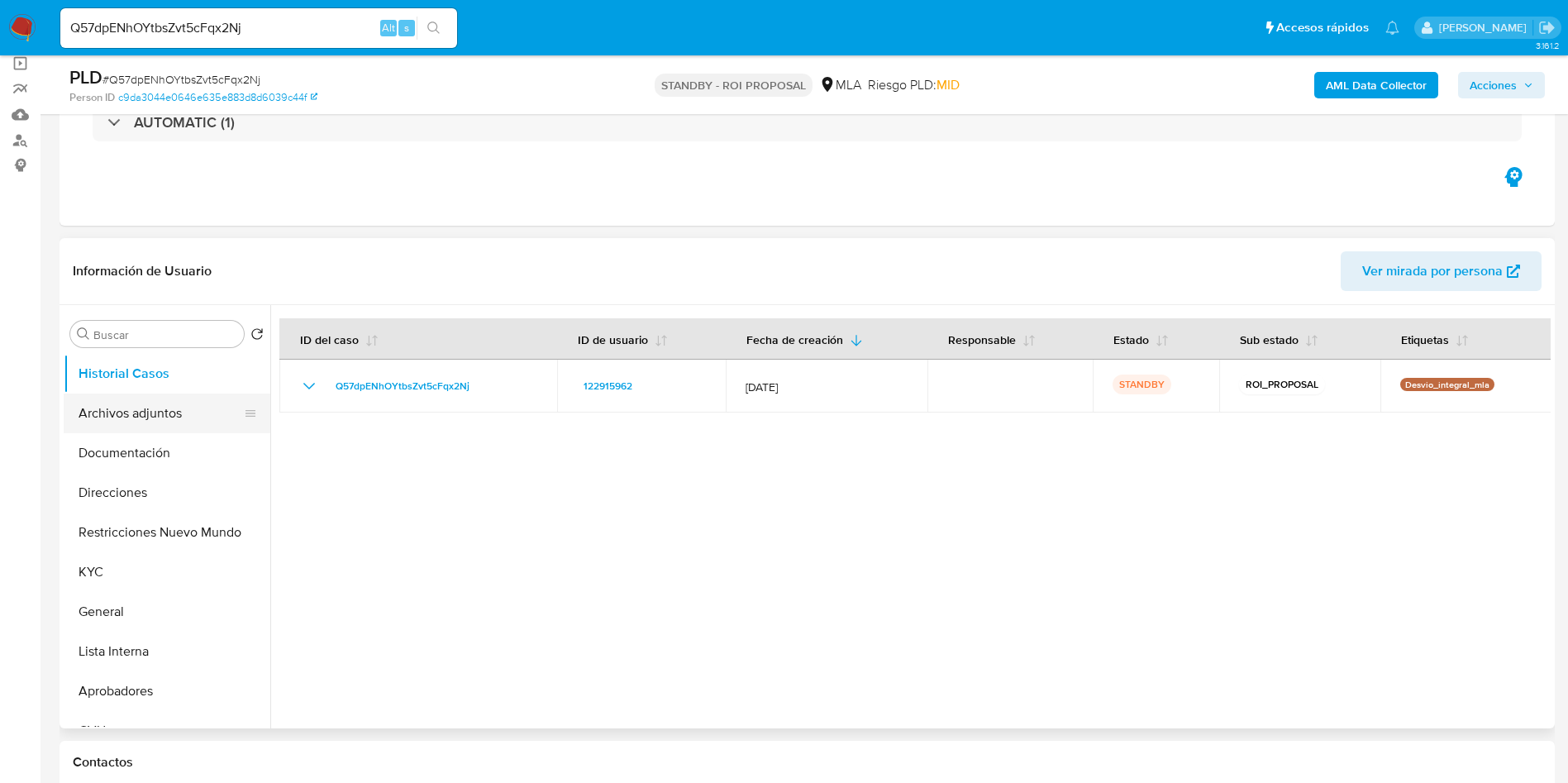
click at [109, 407] on button "Archivos adjuntos" at bounding box center [160, 413] width 194 height 40
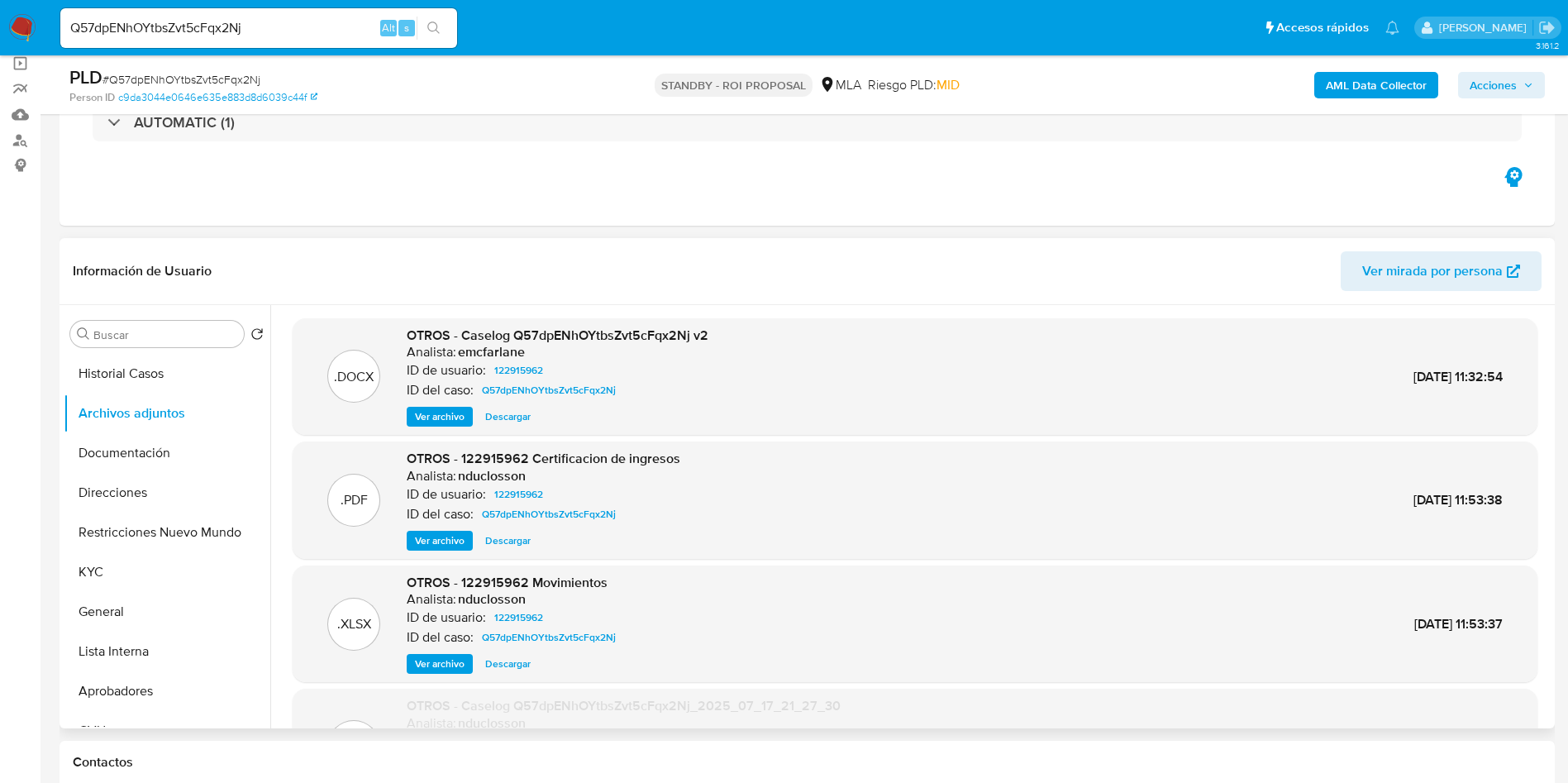
click at [493, 413] on span "Descargar" at bounding box center [508, 417] width 46 height 17
click at [209, 30] on input "Q57dpENhOYtbsZvt5cFqx2Nj" at bounding box center [259, 28] width 396 height 21
click at [208, 30] on input "Q57dpENhOYtbsZvt5cFqx2Nj" at bounding box center [259, 28] width 396 height 21
paste input "T6FsX3o2f0a1k7w7VXBpUOm4"
type input "T6FsX3o2f0a1k7w7VXBpUOm4"
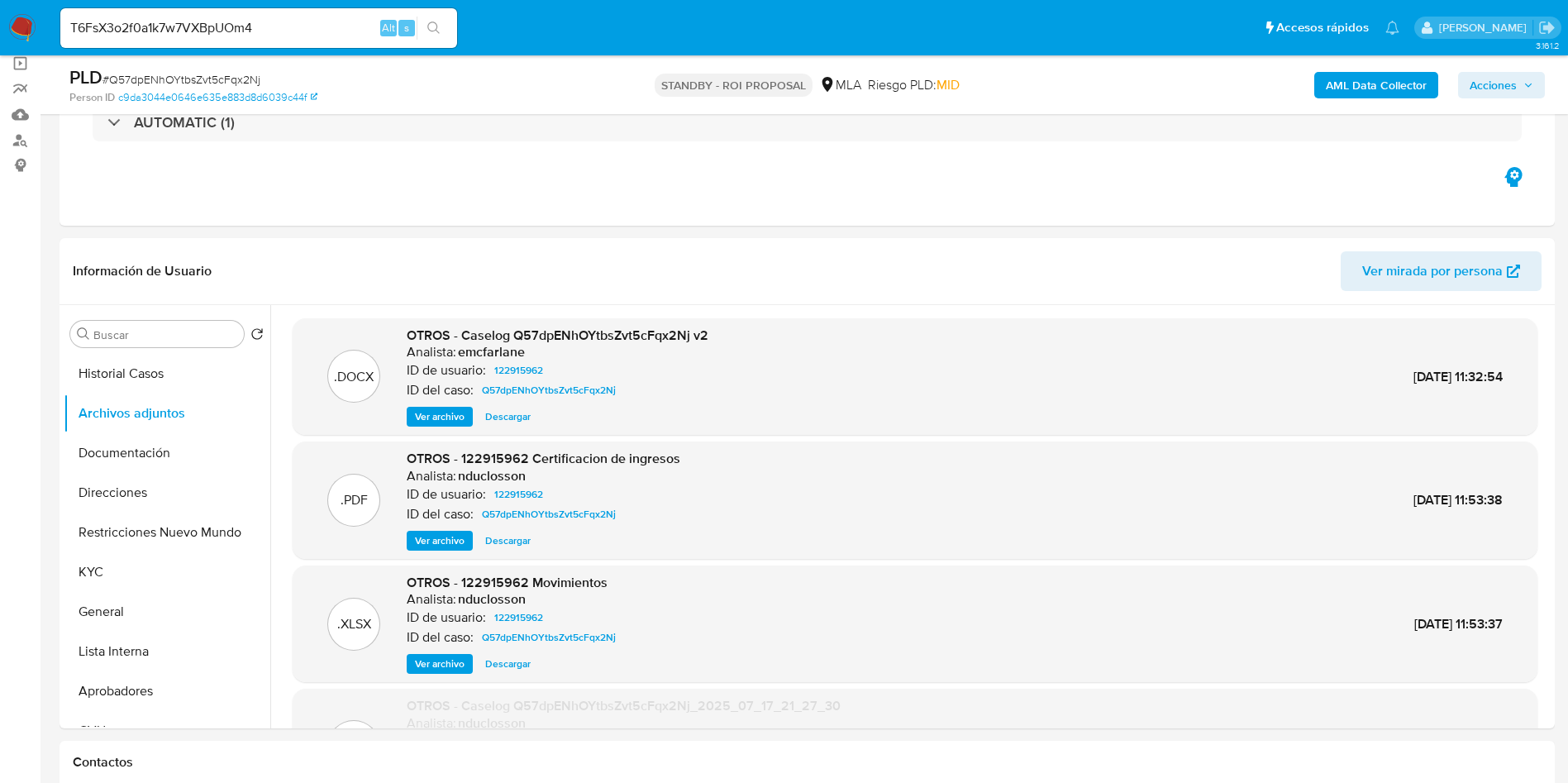
click at [433, 33] on icon "search-icon" at bounding box center [433, 27] width 13 height 13
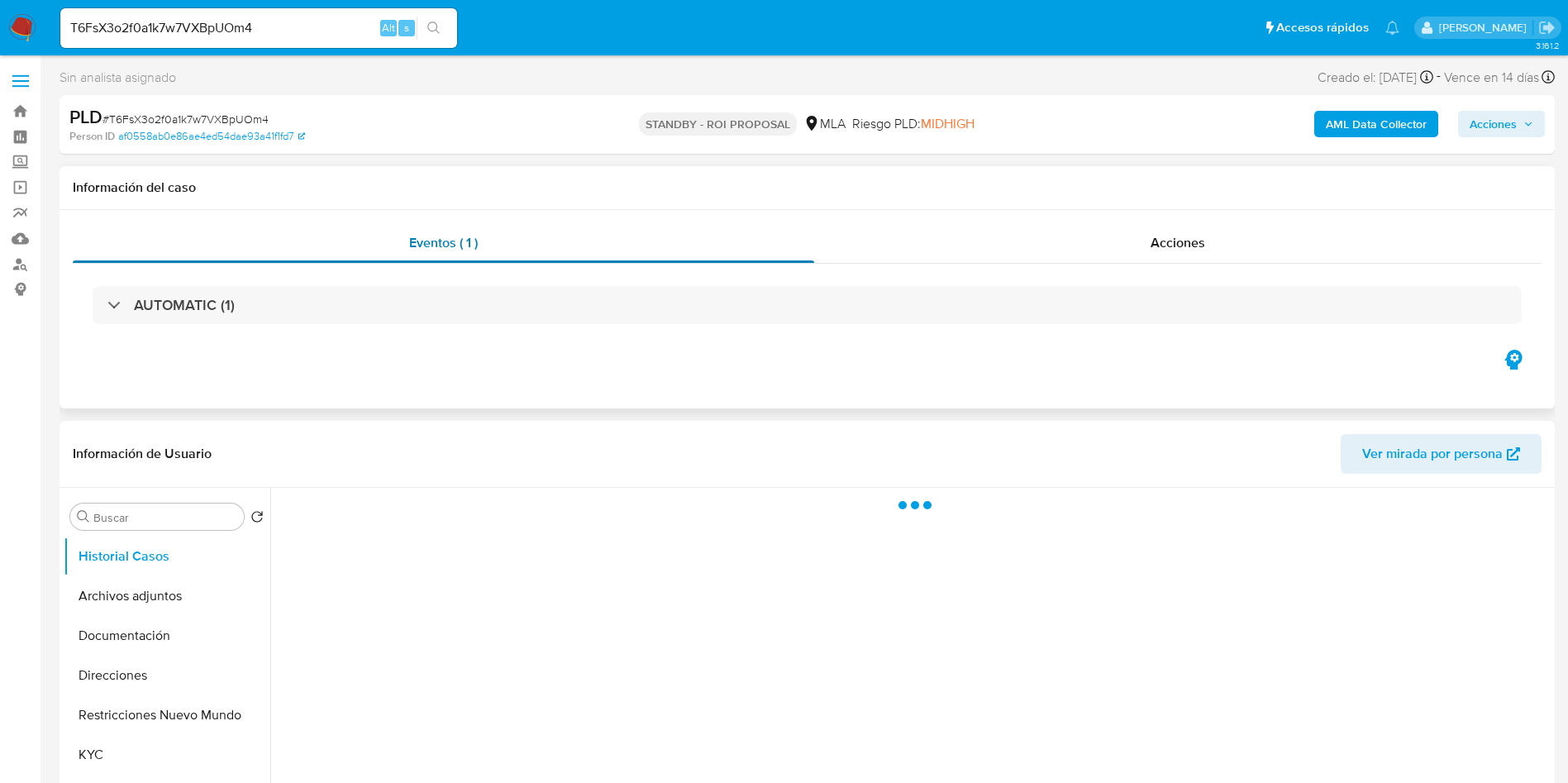
select select "10"
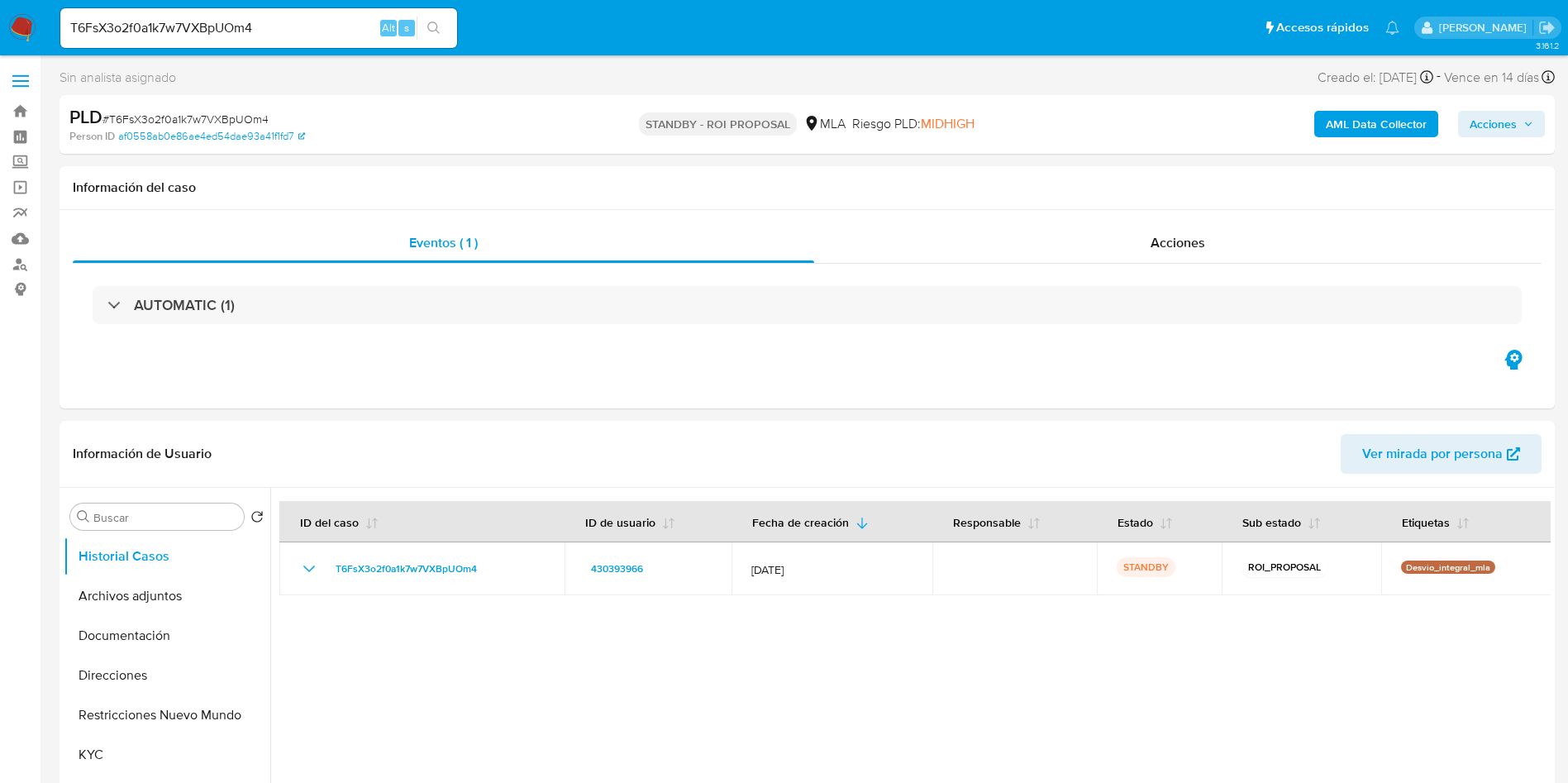
click at [128, 38] on input "T6FsX3o2f0a1k7w7VXBpUOm4" at bounding box center [259, 28] width 396 height 21
click at [437, 24] on icon "search-icon" at bounding box center [433, 27] width 12 height 12
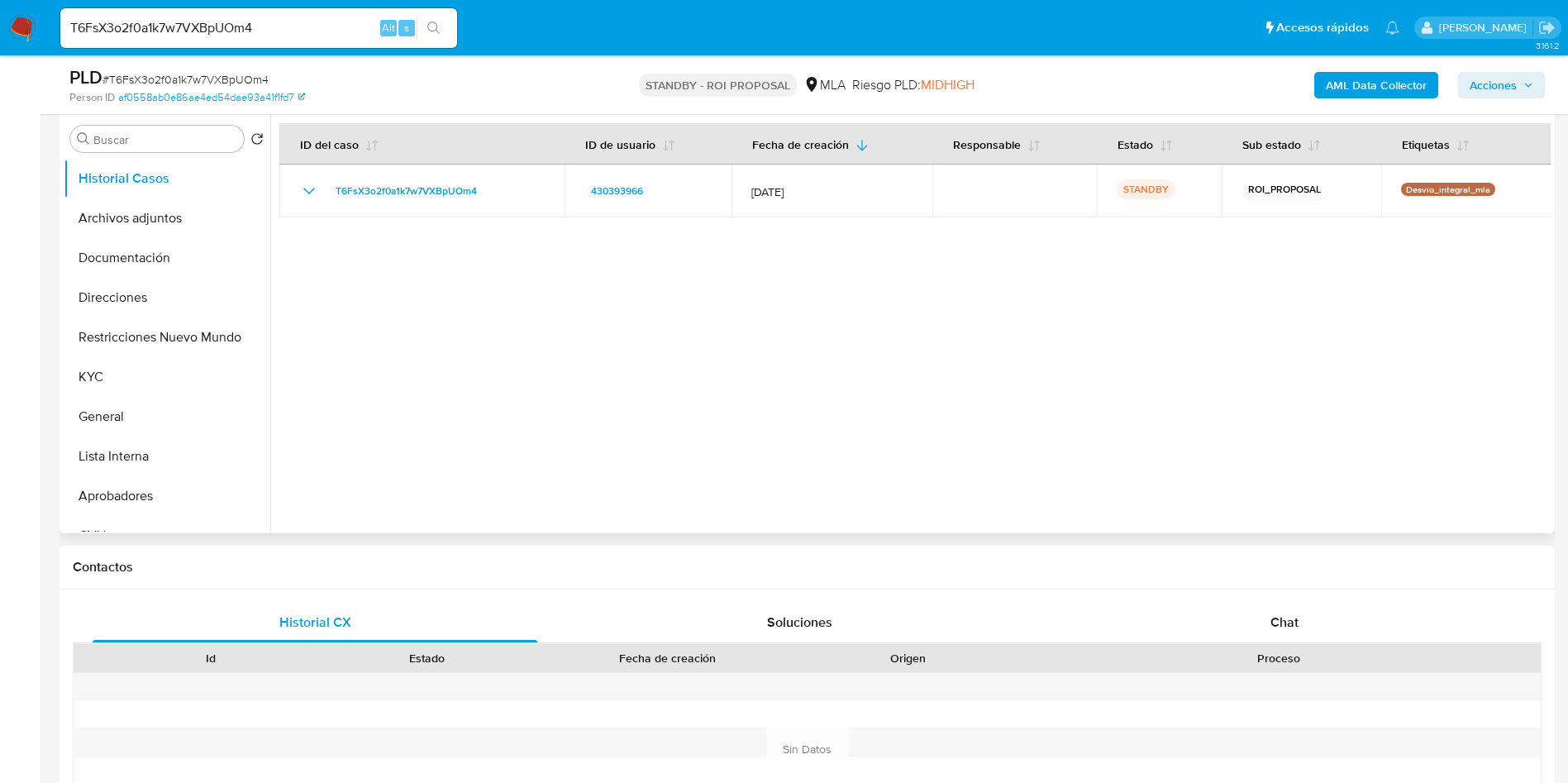
scroll to position [372, 0]
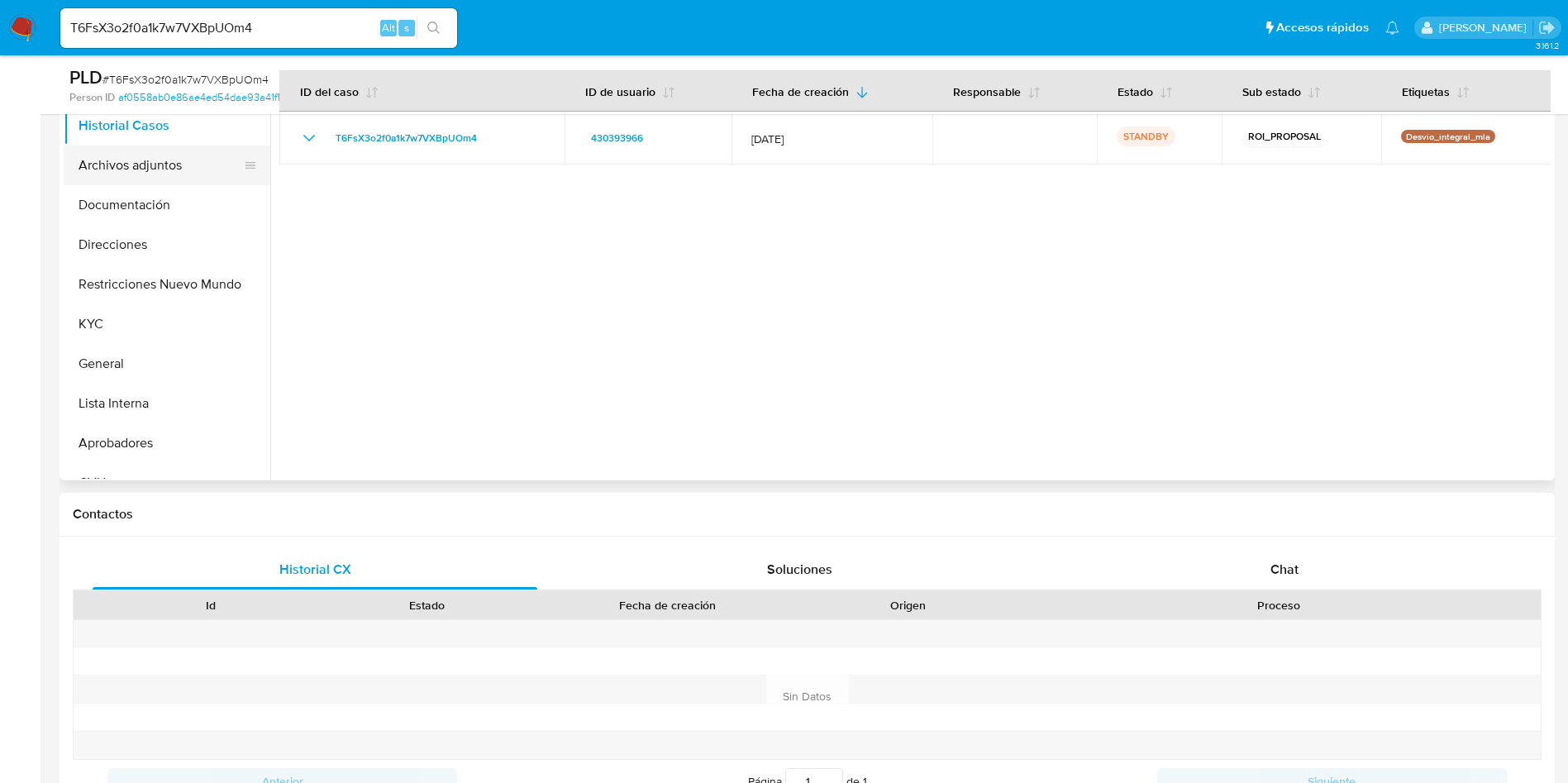
click at [98, 150] on button "Archivos adjuntos" at bounding box center [160, 165] width 194 height 40
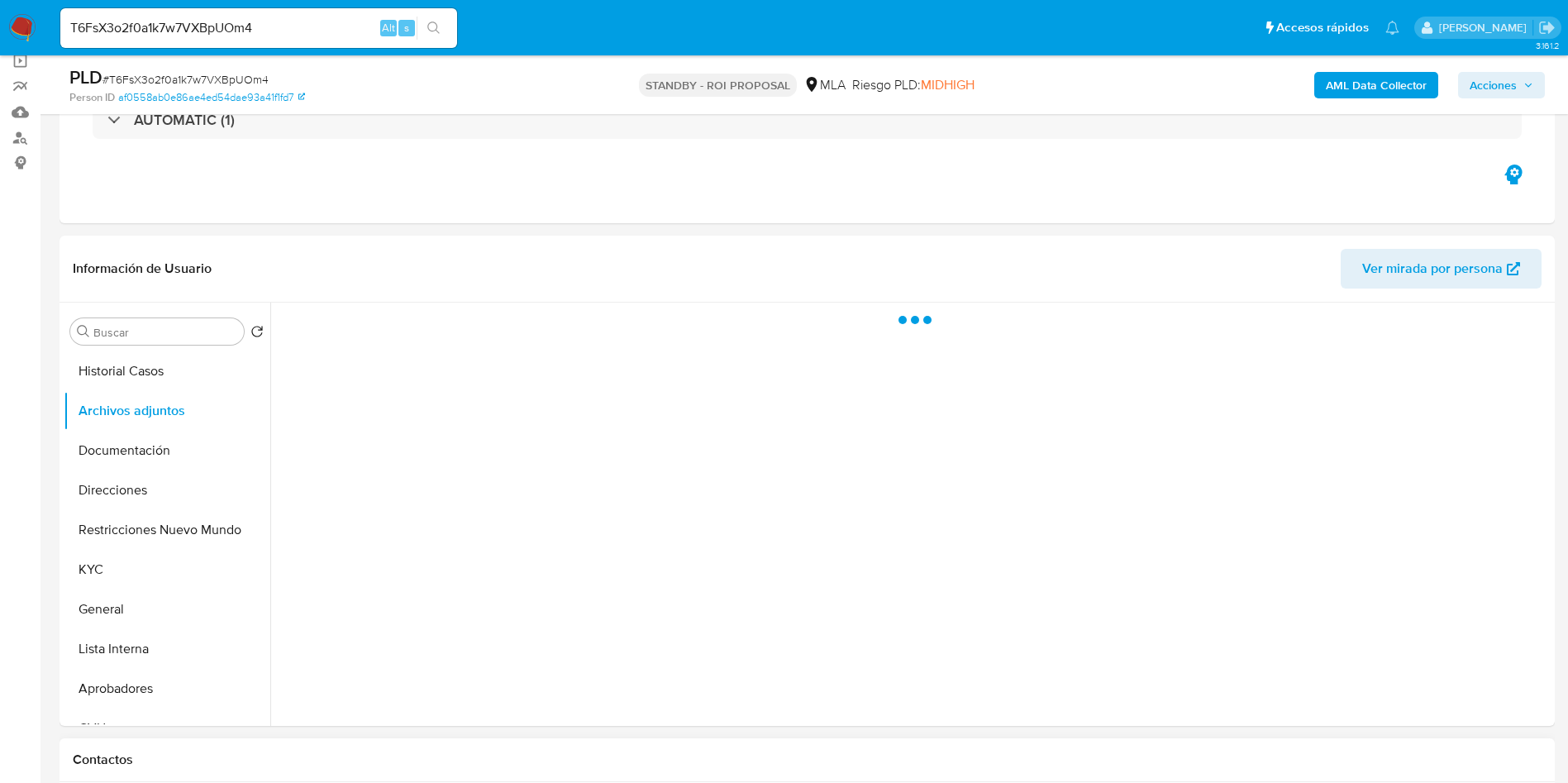
scroll to position [124, 0]
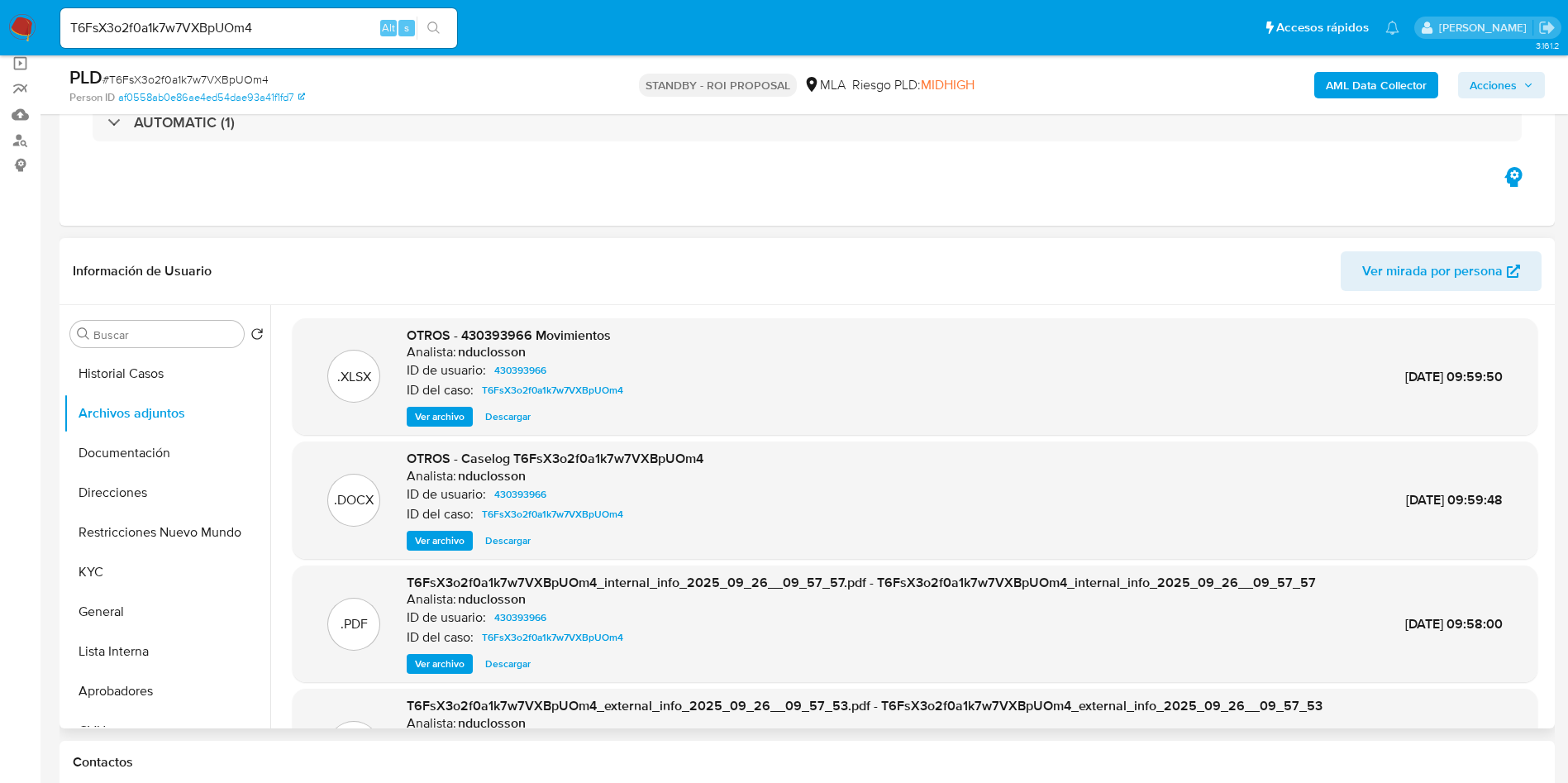
click at [520, 537] on span "Descargar" at bounding box center [508, 540] width 46 height 17
click at [507, 544] on span "Descargar" at bounding box center [508, 540] width 46 height 17
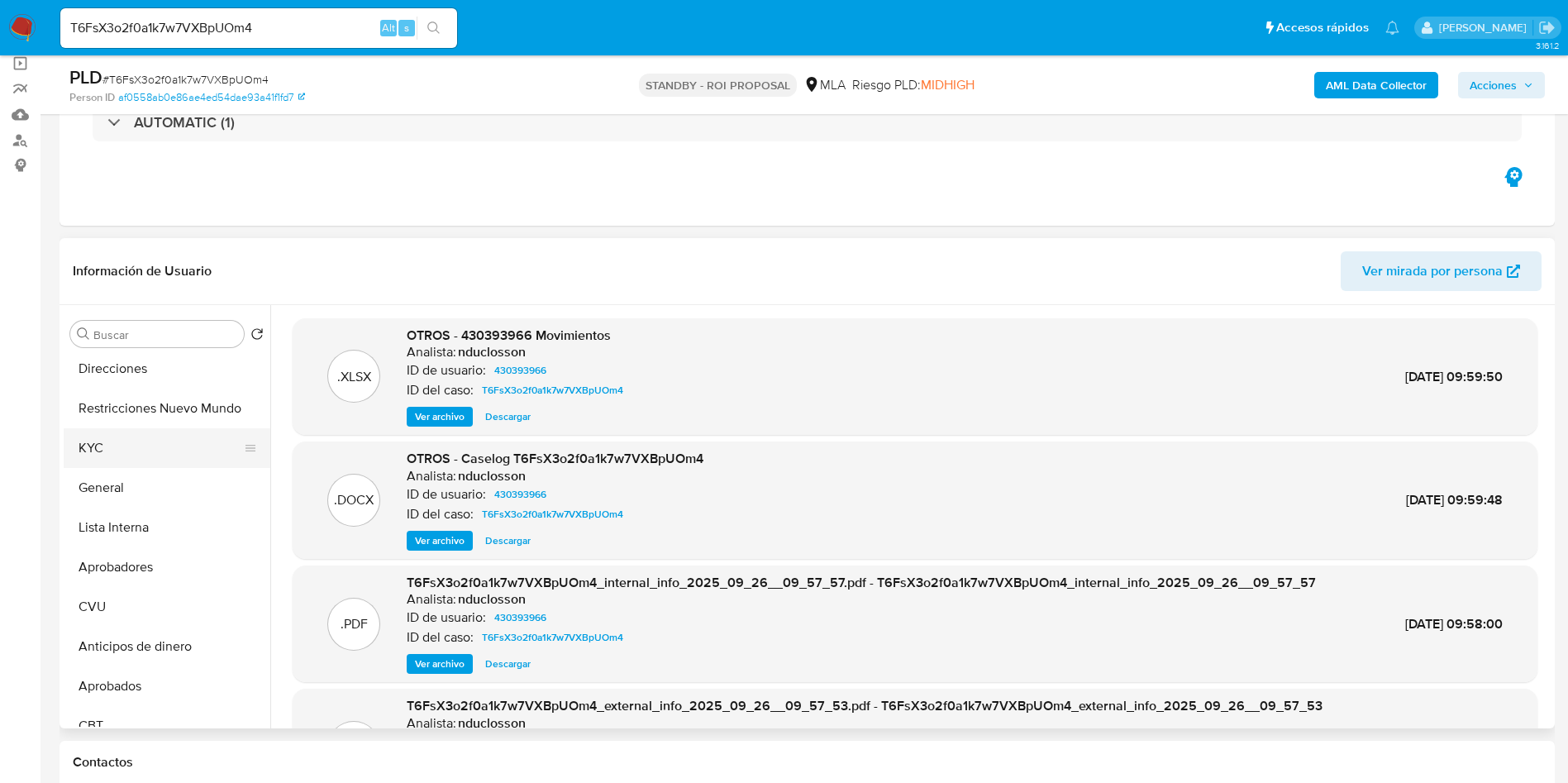
click at [115, 457] on button "KYC" at bounding box center [160, 447] width 194 height 40
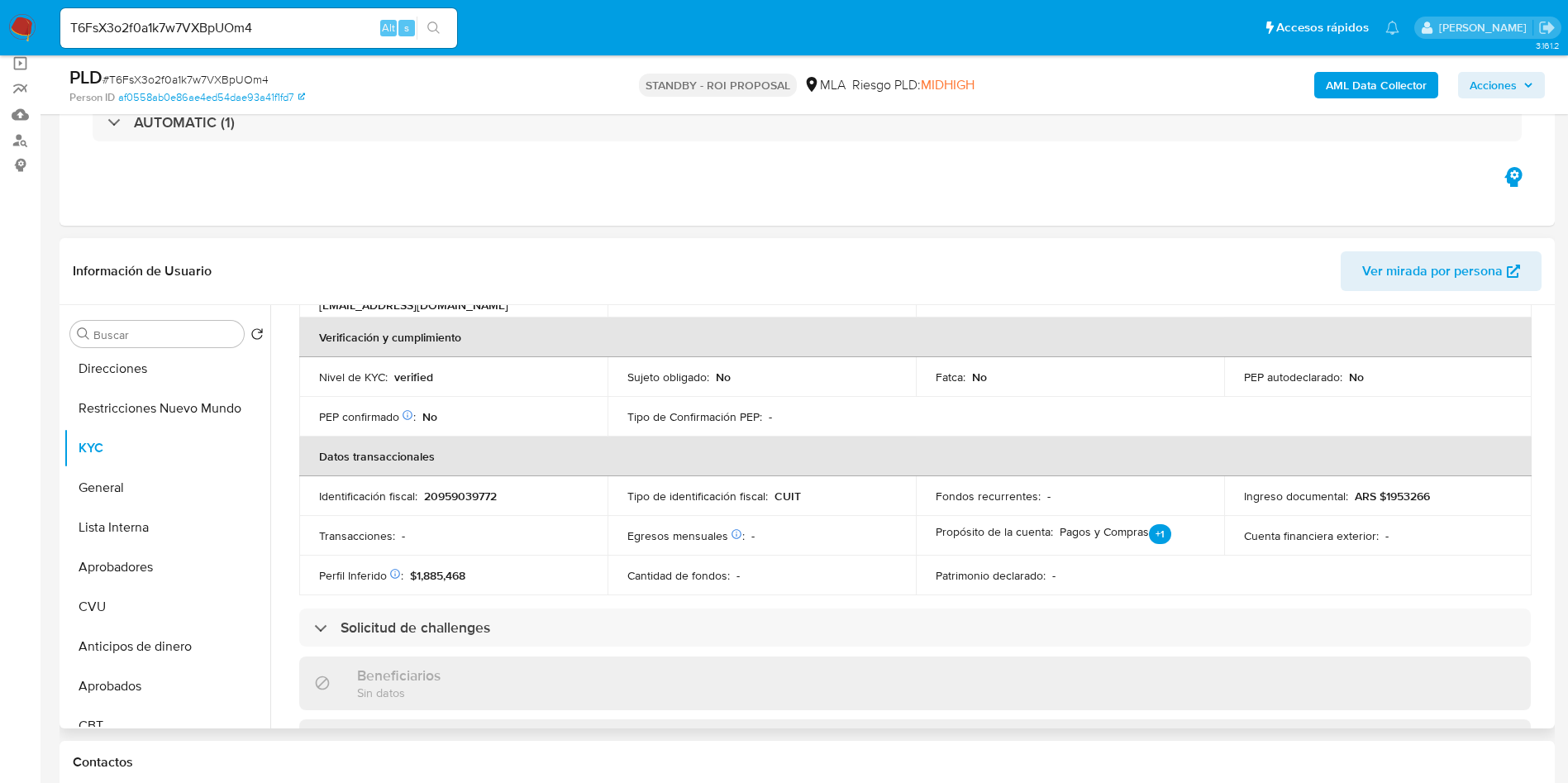
scroll to position [266, 0]
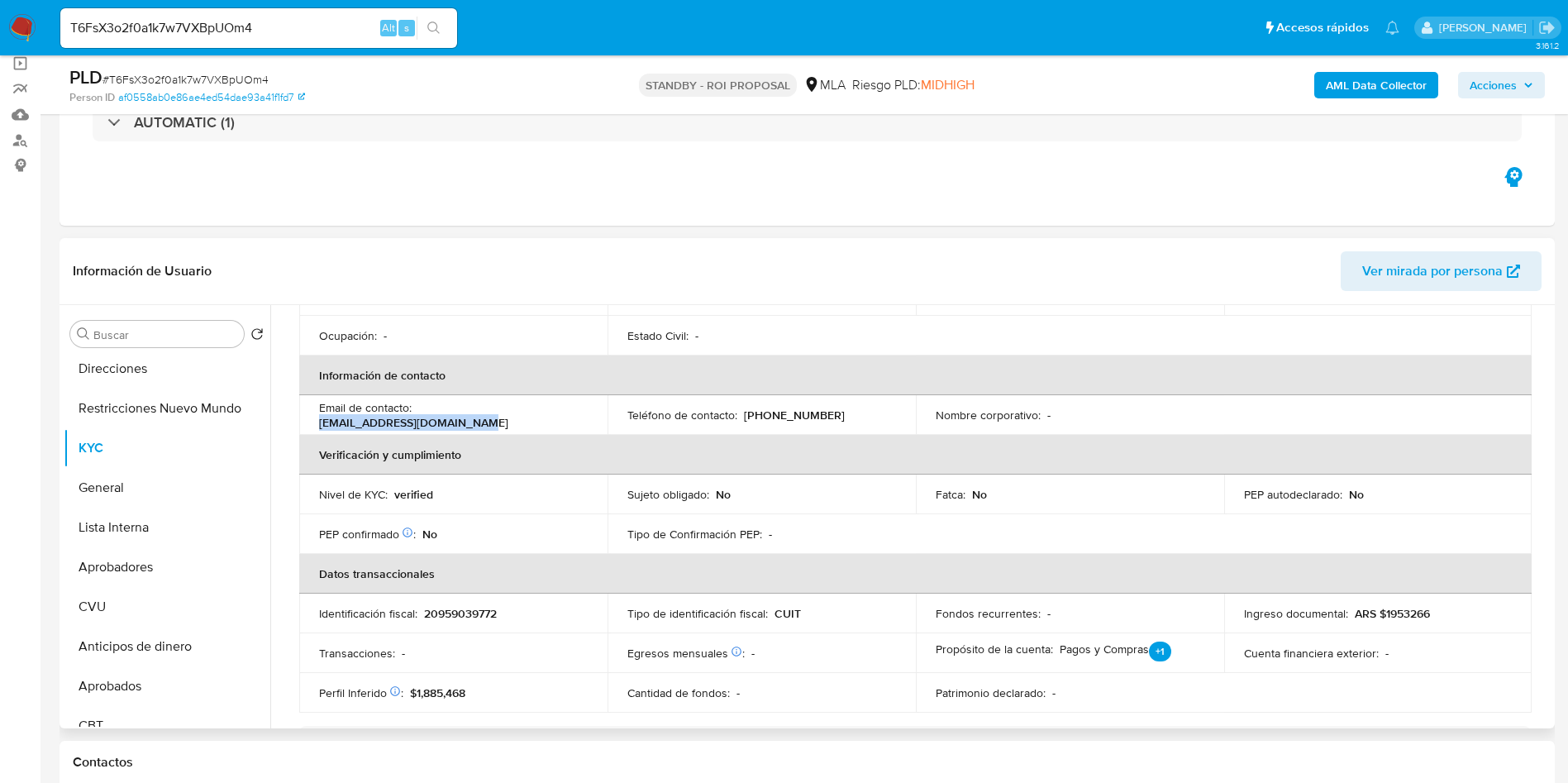
drag, startPoint x: 592, startPoint y: 413, endPoint x: 419, endPoint y: 412, distance: 173.0
click at [419, 412] on td "Email de contacto : carlosdgarciam@hotmail.com" at bounding box center [454, 415] width 308 height 40
copy p "carlosdgarciam@hotmail.com"
click at [104, 42] on div "T6FsX3o2f0a1k7w7VXBpUOm4 Alt s" at bounding box center [259, 27] width 396 height 40
click at [114, 33] on input "T6FsX3o2f0a1k7w7VXBpUOm4" at bounding box center [259, 28] width 396 height 21
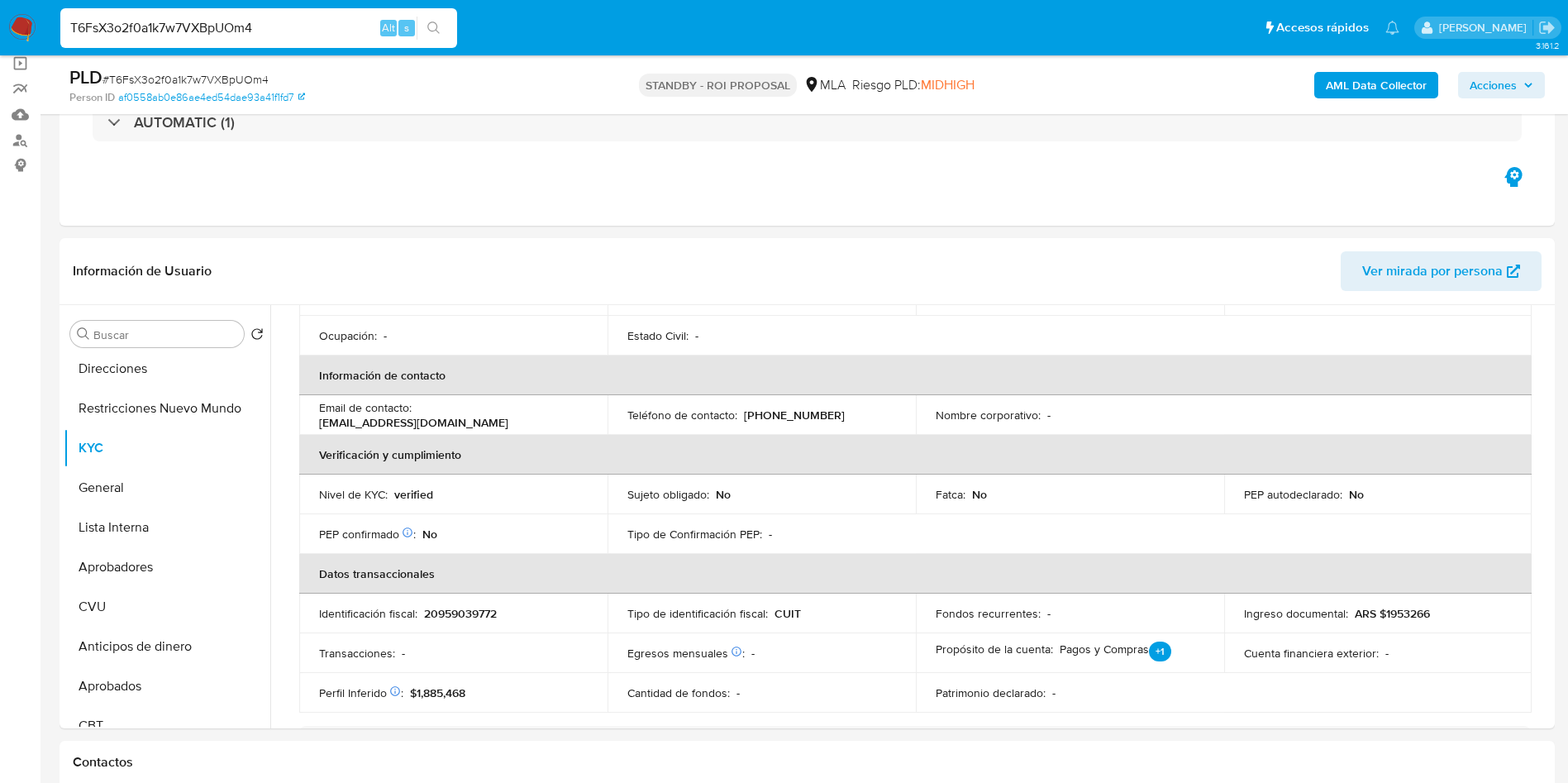
click at [114, 33] on input "T6FsX3o2f0a1k7w7VXBpUOm4" at bounding box center [259, 28] width 396 height 21
paste input "I5mFJ5oUh6TjLpIcXdwq3E32"
type input "I5mFJ5oUh6TjLpIcXdwq3E32"
click at [437, 23] on icon "search-icon" at bounding box center [433, 27] width 13 height 13
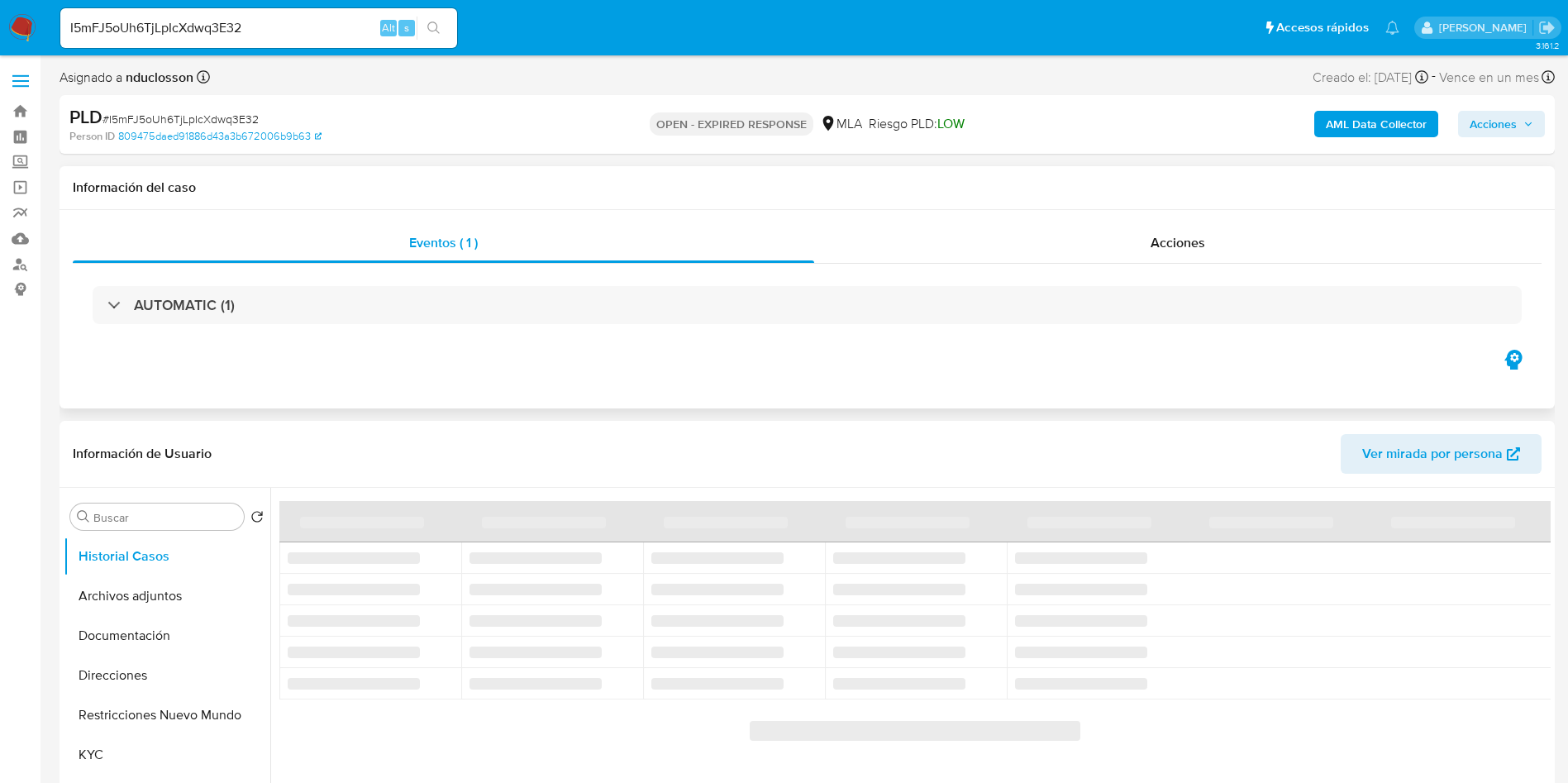
select select "10"
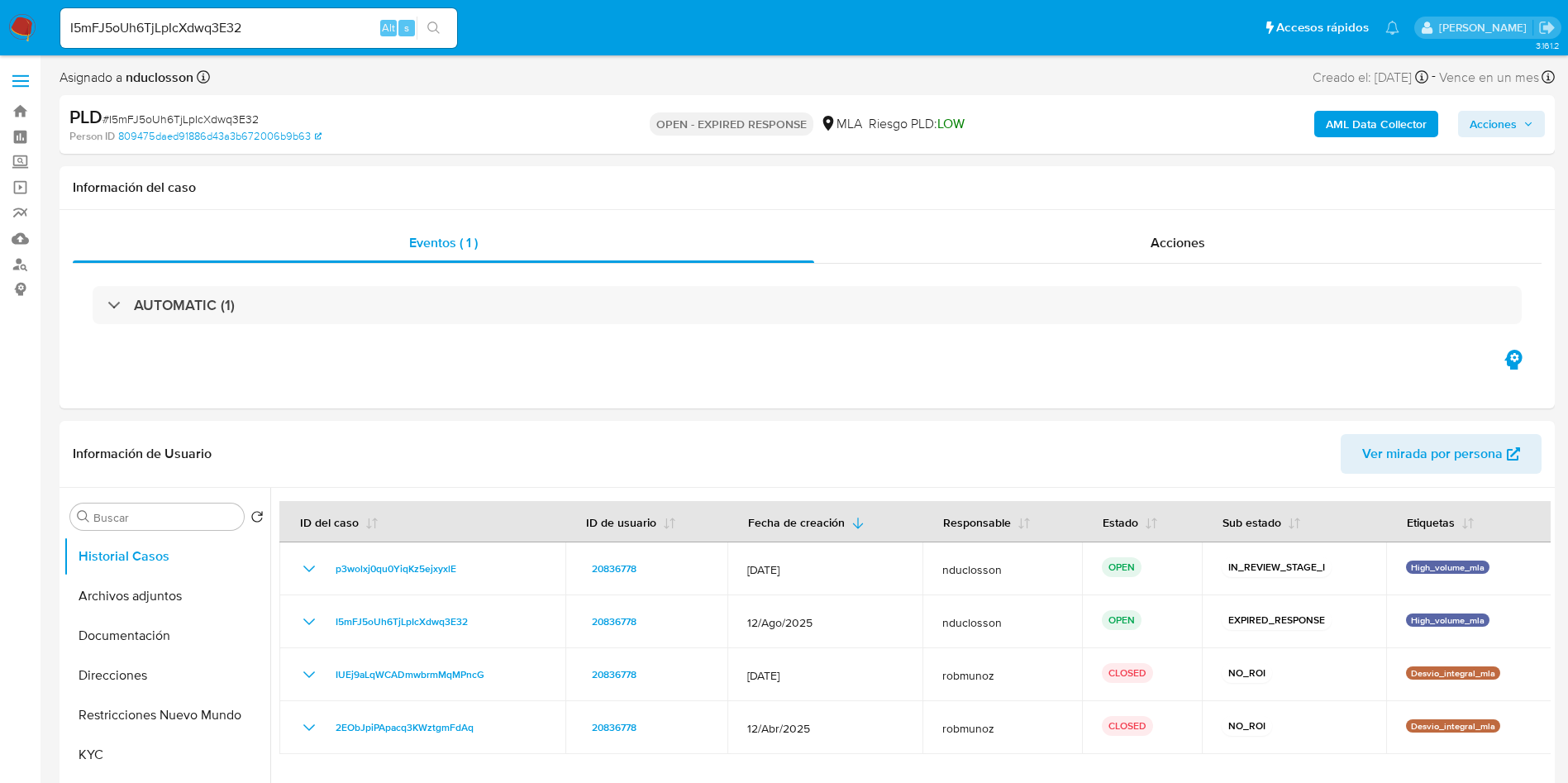
click at [152, 20] on input "I5mFJ5oUh6TjLpIcXdwq3E32" at bounding box center [259, 28] width 396 height 21
click at [443, 32] on button "search-icon" at bounding box center [433, 28] width 33 height 23
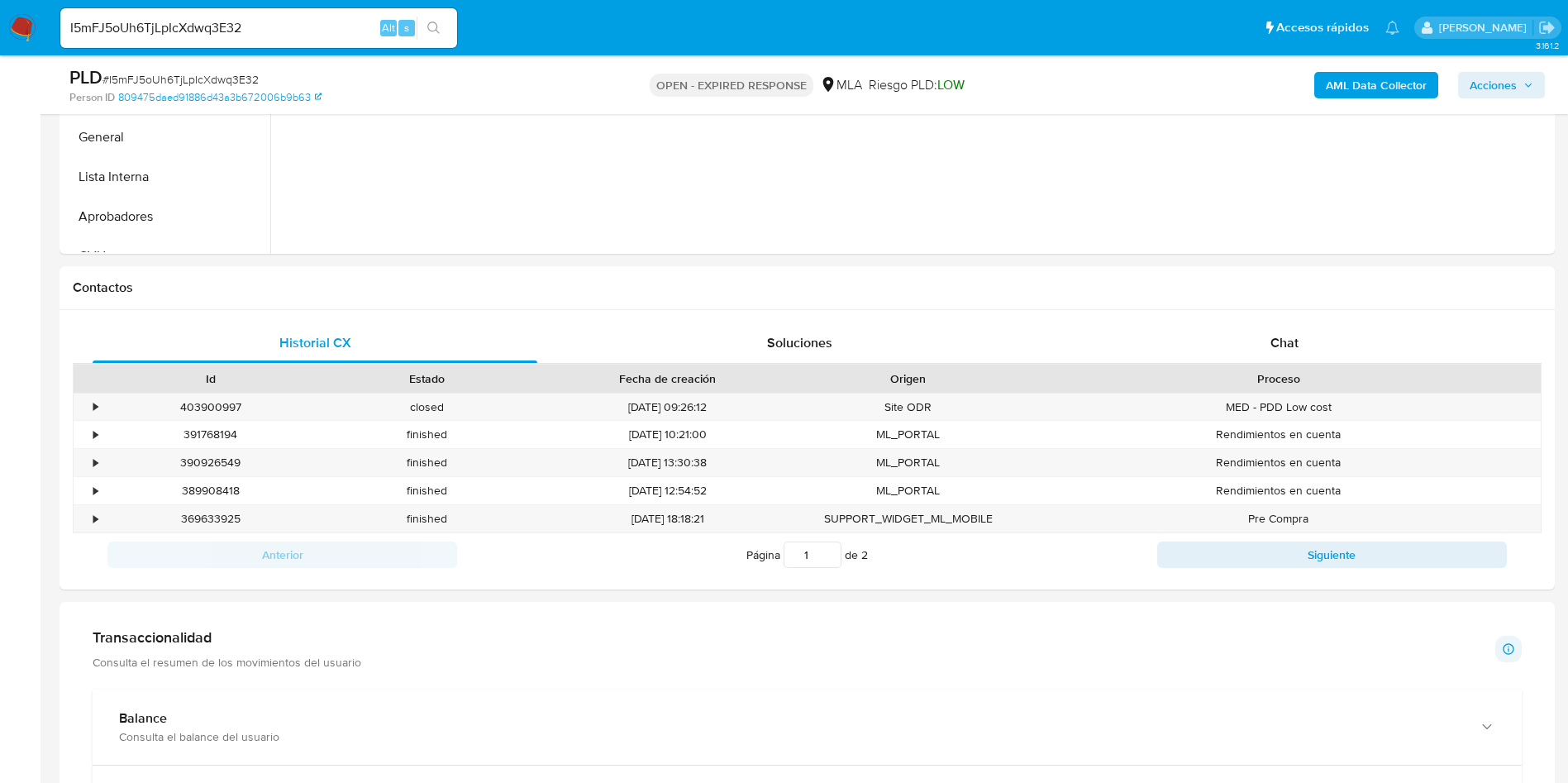
scroll to position [620, 0]
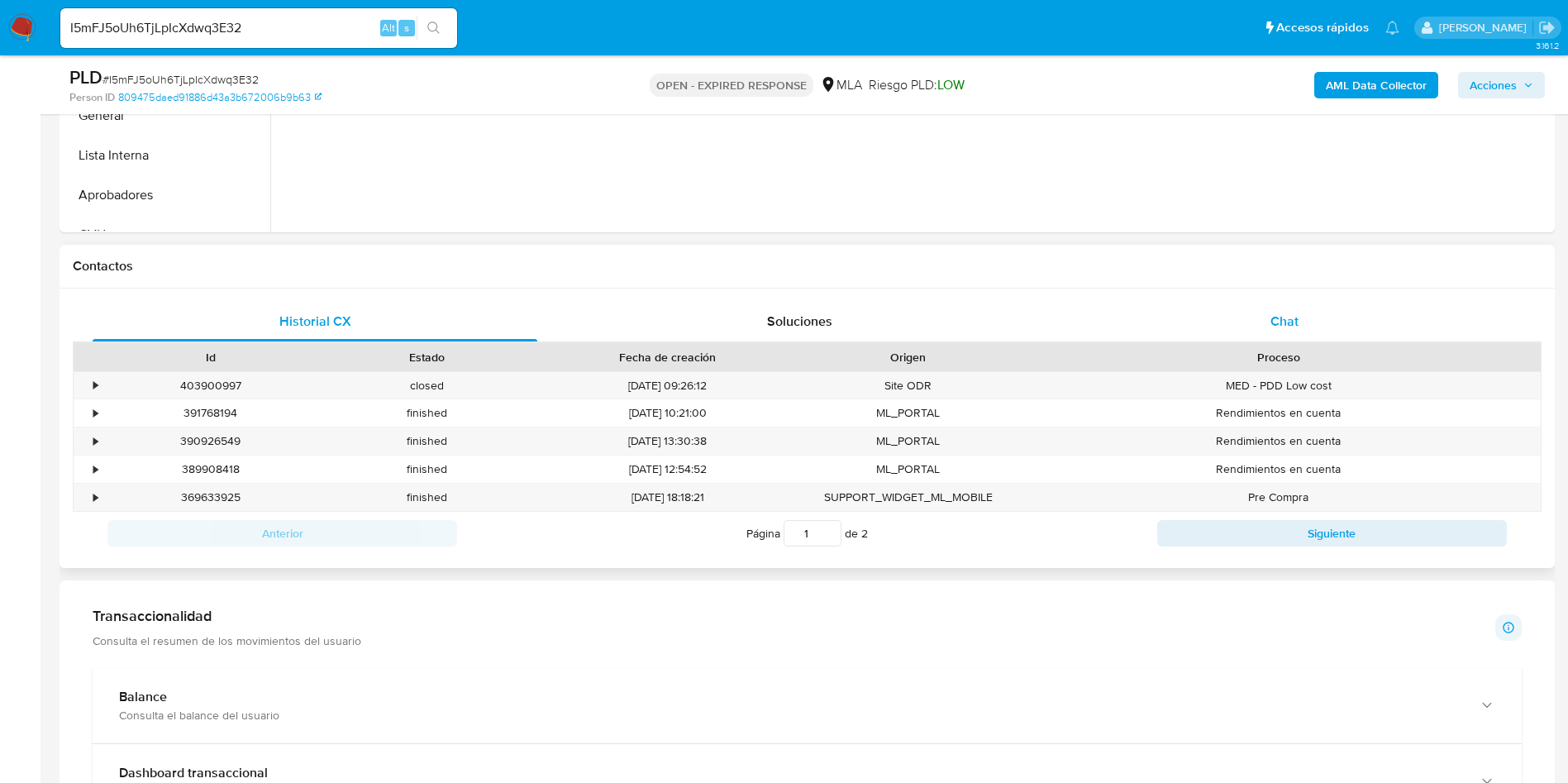
click at [1314, 303] on div "Chat" at bounding box center [1284, 321] width 445 height 40
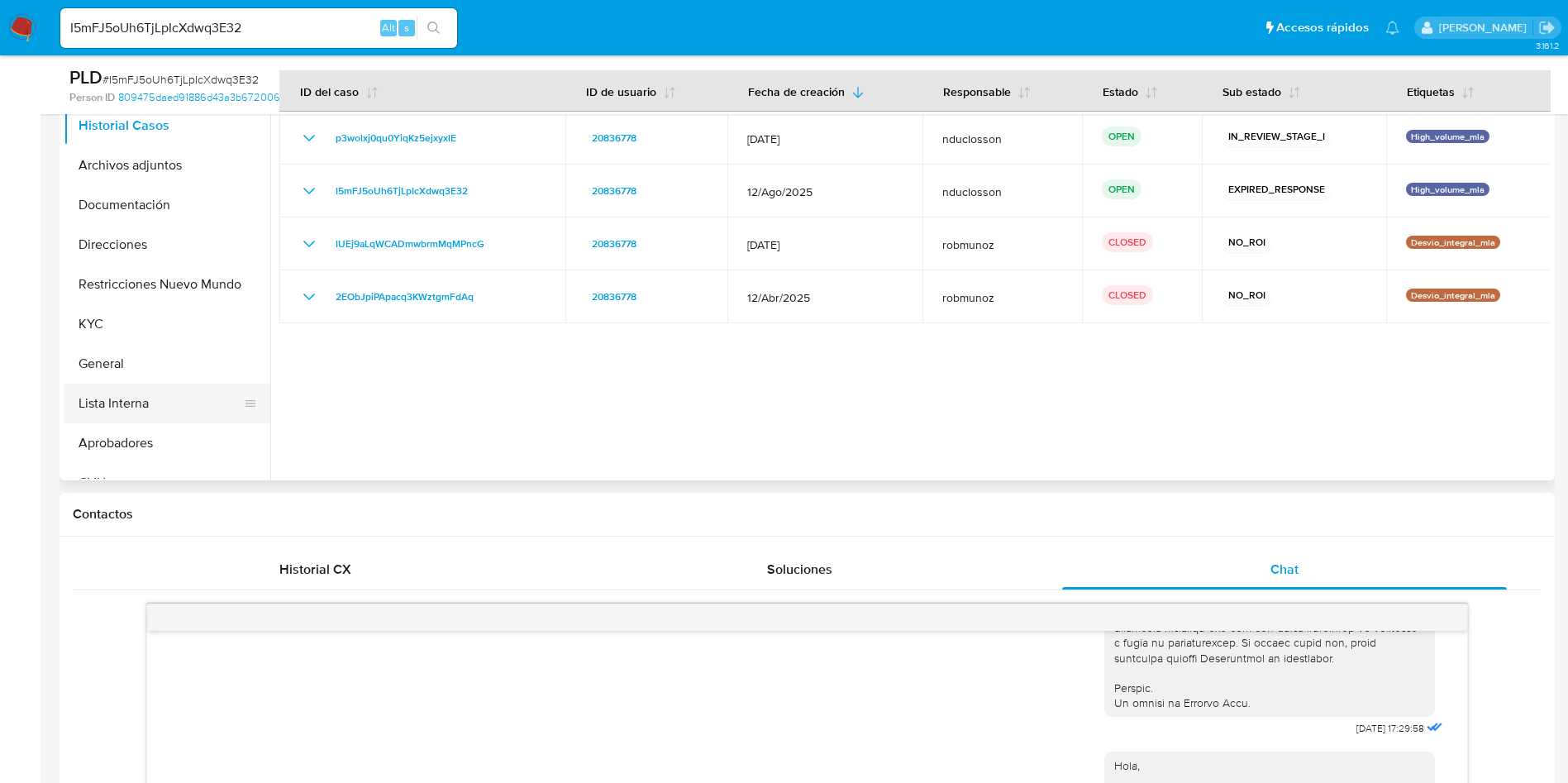
scroll to position [0, 0]
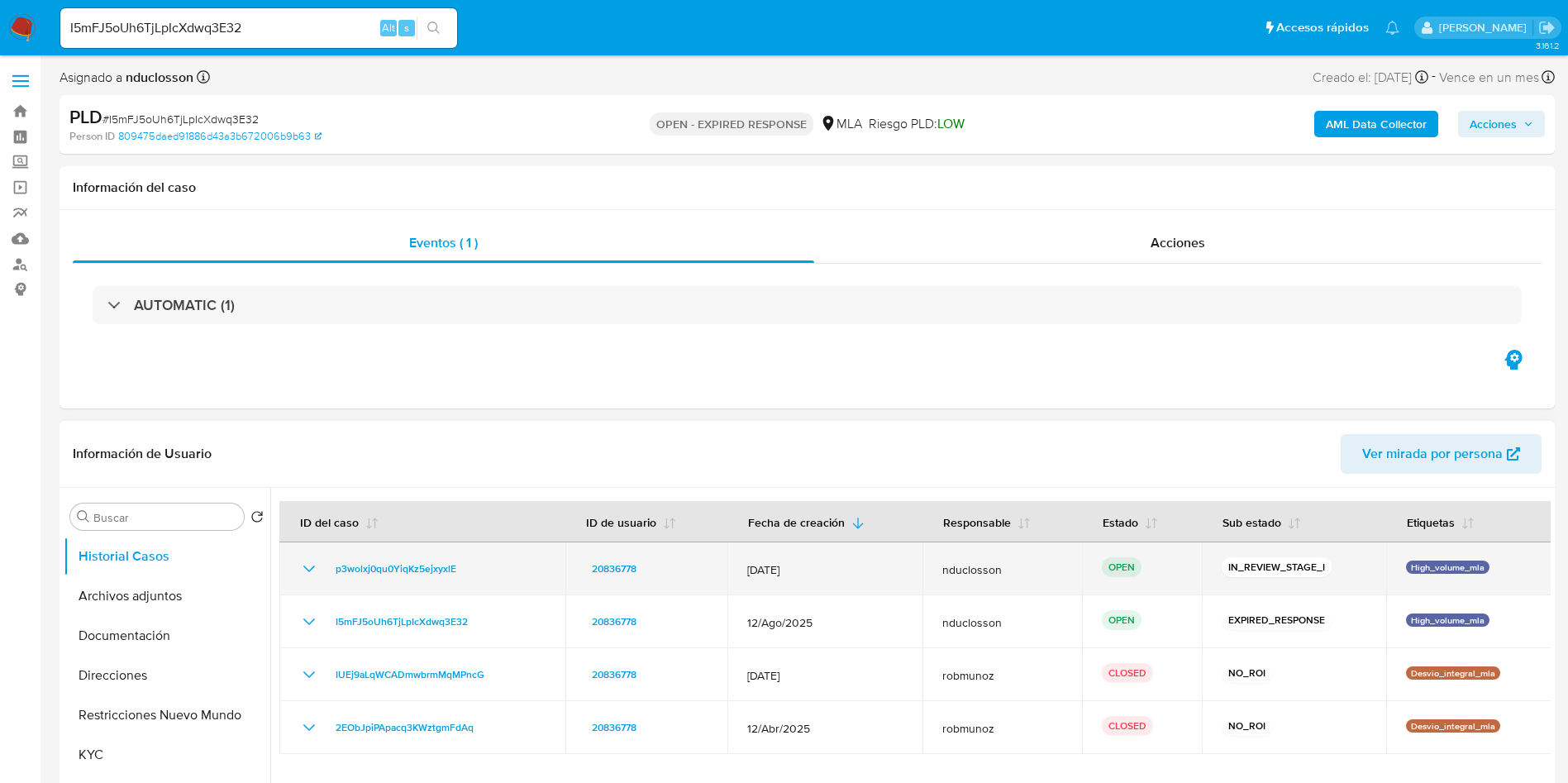
drag, startPoint x: 466, startPoint y: 566, endPoint x: 289, endPoint y: 571, distance: 177.1
click at [289, 571] on td "p3wolxj0qu0YiqKz5ejxyxlE" at bounding box center [422, 569] width 286 height 53
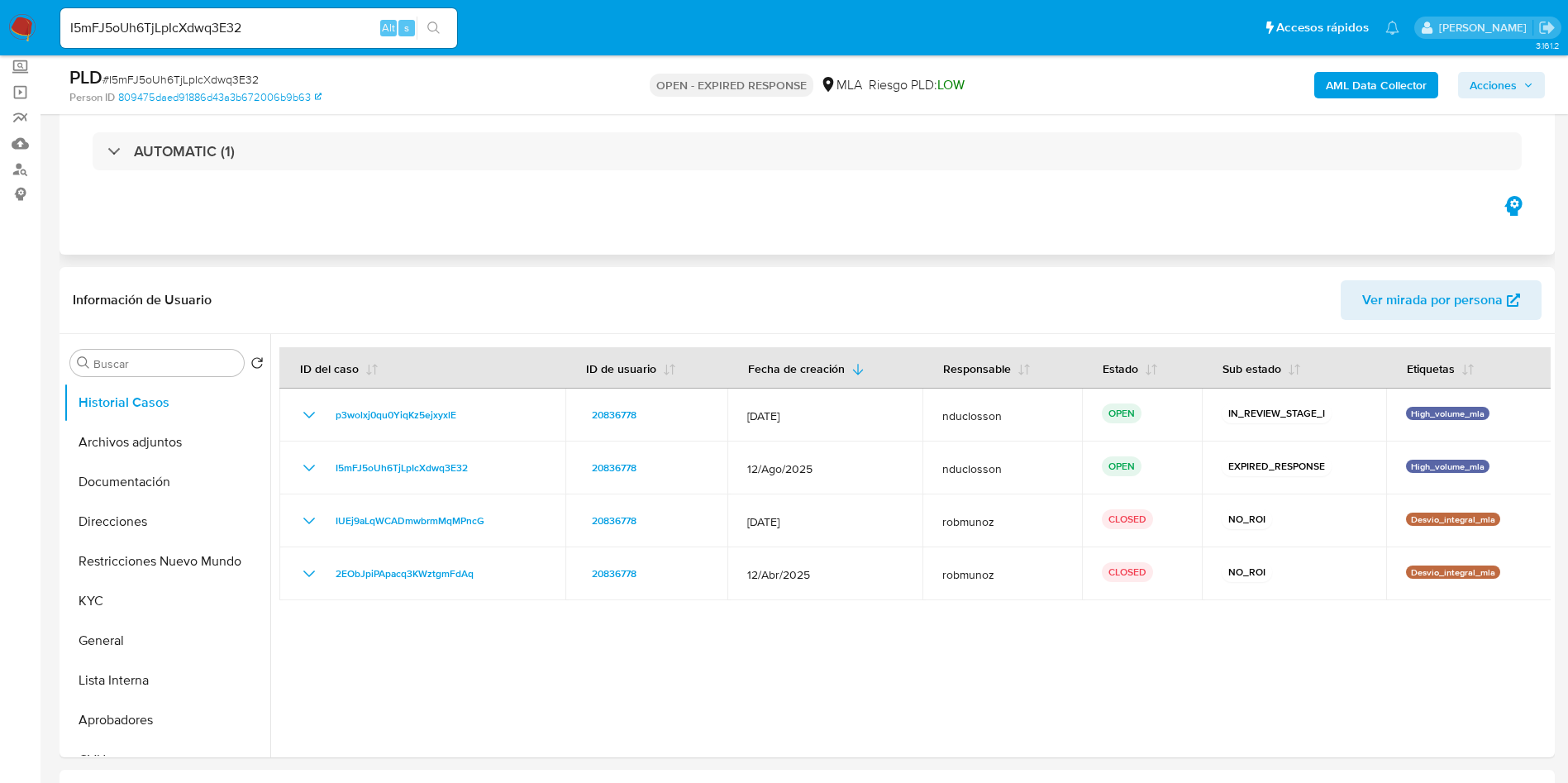
scroll to position [248, 0]
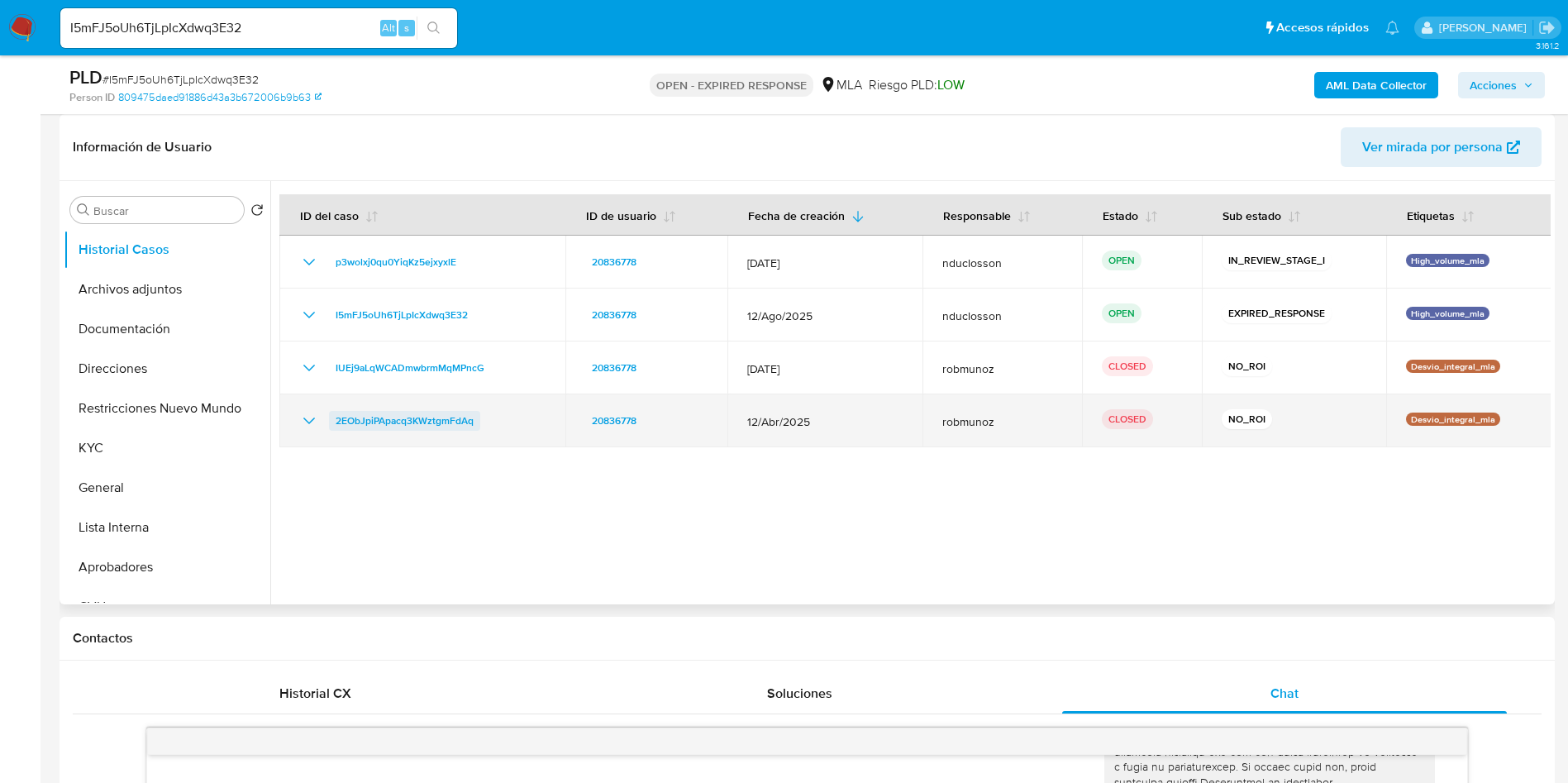
click at [434, 425] on span "2EObJpiPApacq3KWztgmFdAq" at bounding box center [404, 420] width 138 height 20
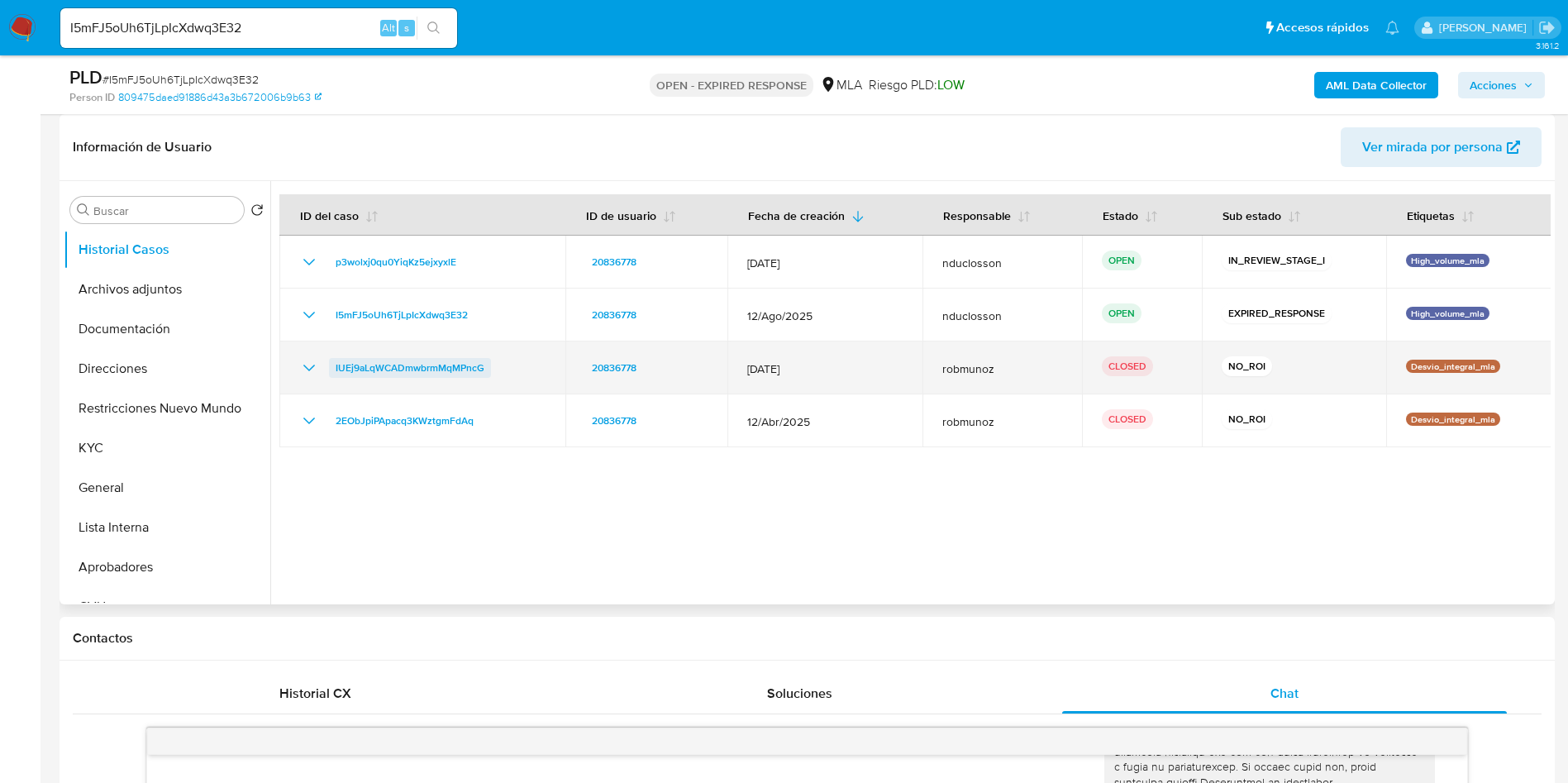
click at [362, 376] on span "IUEj9aLqWCADmwbrmMqMPncG" at bounding box center [410, 367] width 149 height 20
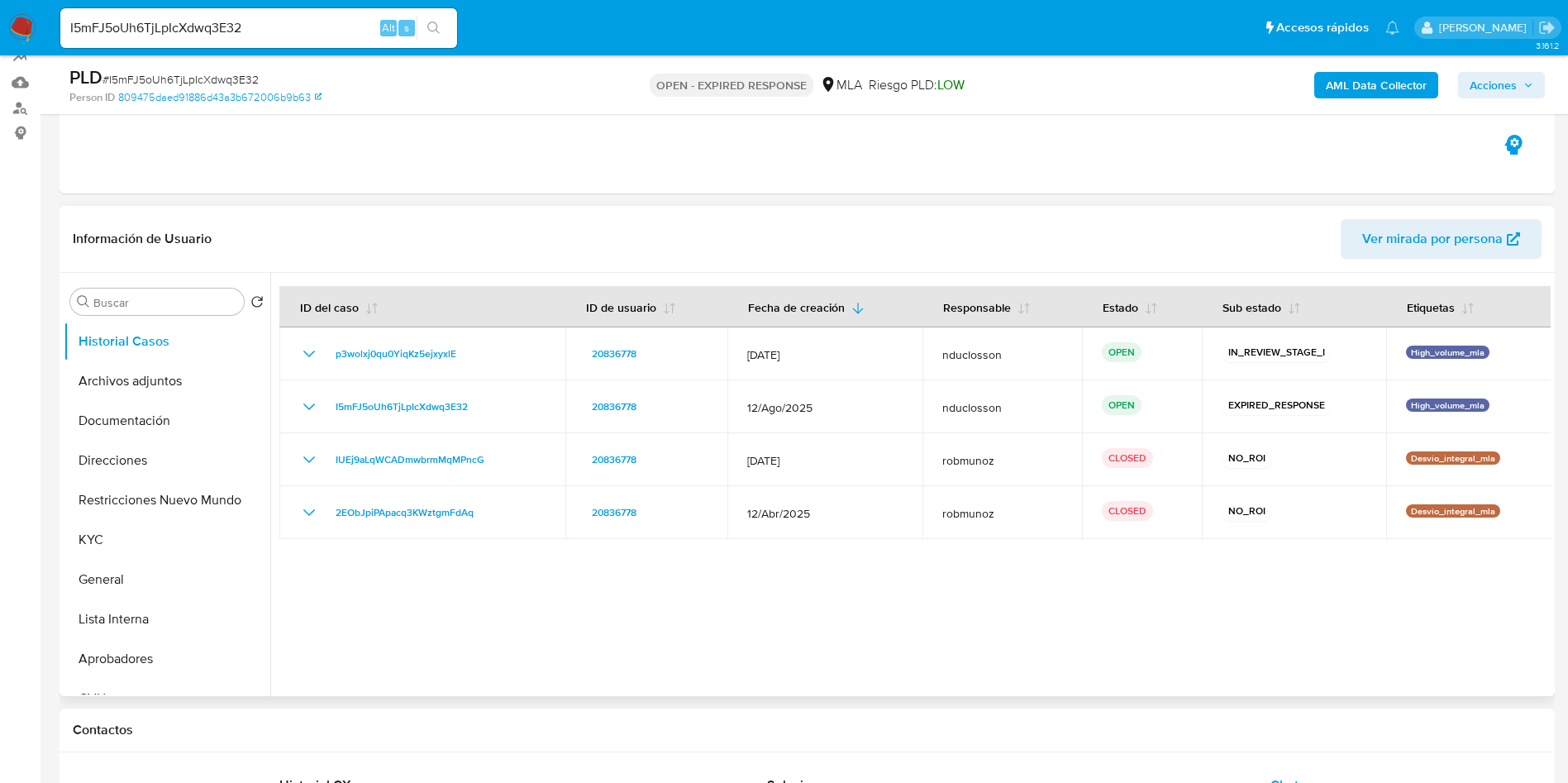
scroll to position [124, 0]
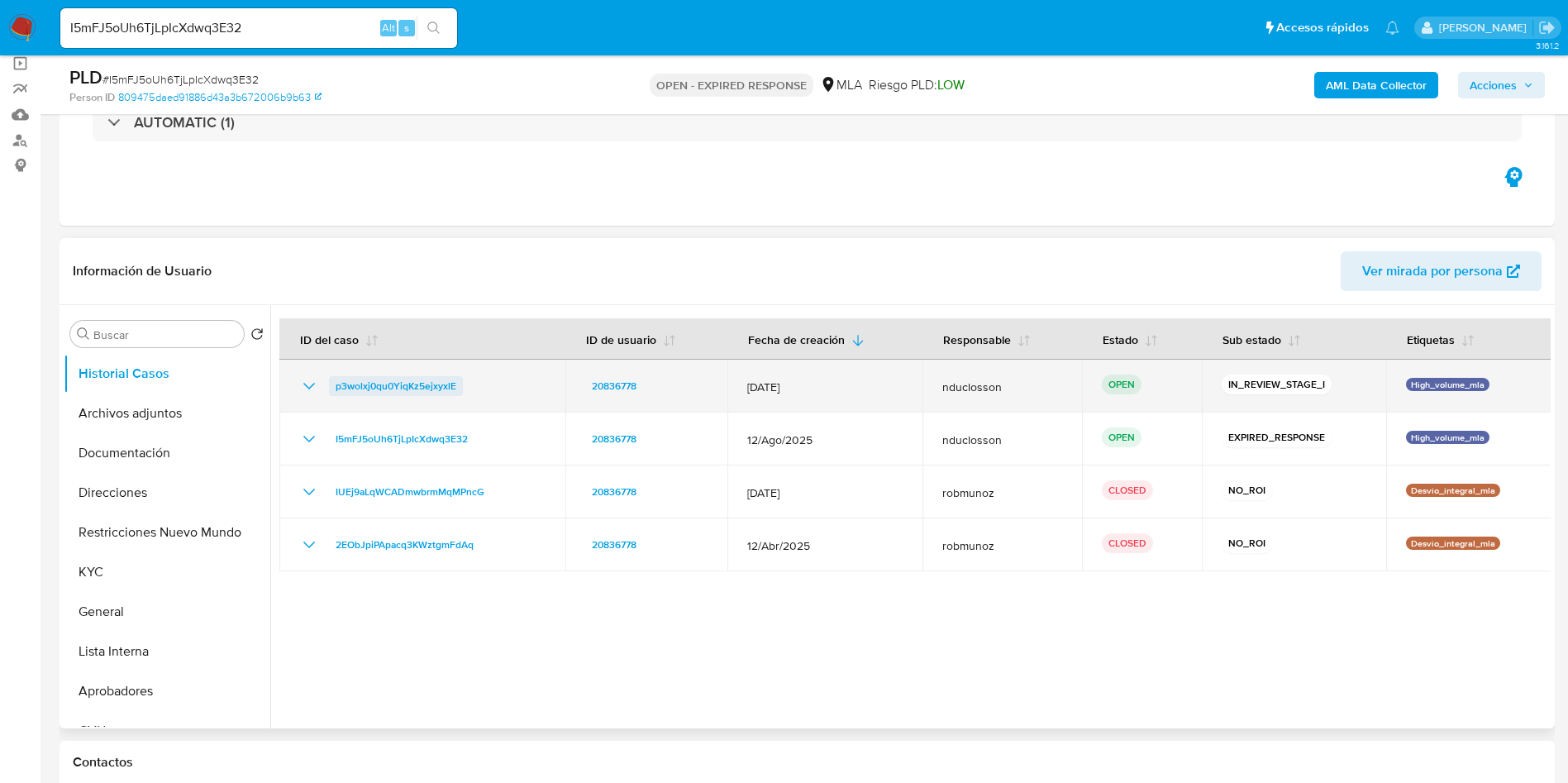
click at [424, 381] on span "p3wolxj0qu0YiqKz5ejxyxlE" at bounding box center [396, 386] width 121 height 20
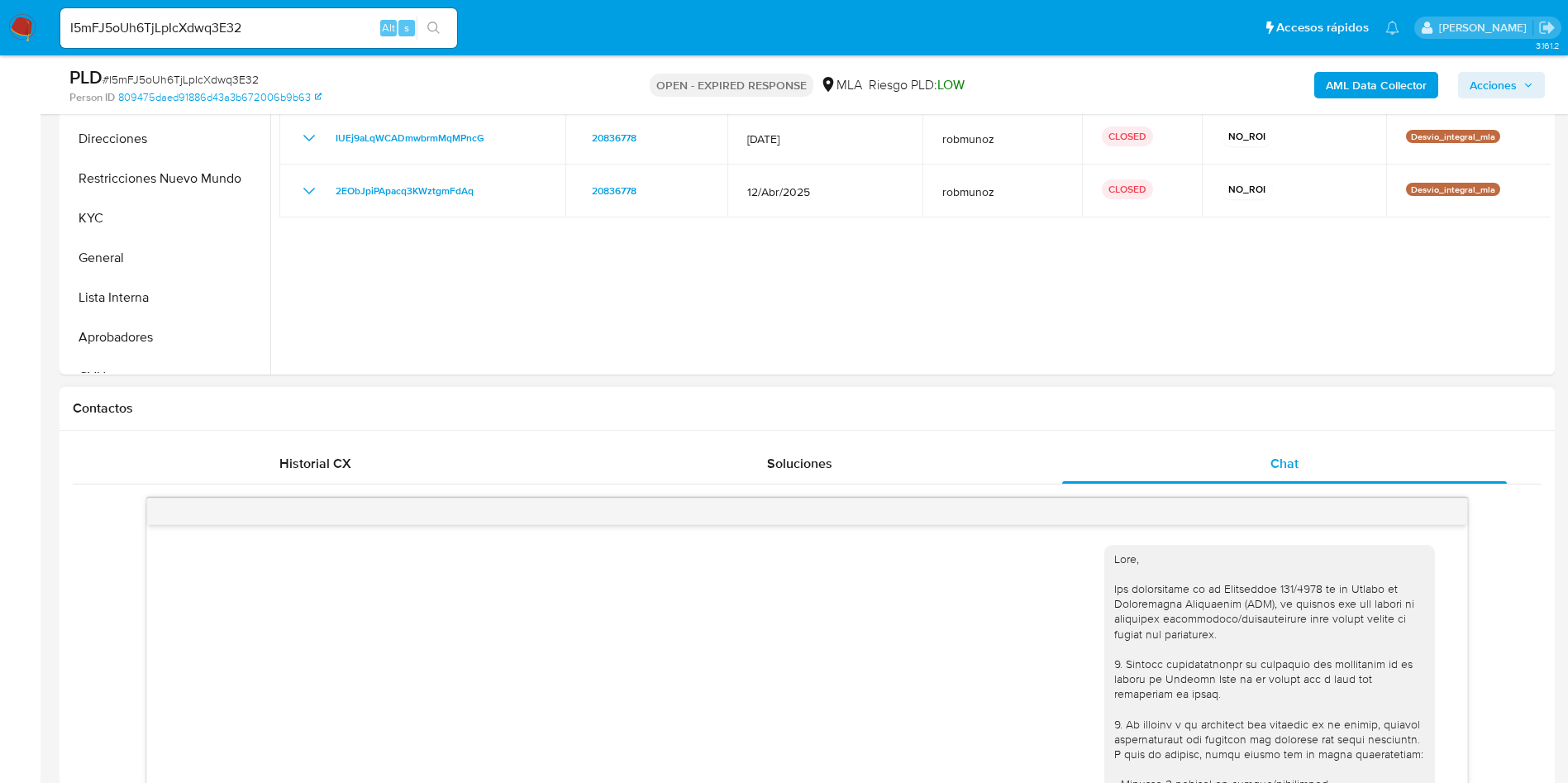
scroll to position [372, 0]
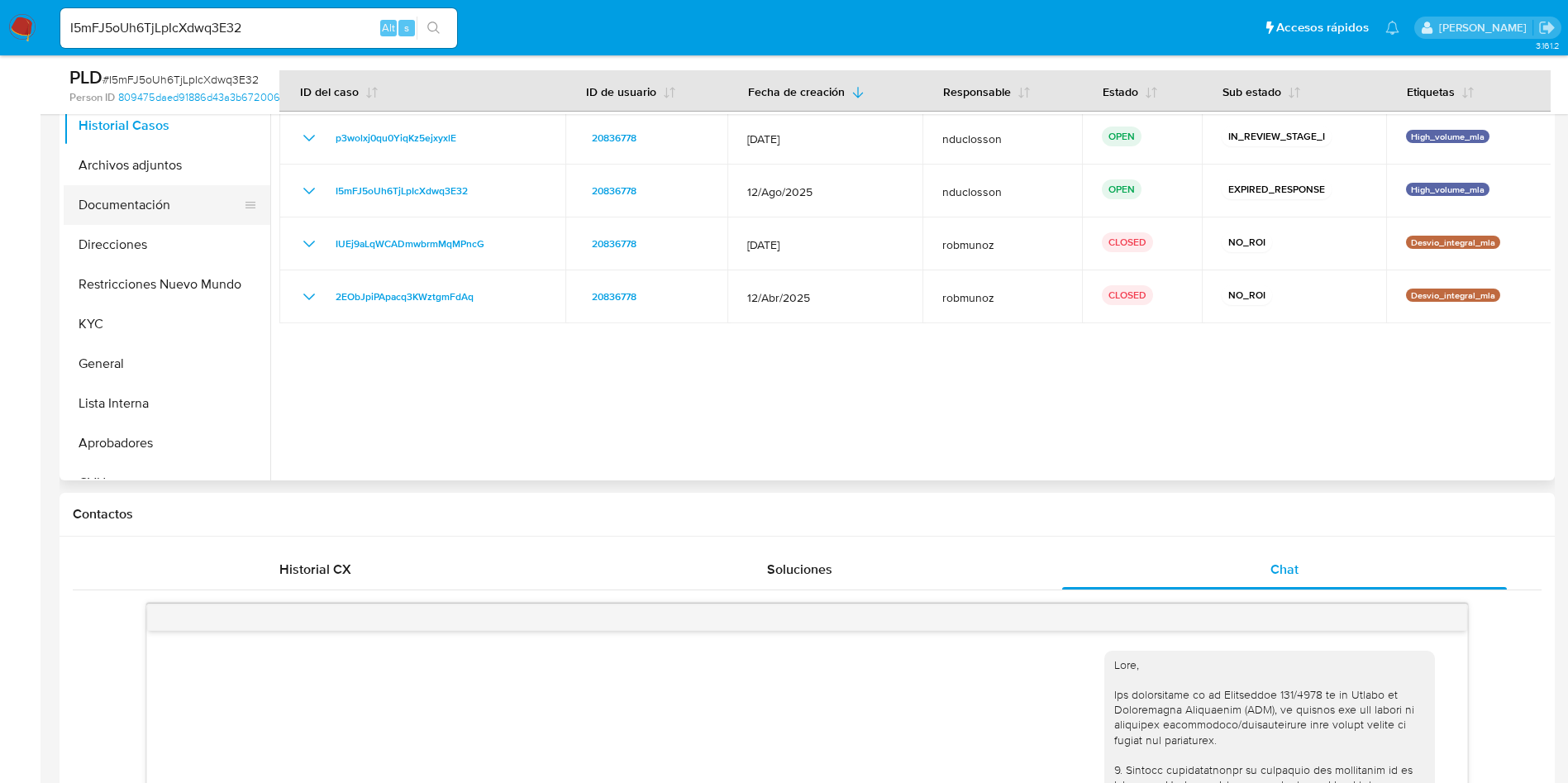
click at [122, 203] on button "Documentación" at bounding box center [160, 204] width 194 height 40
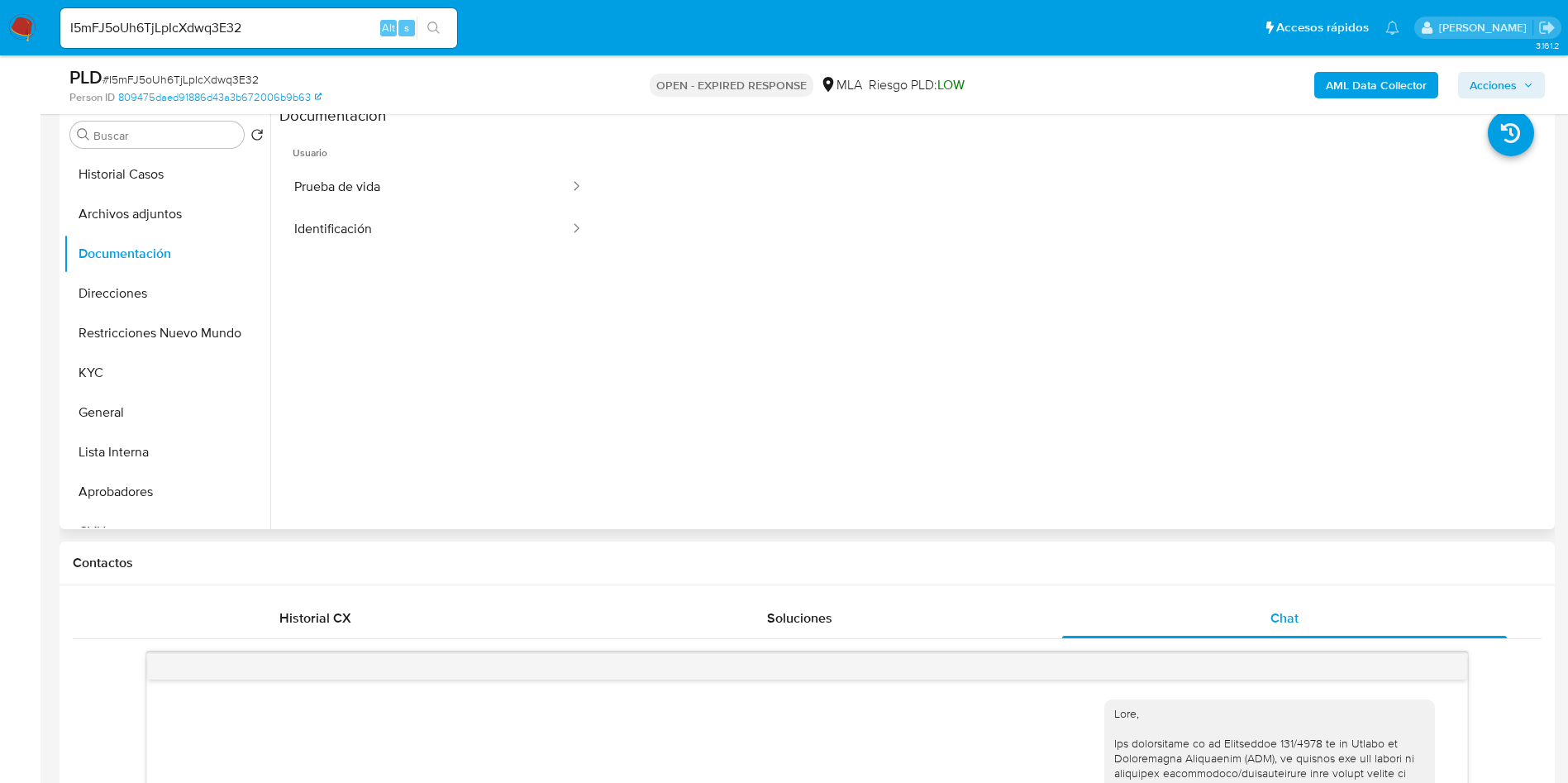
scroll to position [248, 0]
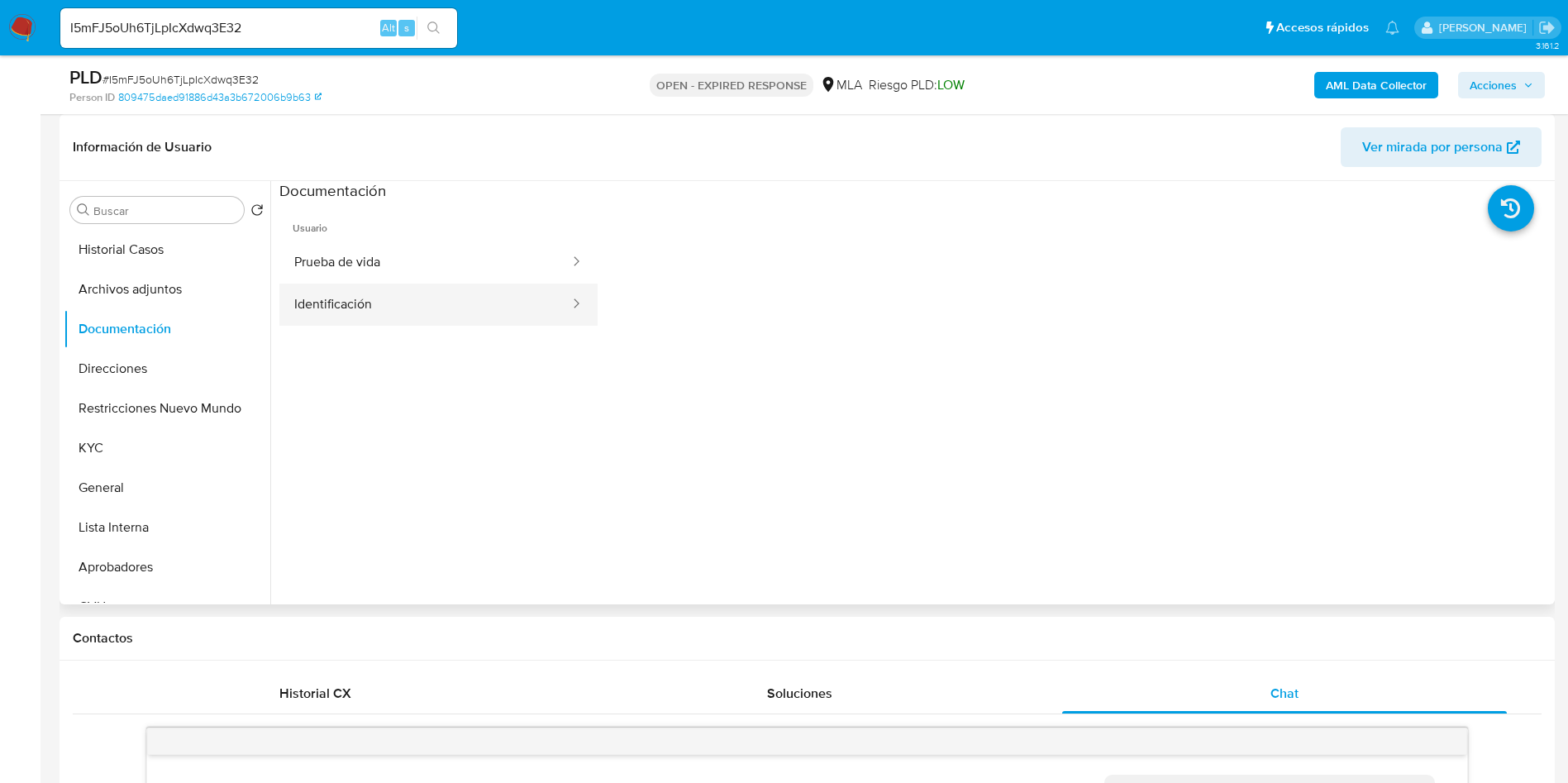
click at [400, 300] on button "Identificación" at bounding box center [425, 305] width 292 height 42
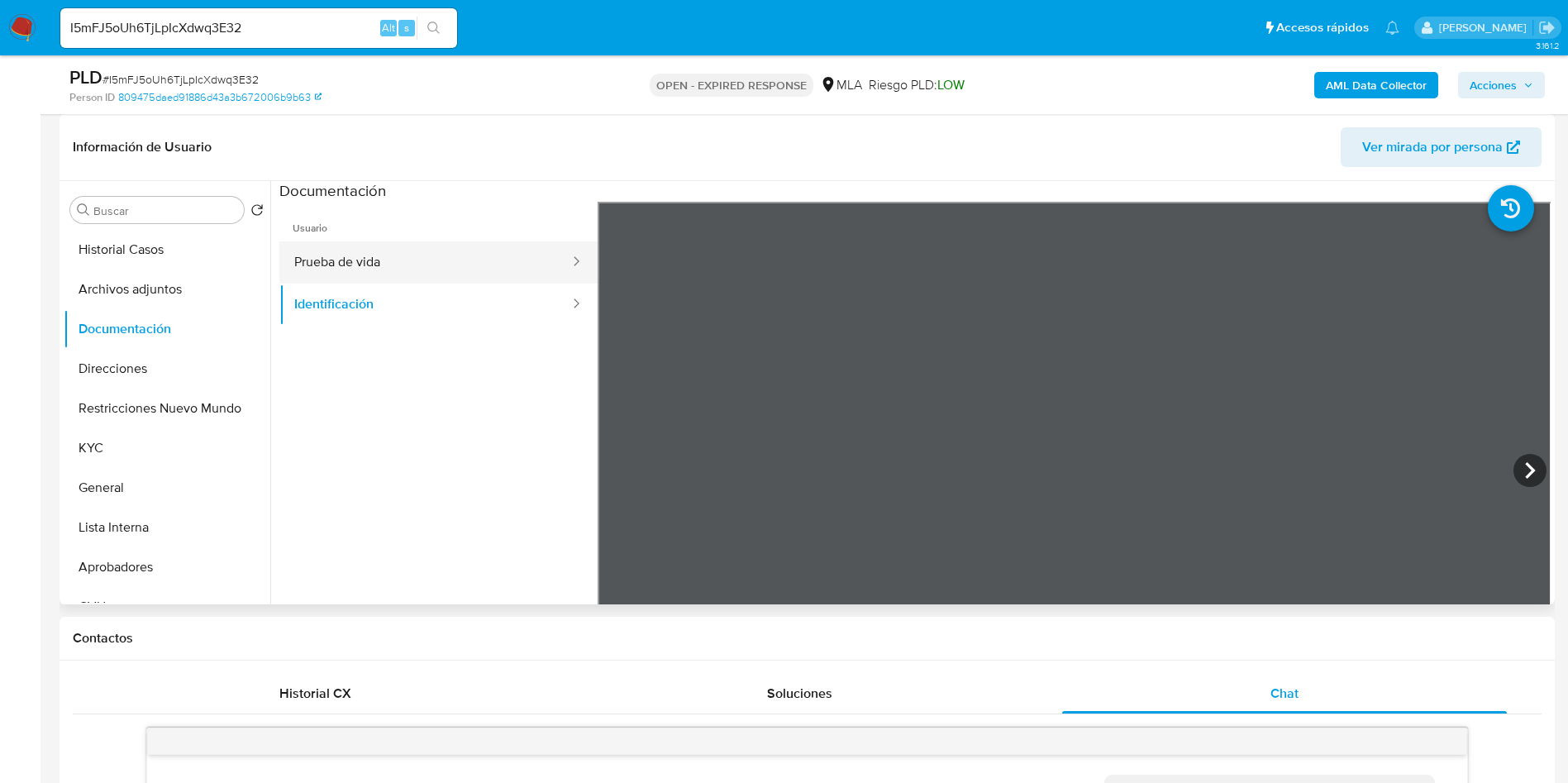
click at [526, 256] on button "Prueba de vida" at bounding box center [425, 262] width 292 height 42
click at [973, 679] on div "Soluciones" at bounding box center [799, 693] width 445 height 40
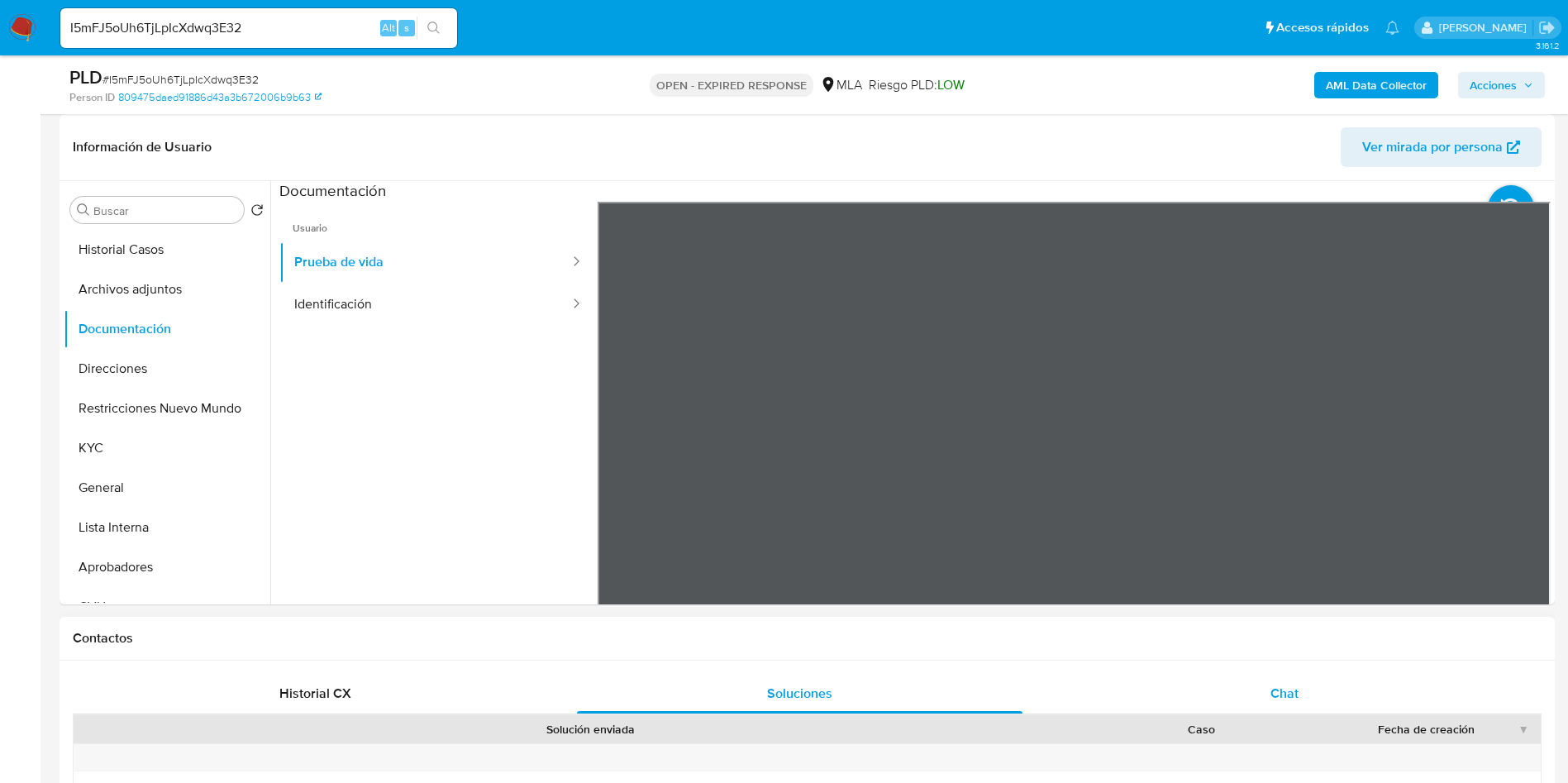
click at [1332, 698] on div "Chat" at bounding box center [1284, 693] width 445 height 40
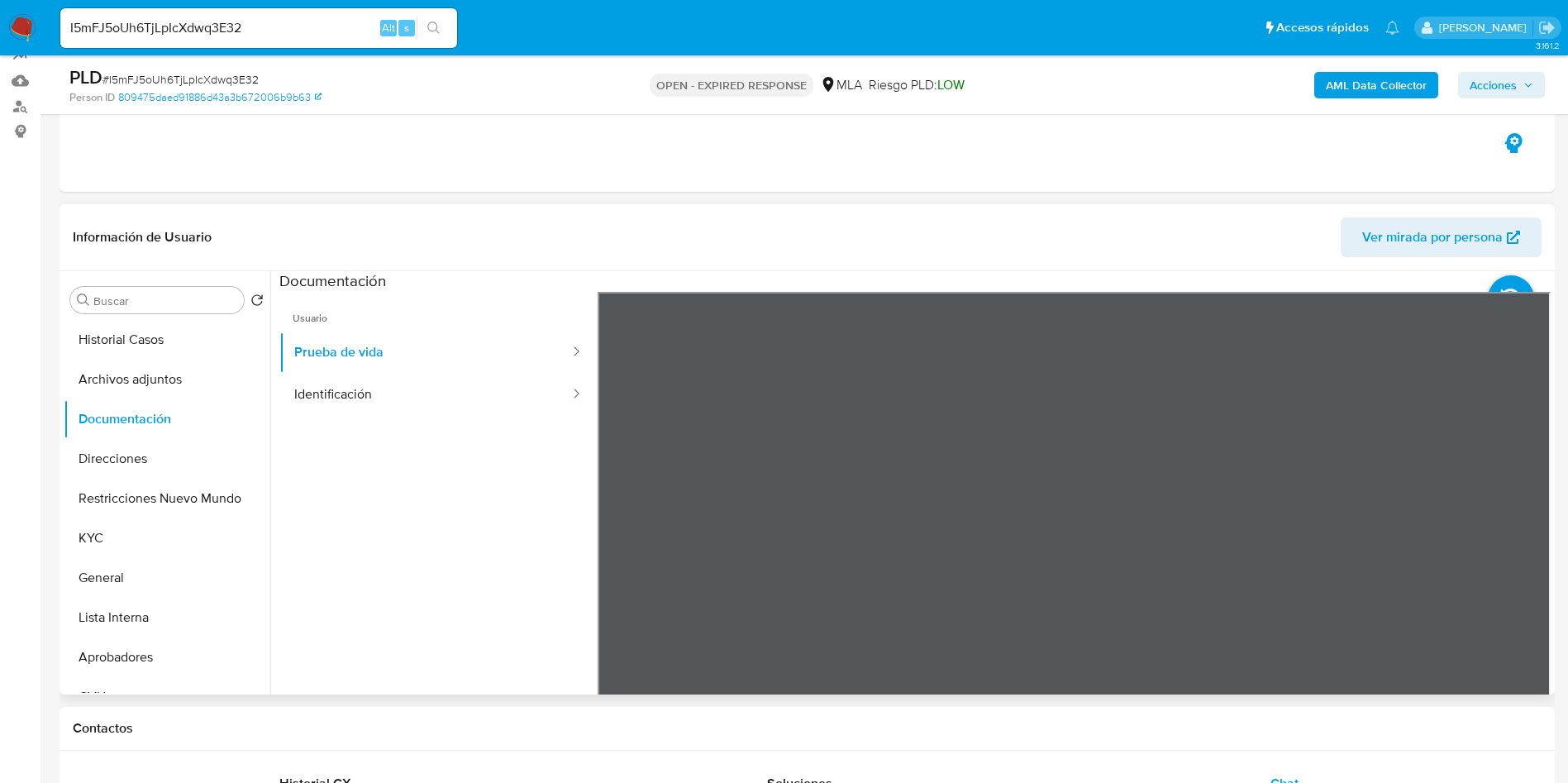
scroll to position [124, 0]
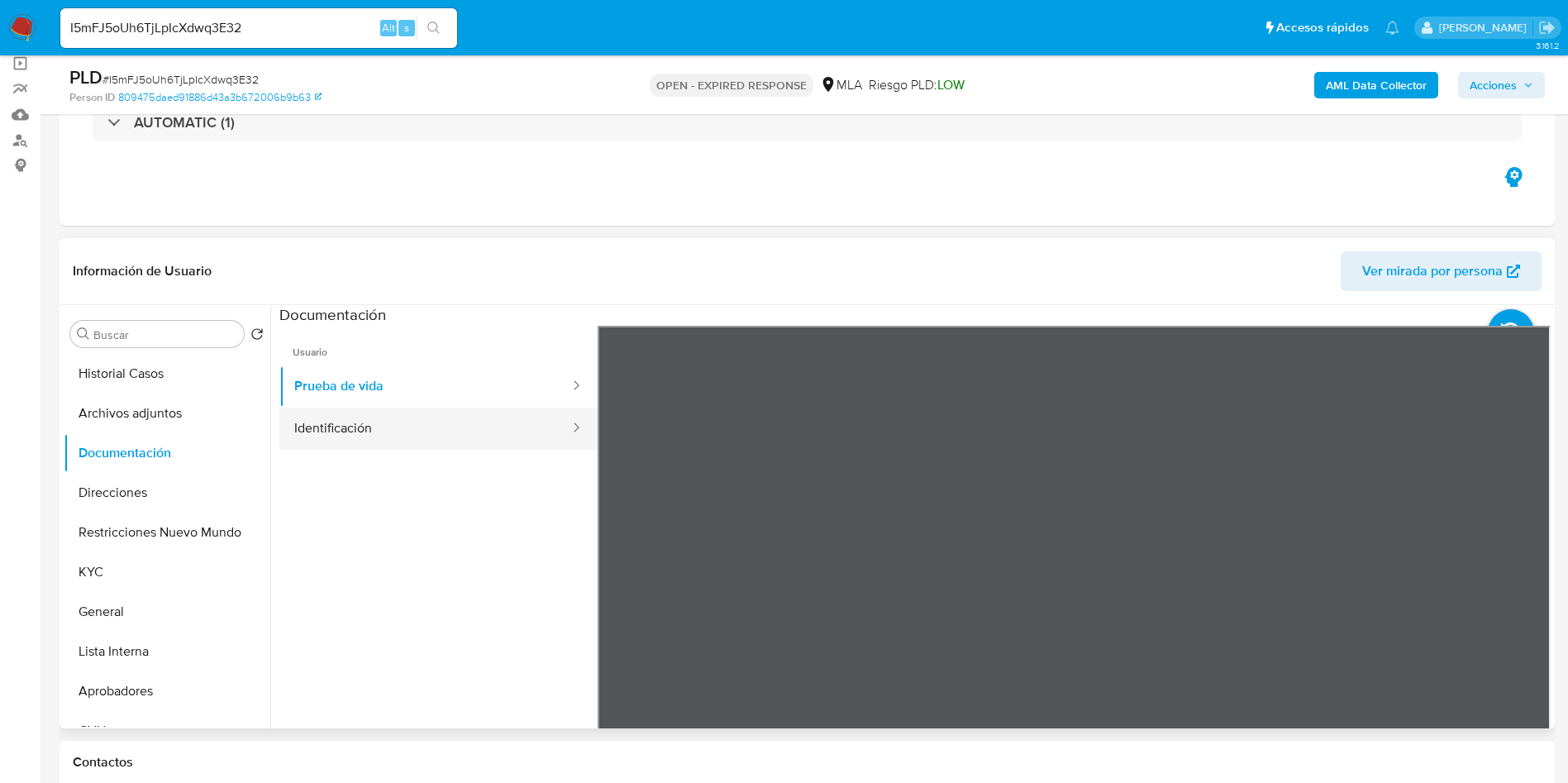
click at [477, 424] on button "Identificación" at bounding box center [425, 429] width 292 height 42
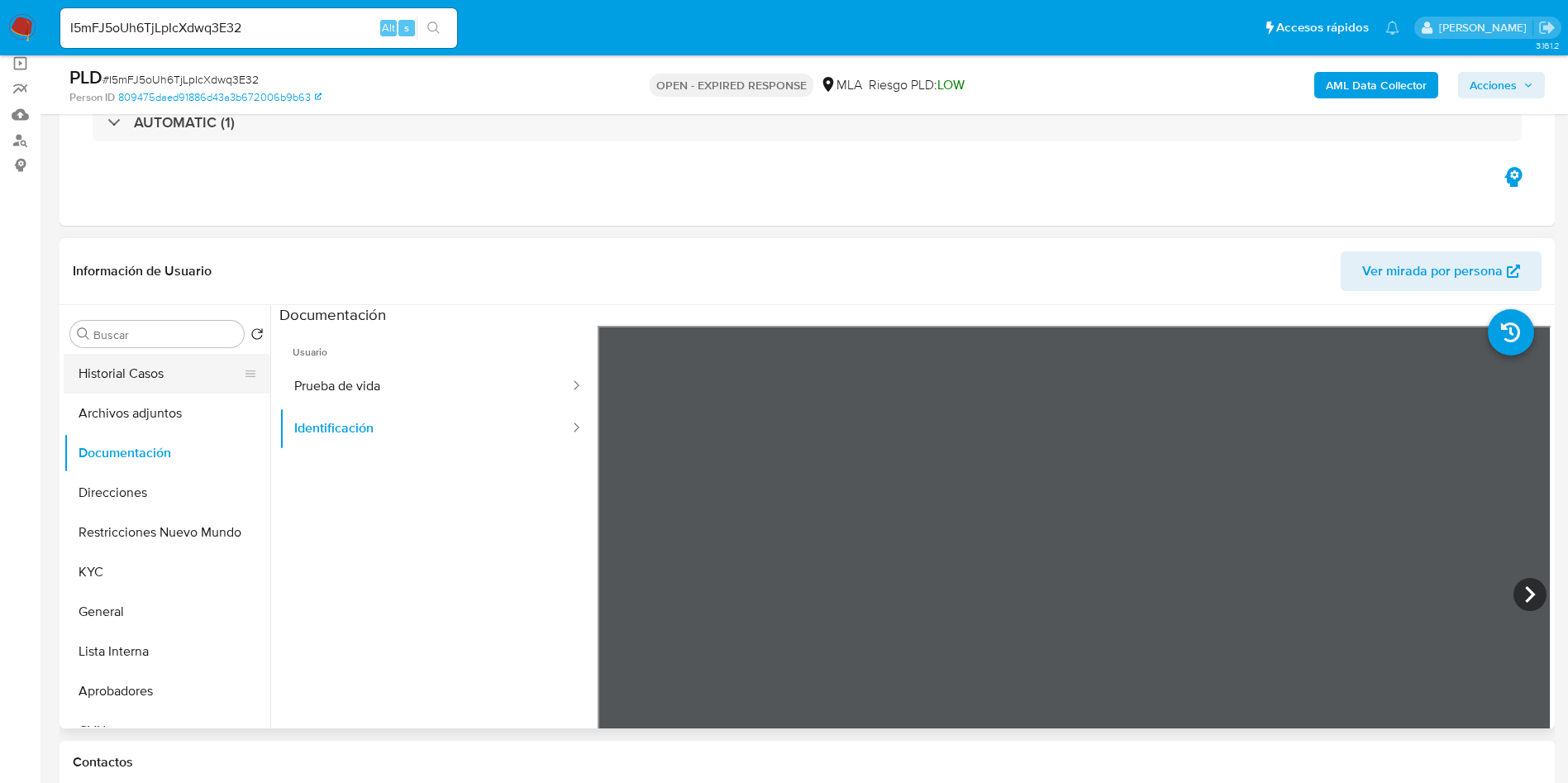
click at [78, 380] on button "Historial Casos" at bounding box center [160, 373] width 194 height 40
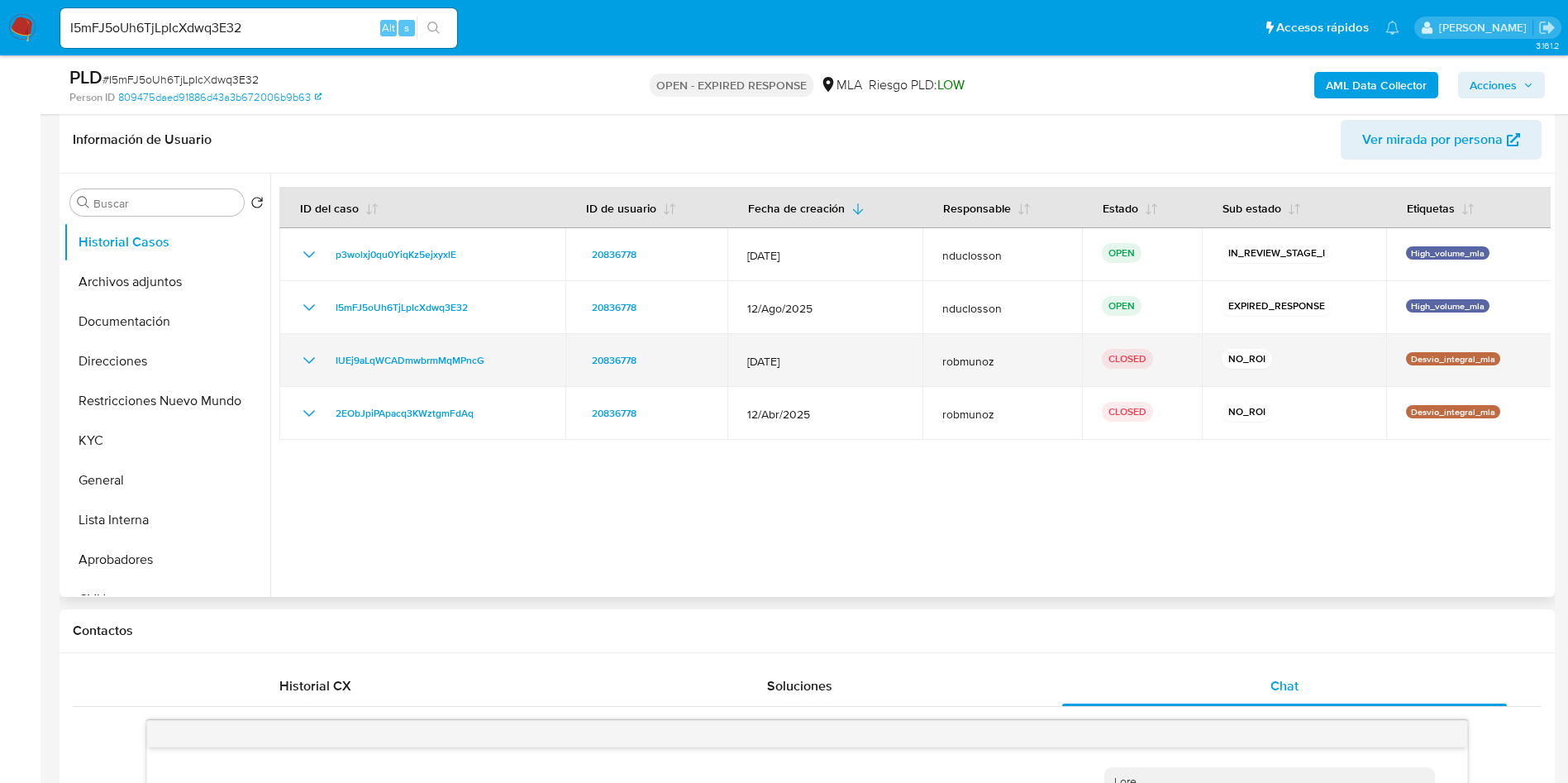
scroll to position [248, 0]
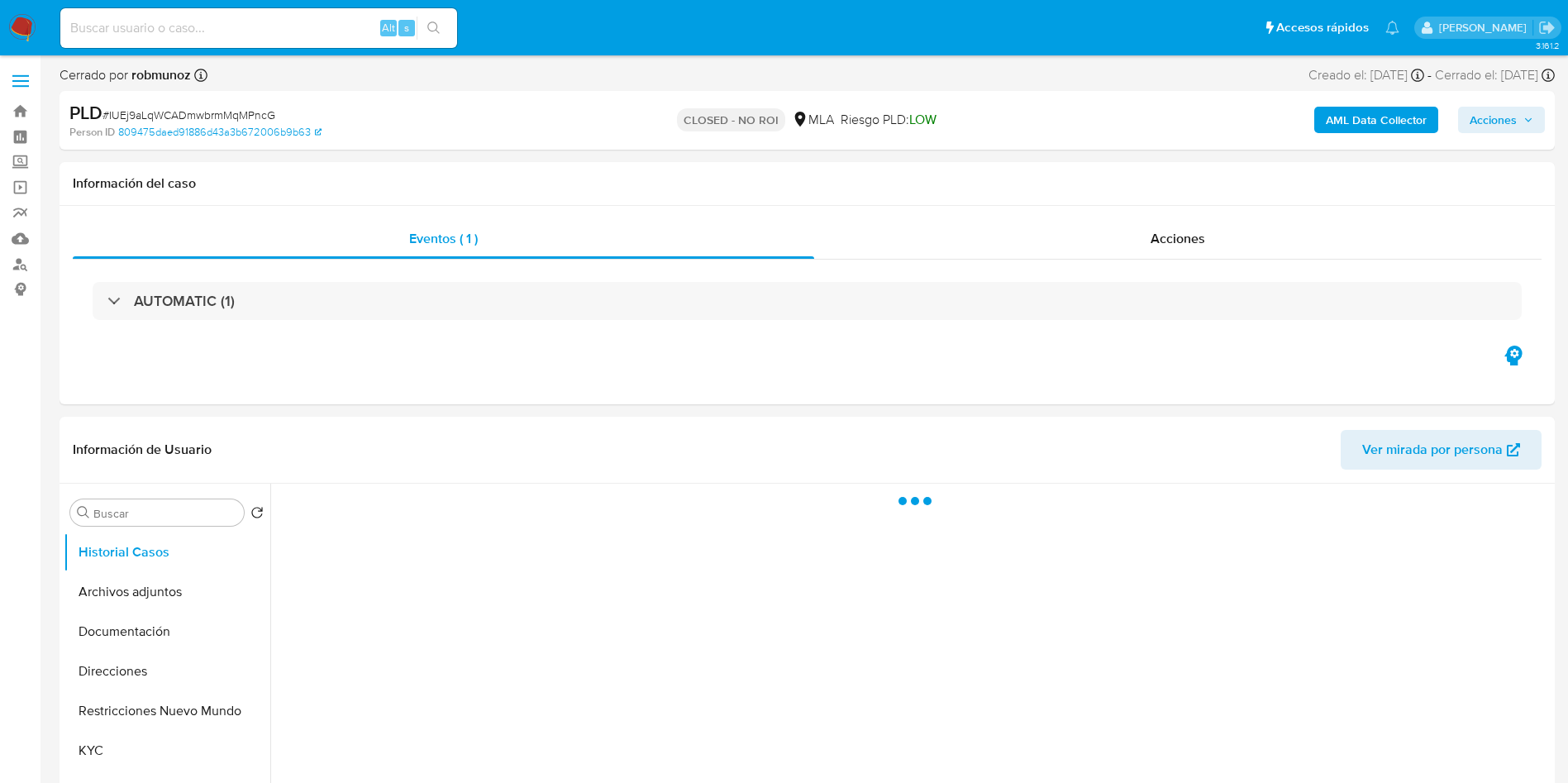
select select "10"
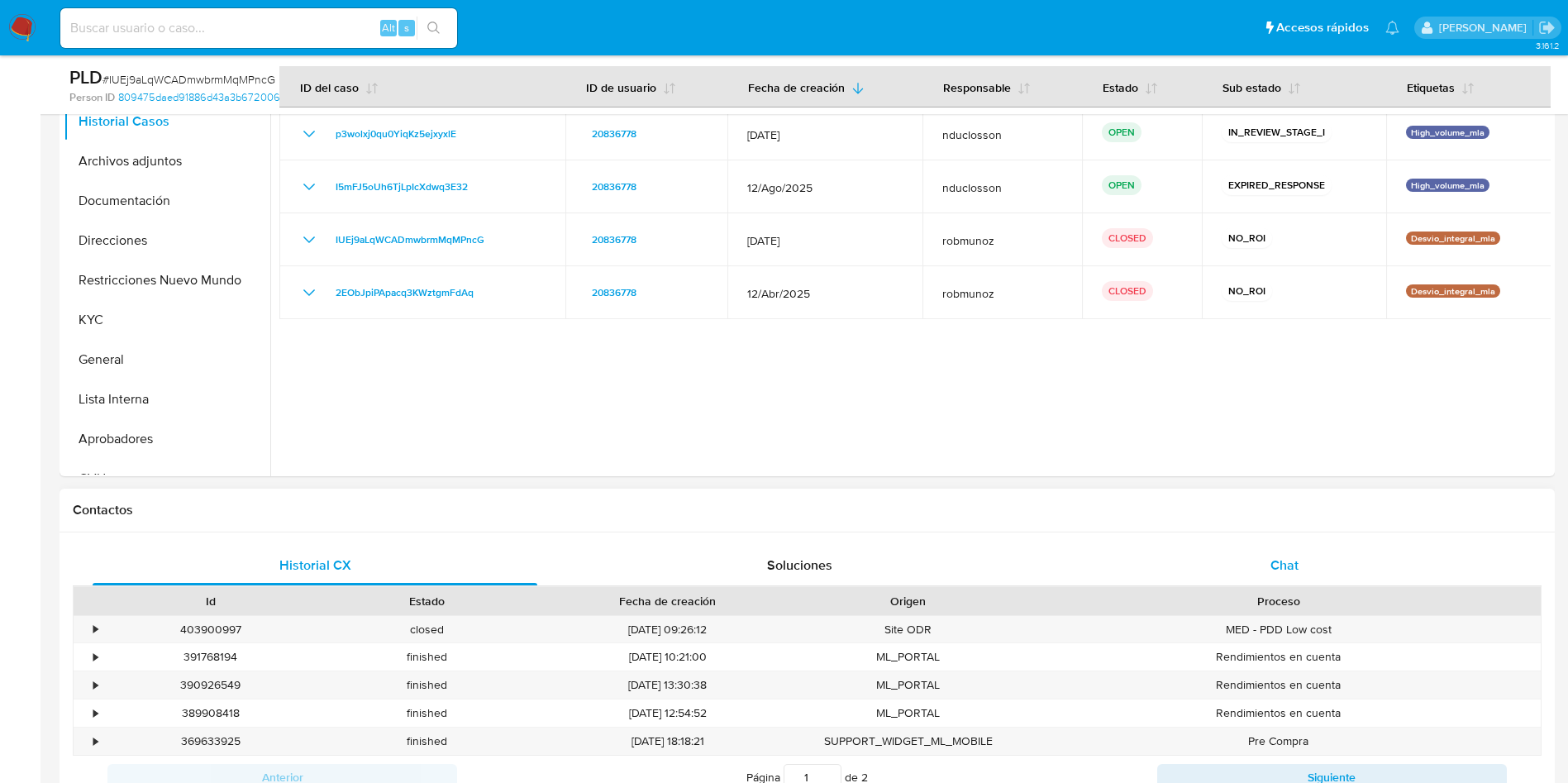
click at [1255, 556] on div "Chat" at bounding box center [1284, 565] width 445 height 40
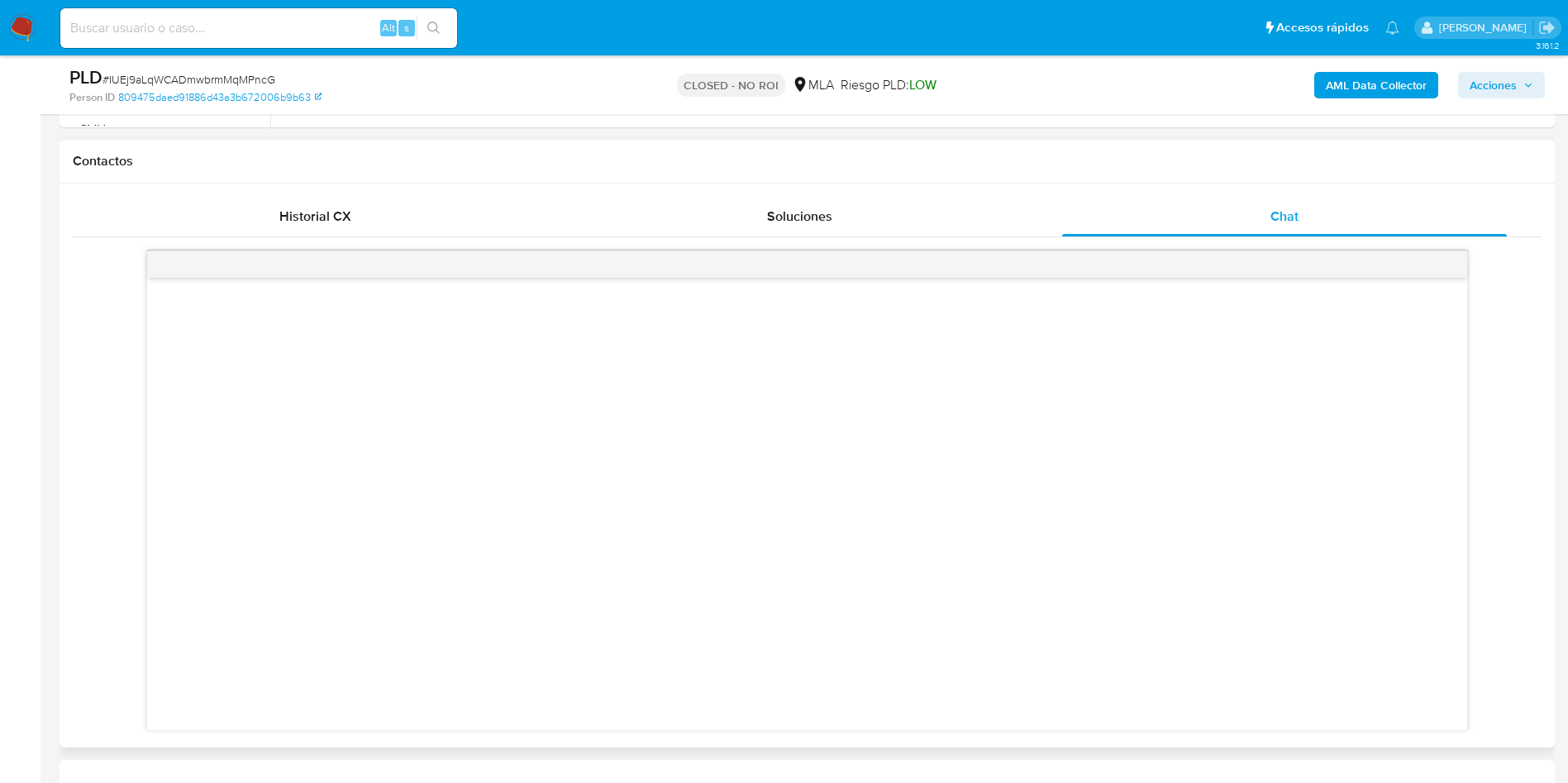
scroll to position [744, 0]
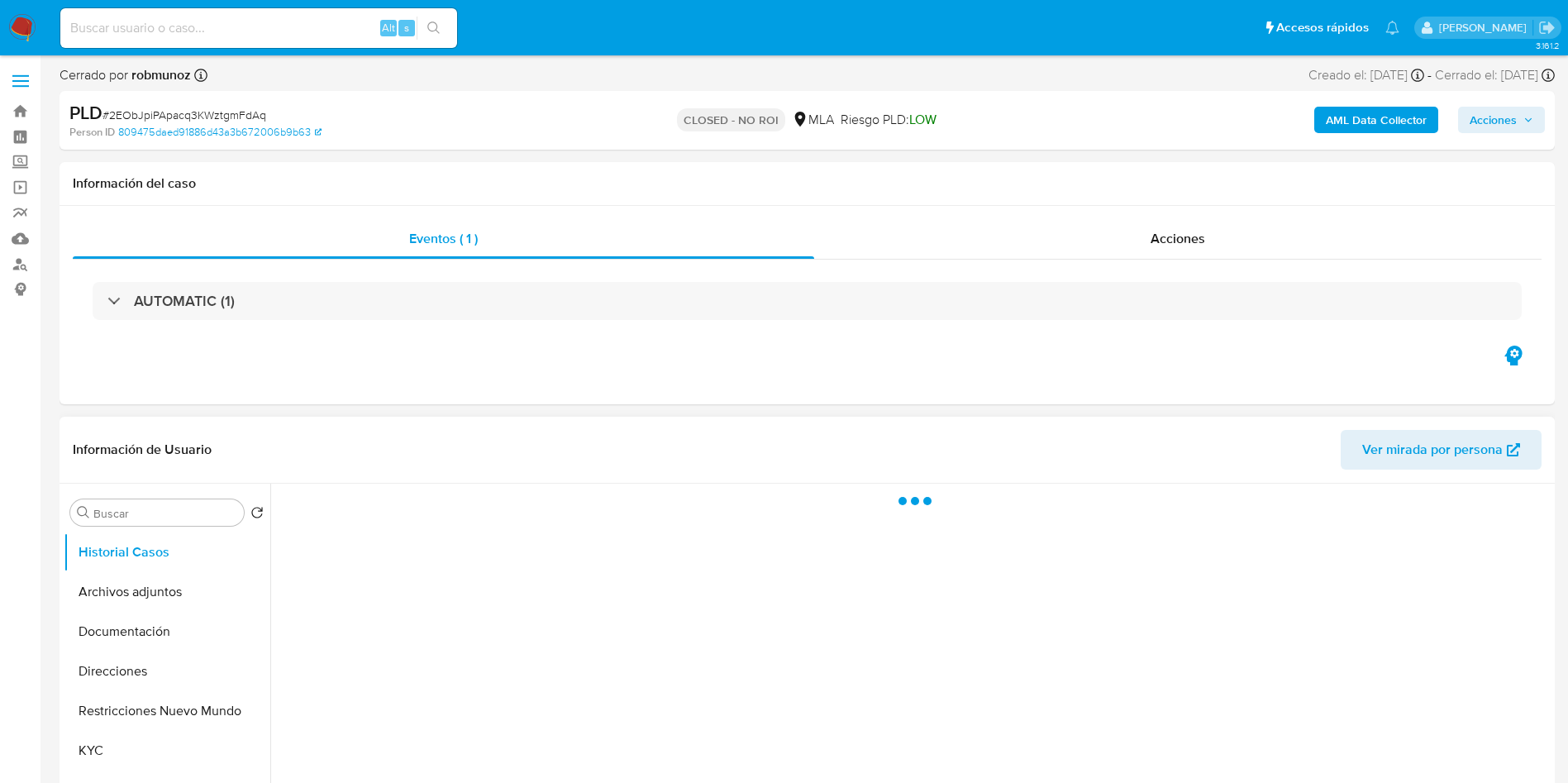
select select "10"
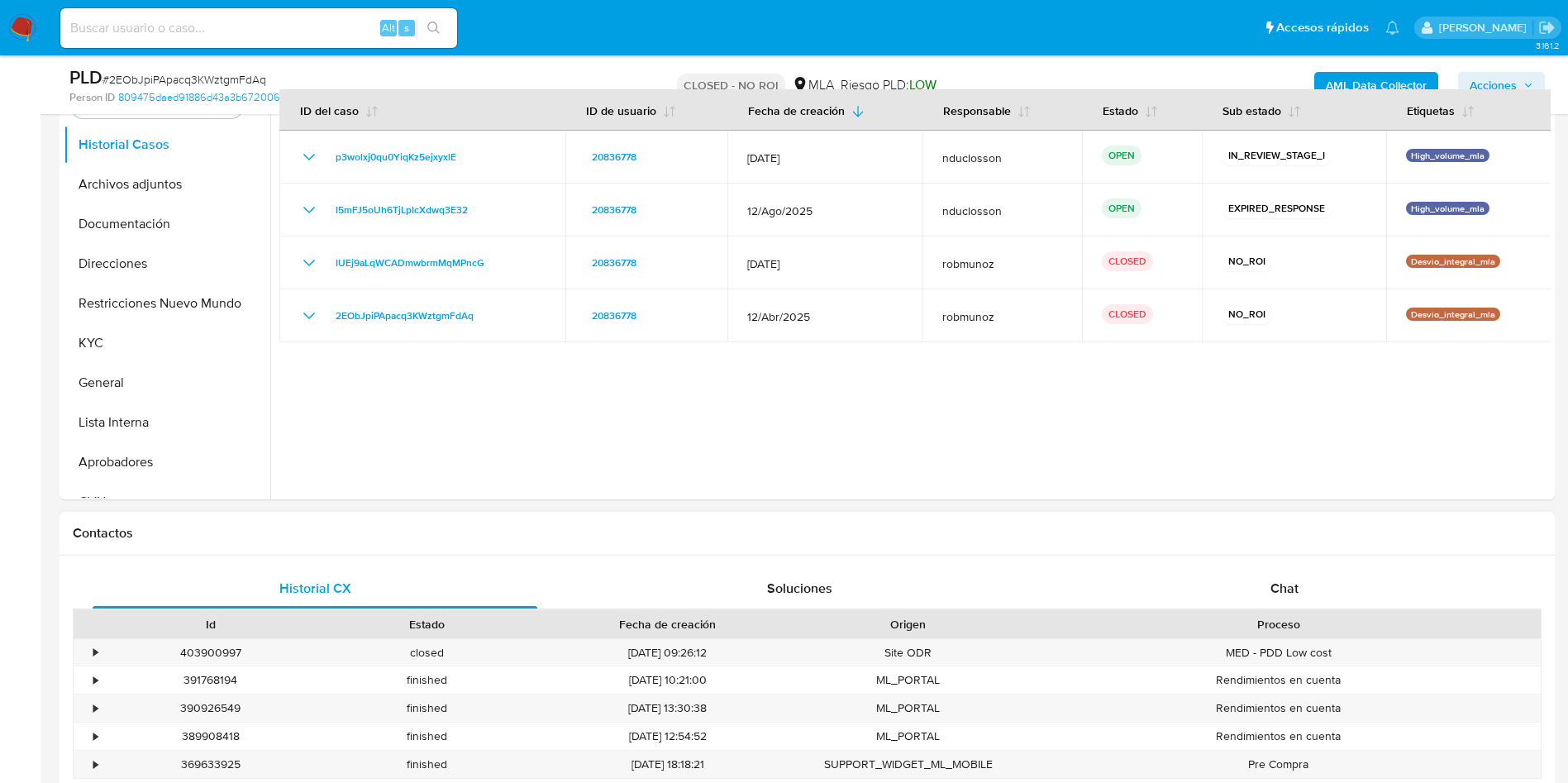
scroll to position [372, 0]
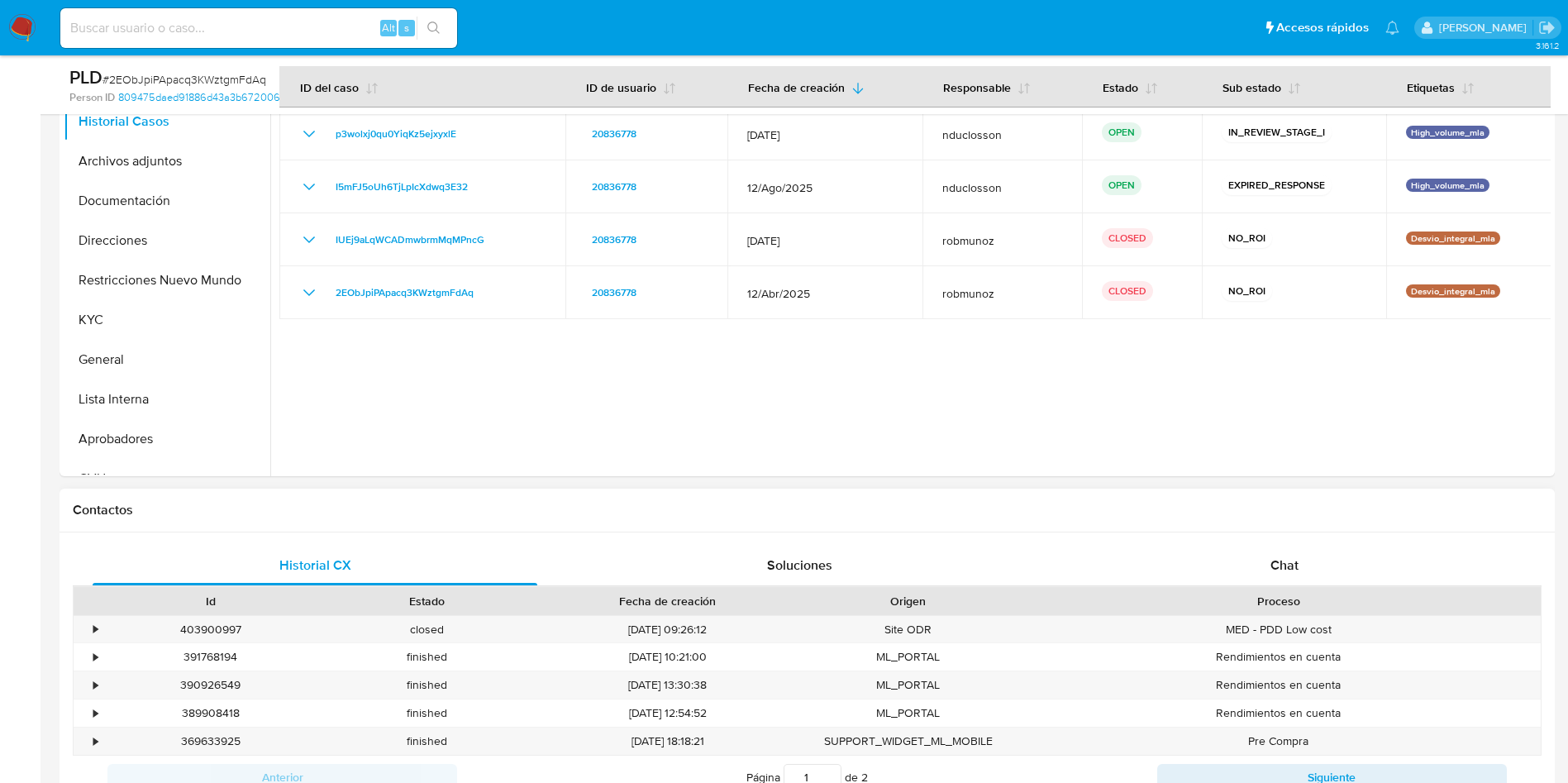
click at [1285, 539] on div "Historial CX Soluciones Chat Id Estado Fecha de creación Origen Proceso • 40390…" at bounding box center [808, 671] width 1496 height 279
click at [1296, 556] on span "Chat" at bounding box center [1284, 565] width 28 height 19
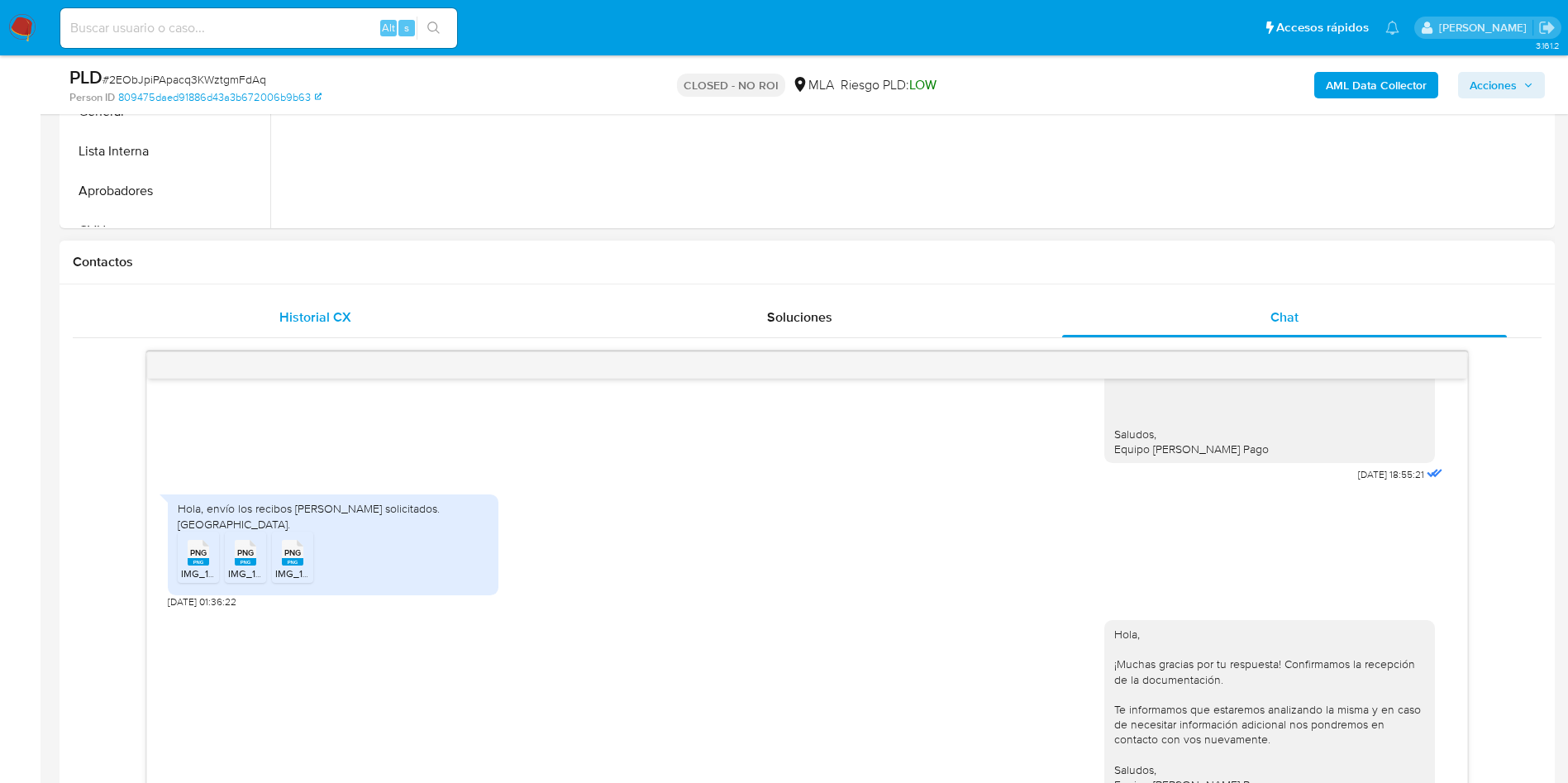
scroll to position [744, 0]
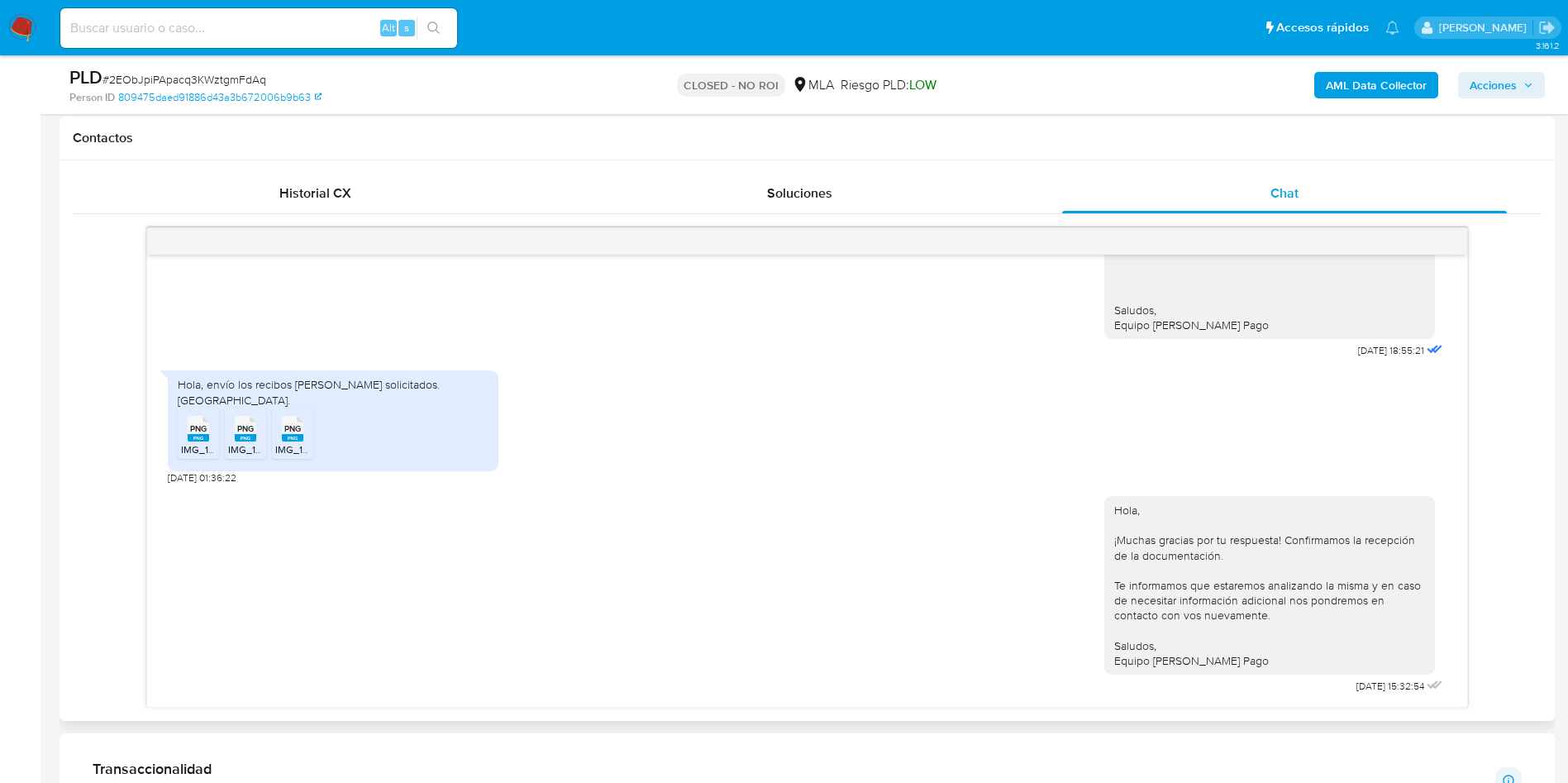
click at [300, 425] on span "PNG" at bounding box center [292, 429] width 17 height 11
click at [226, 438] on li "PNG PNG IMG_1663.png" at bounding box center [245, 433] width 41 height 51
click at [185, 437] on div "PNG PNG" at bounding box center [198, 426] width 34 height 33
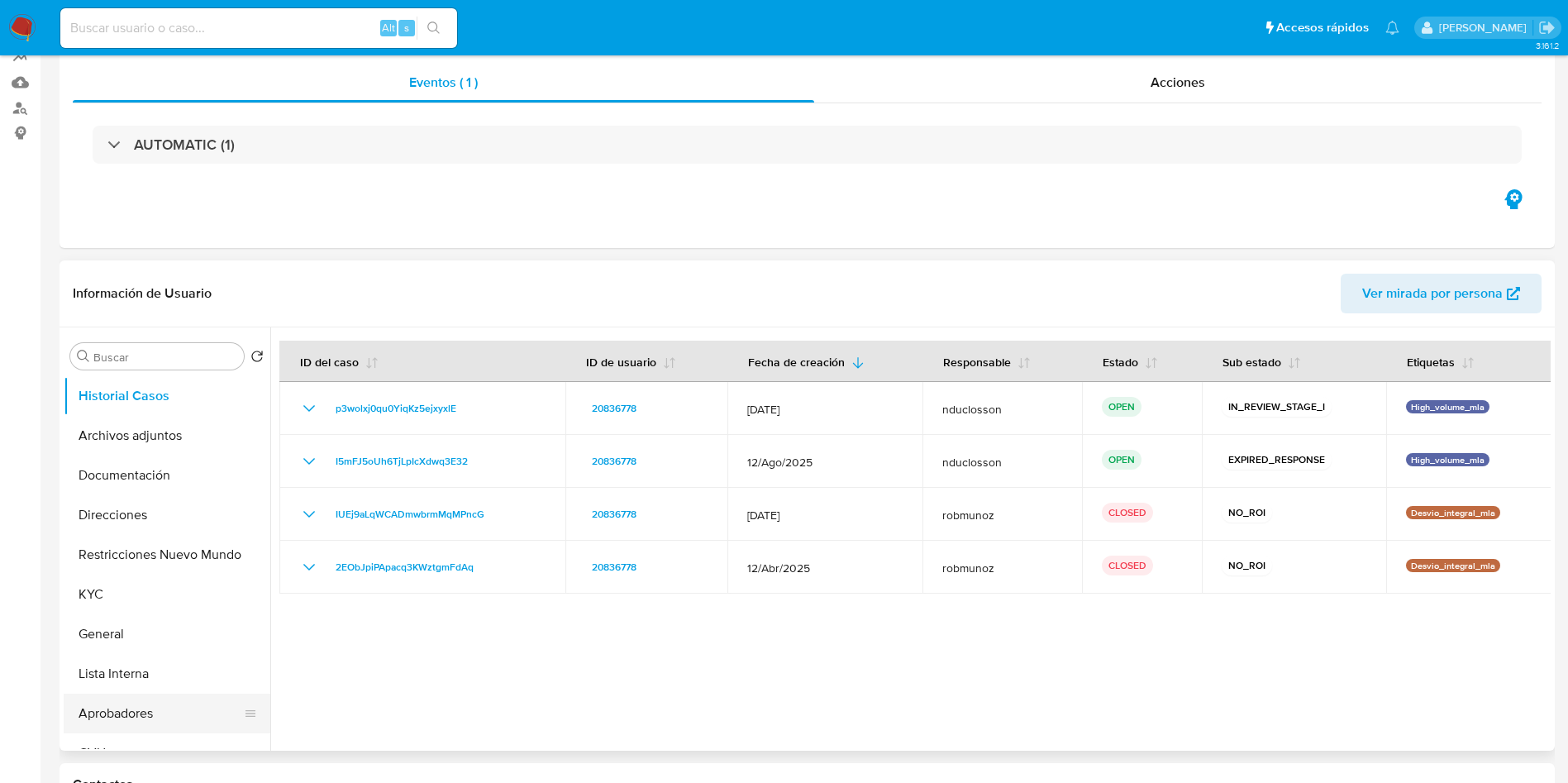
scroll to position [0, 0]
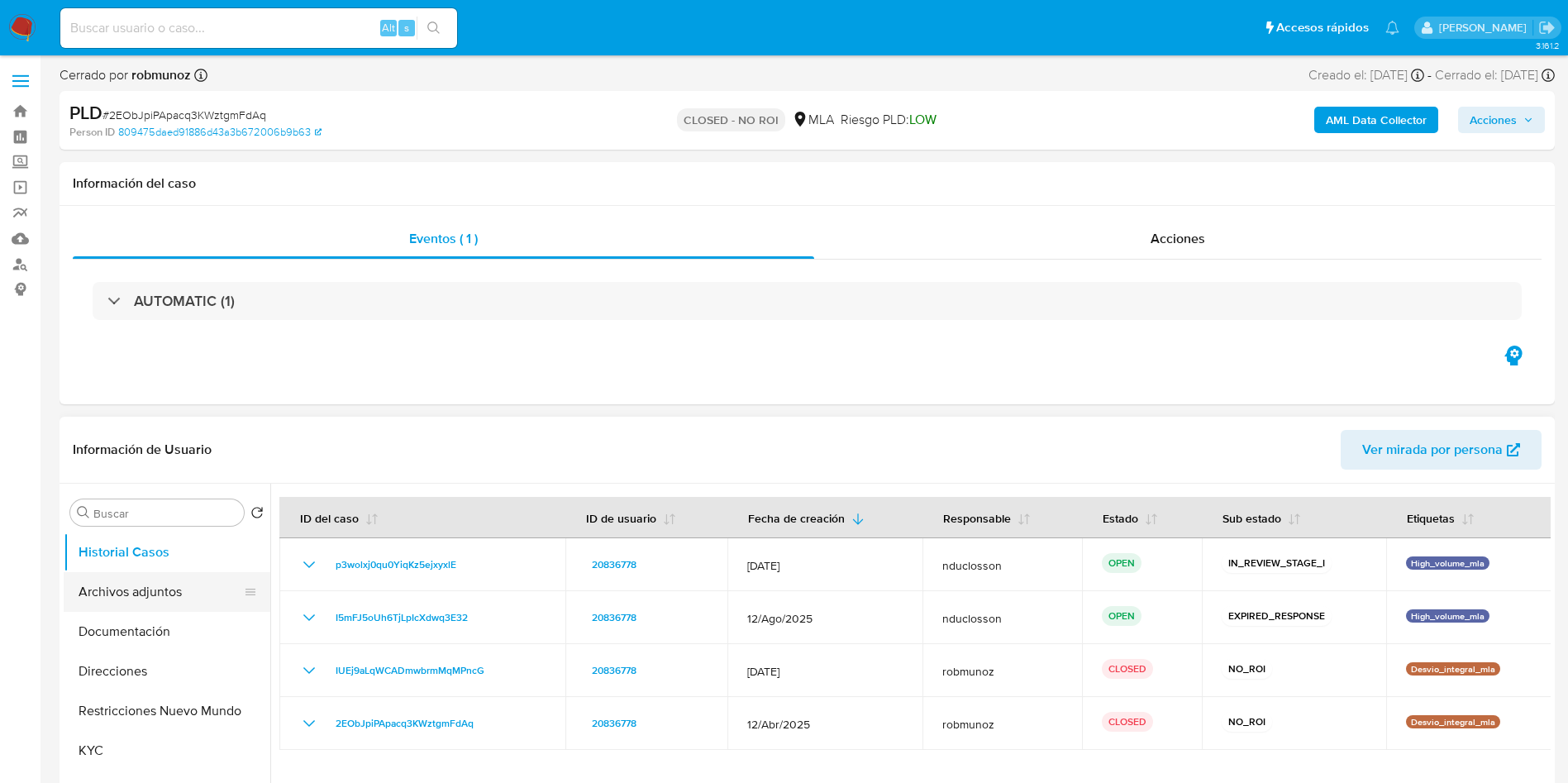
click at [145, 585] on button "Archivos adjuntos" at bounding box center [160, 591] width 194 height 40
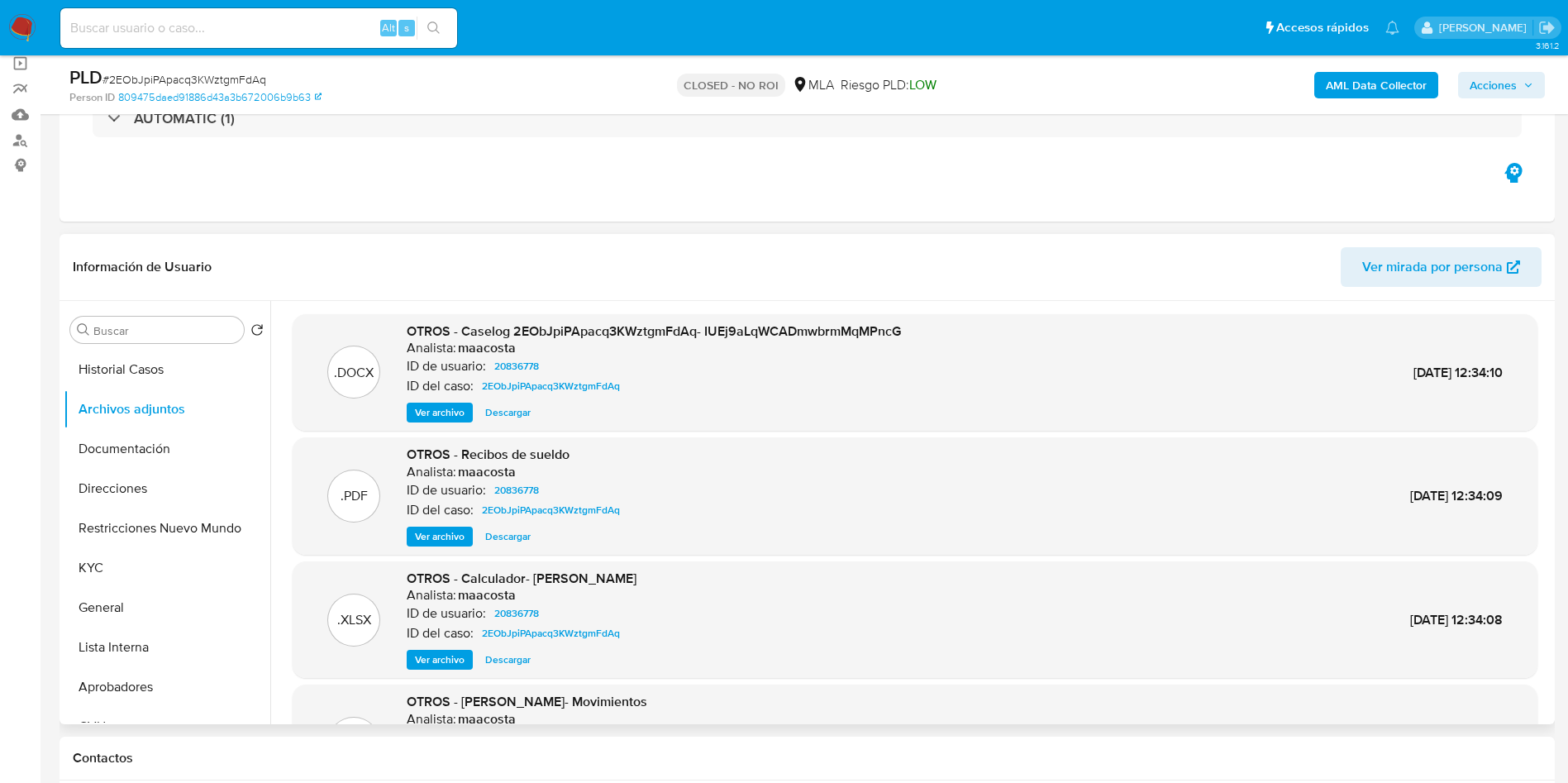
click at [491, 415] on span "Descargar" at bounding box center [508, 412] width 46 height 17
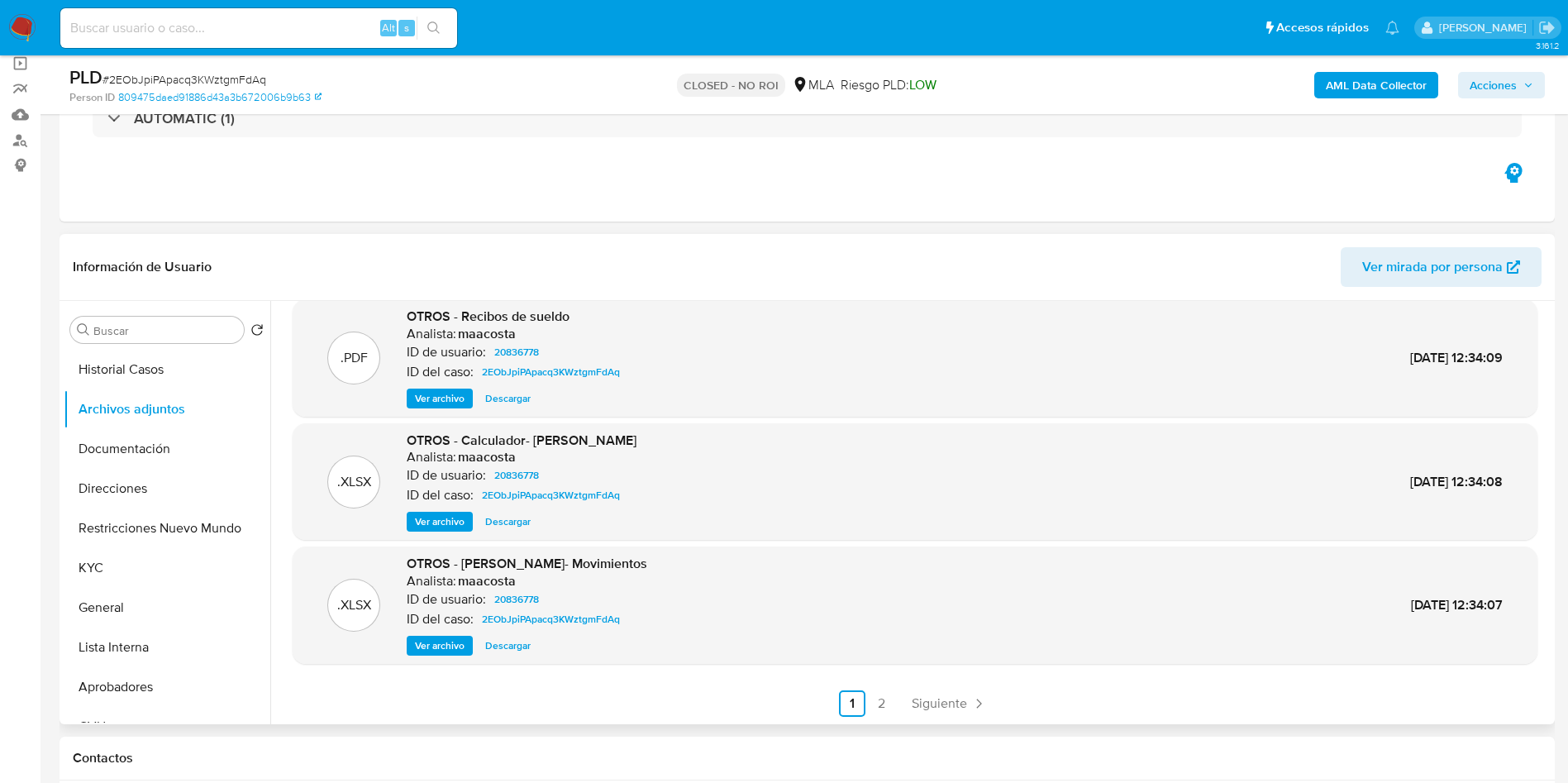
scroll to position [139, 0]
click at [505, 655] on div ".XLSX OTROS - Alan Rotenberg- Movimientos Analista: maacosta ID de usuario: 208…" at bounding box center [914, 603] width 1245 height 117
click at [509, 638] on span "Descargar" at bounding box center [508, 645] width 46 height 17
click at [454, 514] on span "Ver archivo" at bounding box center [440, 521] width 49 height 17
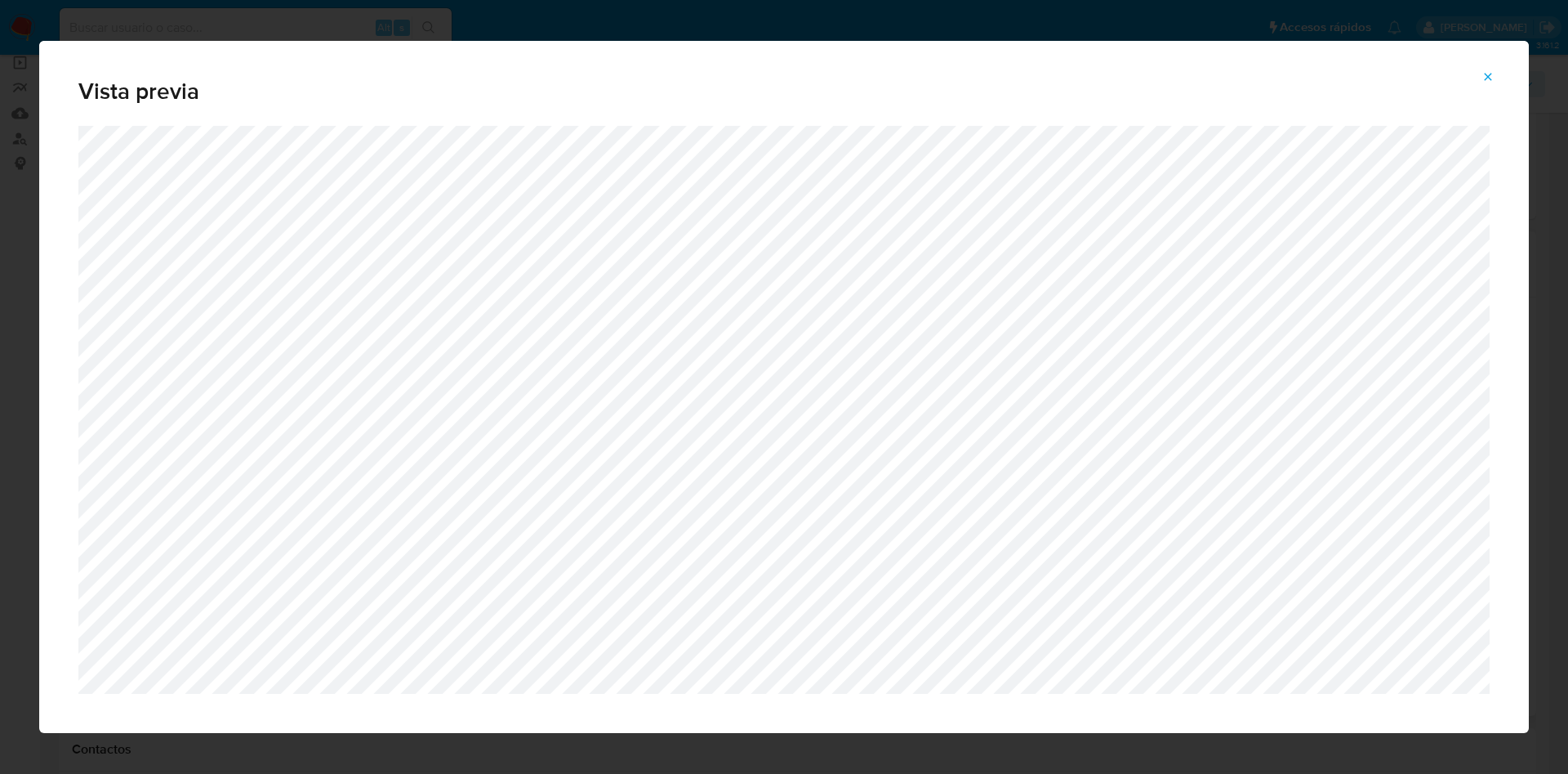
click at [1494, 77] on button "Attachment preview" at bounding box center [1487, 77] width 36 height 26
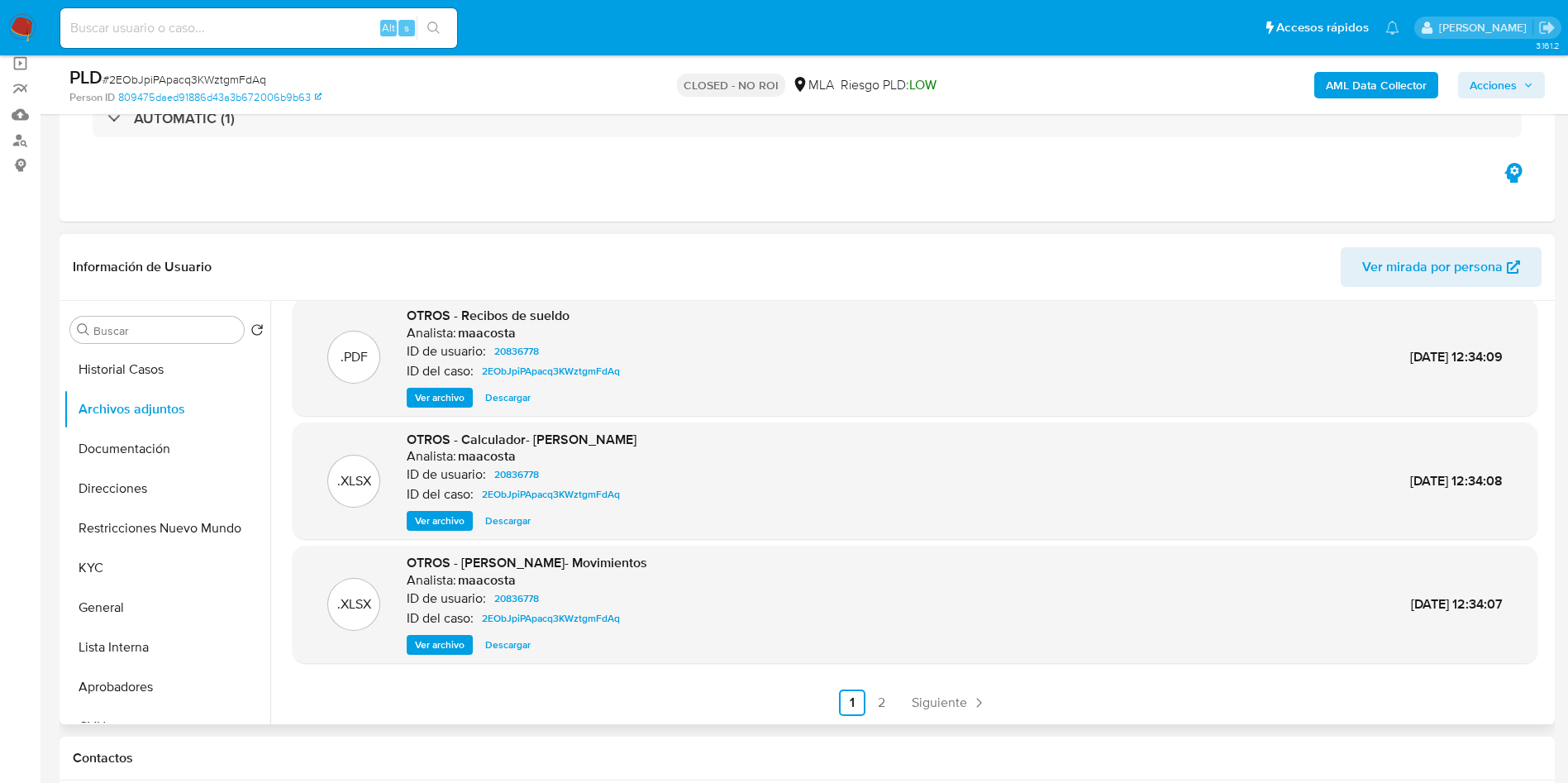
click at [505, 519] on span "Descargar" at bounding box center [508, 521] width 46 height 17
click at [443, 400] on span "Ver archivo" at bounding box center [440, 397] width 49 height 17
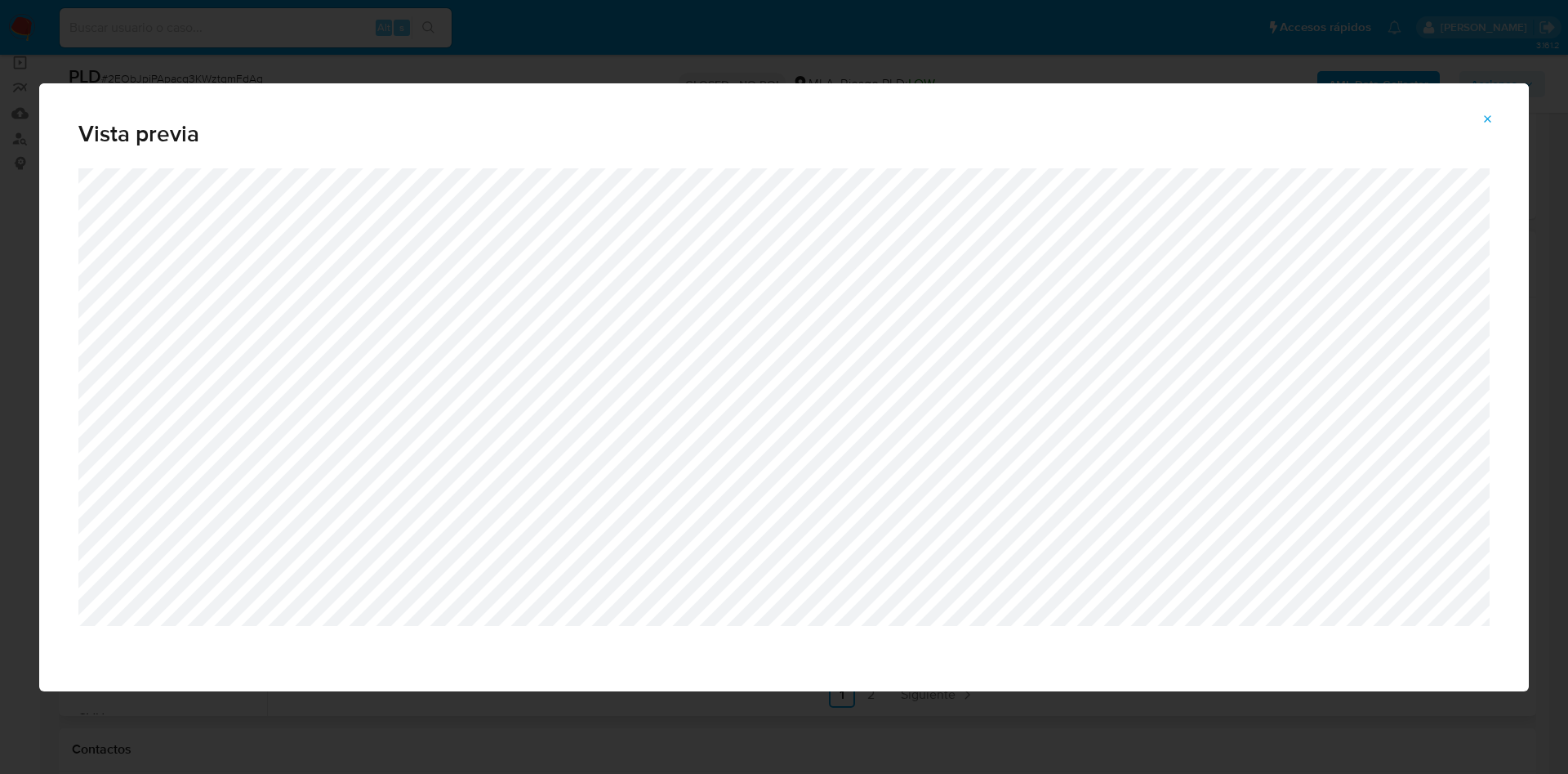
click at [1493, 116] on icon "Attachment preview" at bounding box center [1487, 119] width 13 height 13
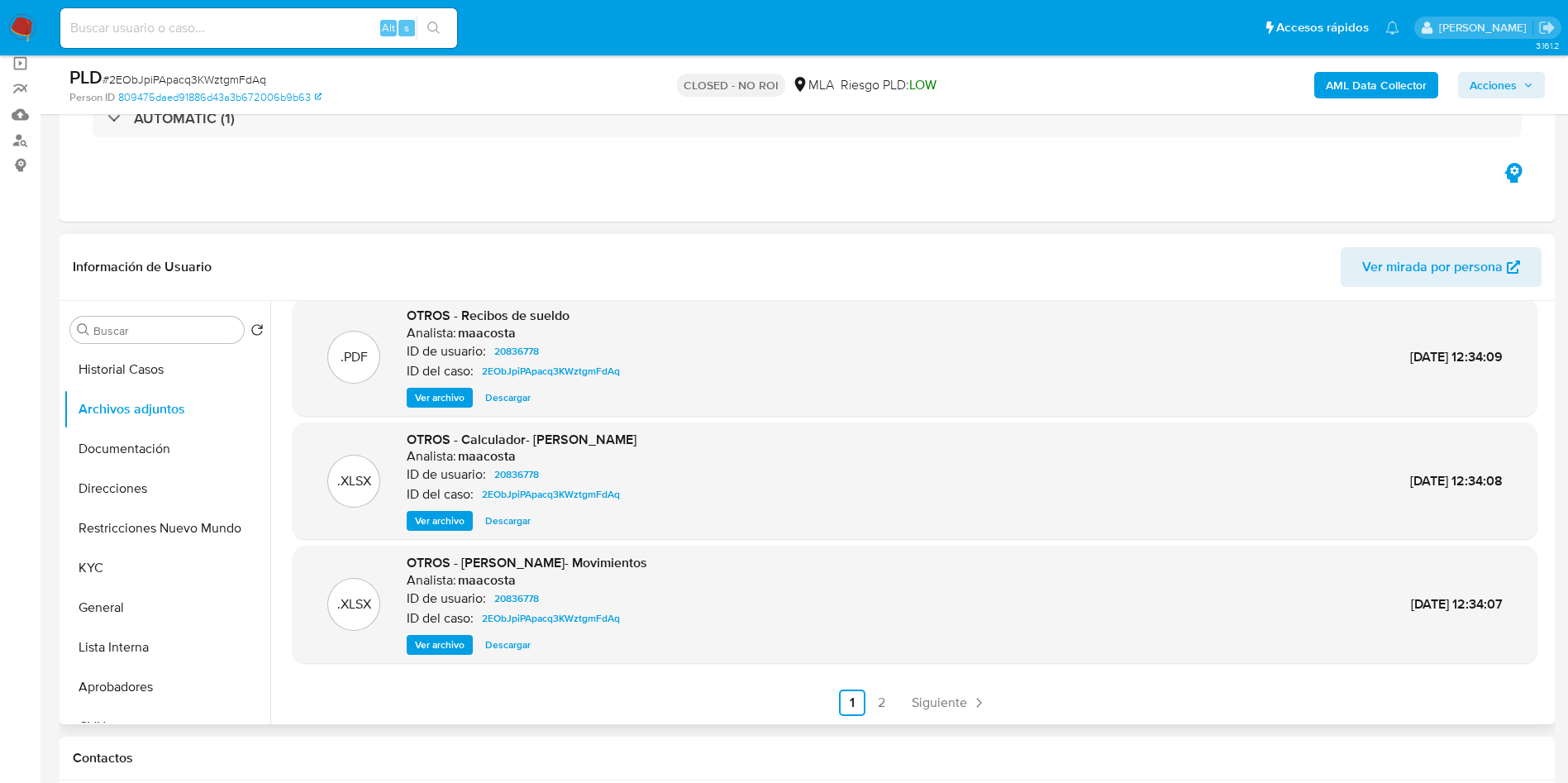
click at [454, 393] on span "Ver archivo" at bounding box center [440, 397] width 49 height 17
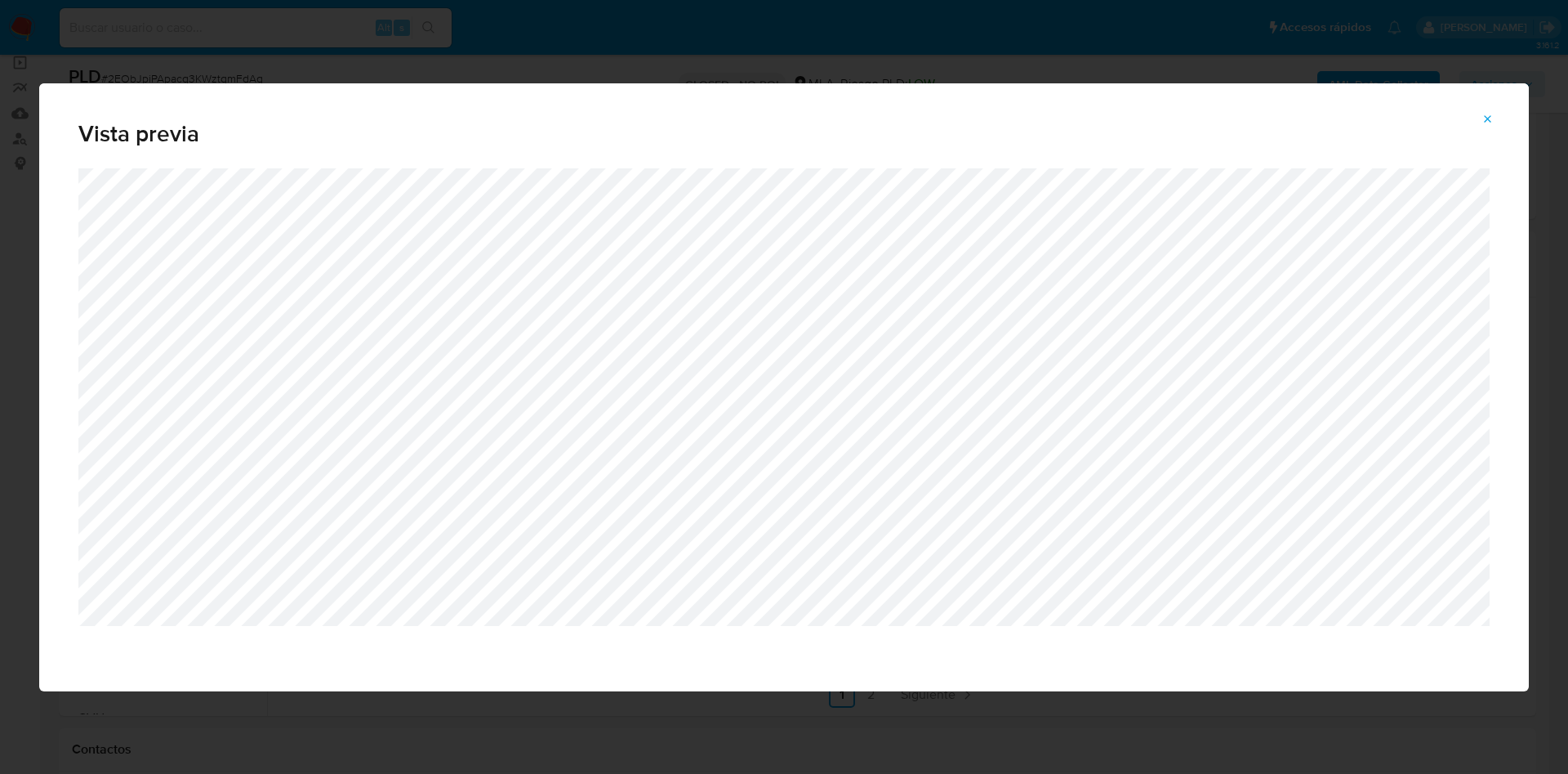
click at [1496, 114] on button "Attachment preview" at bounding box center [1487, 119] width 36 height 26
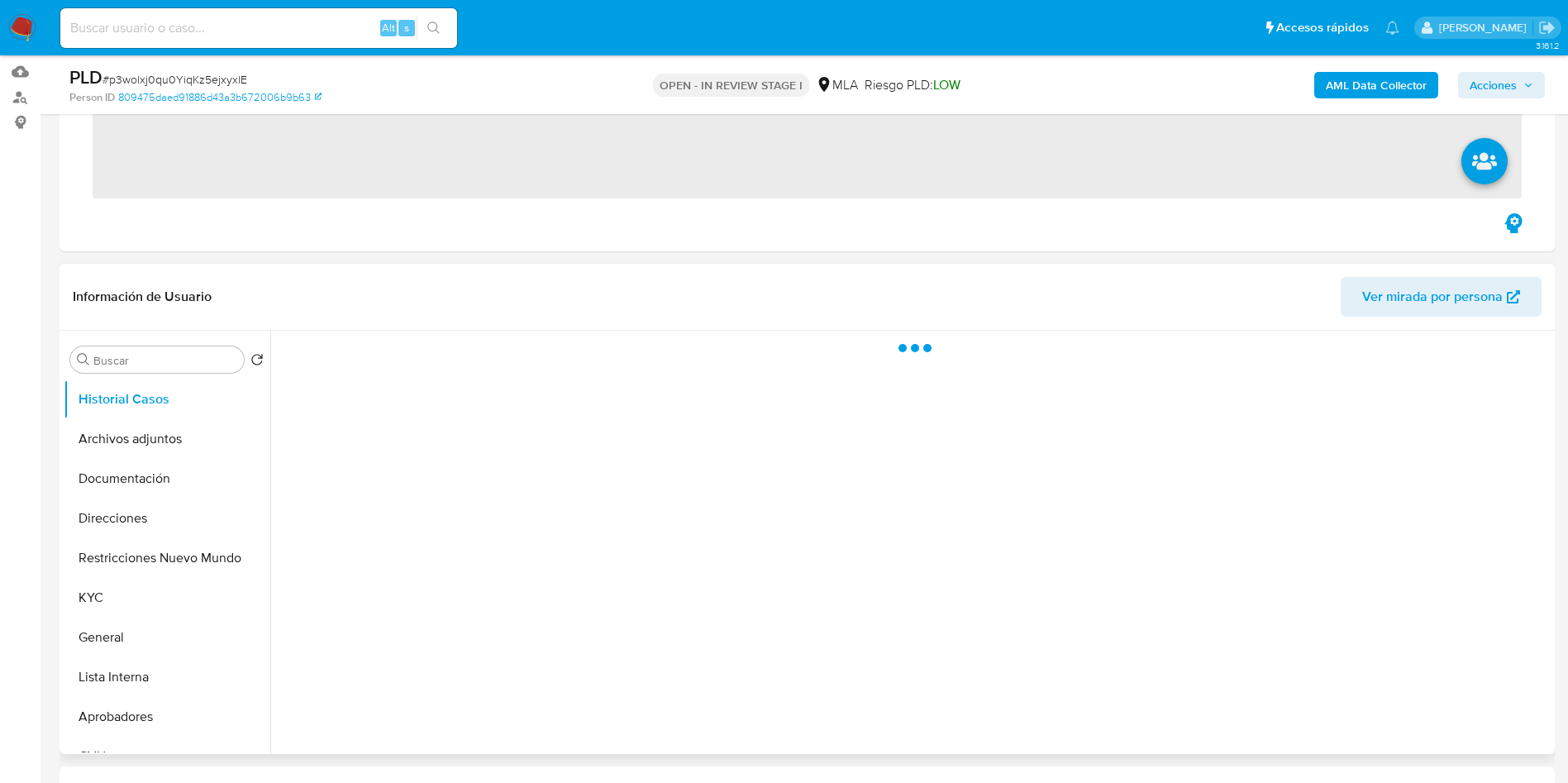
scroll to position [372, 0]
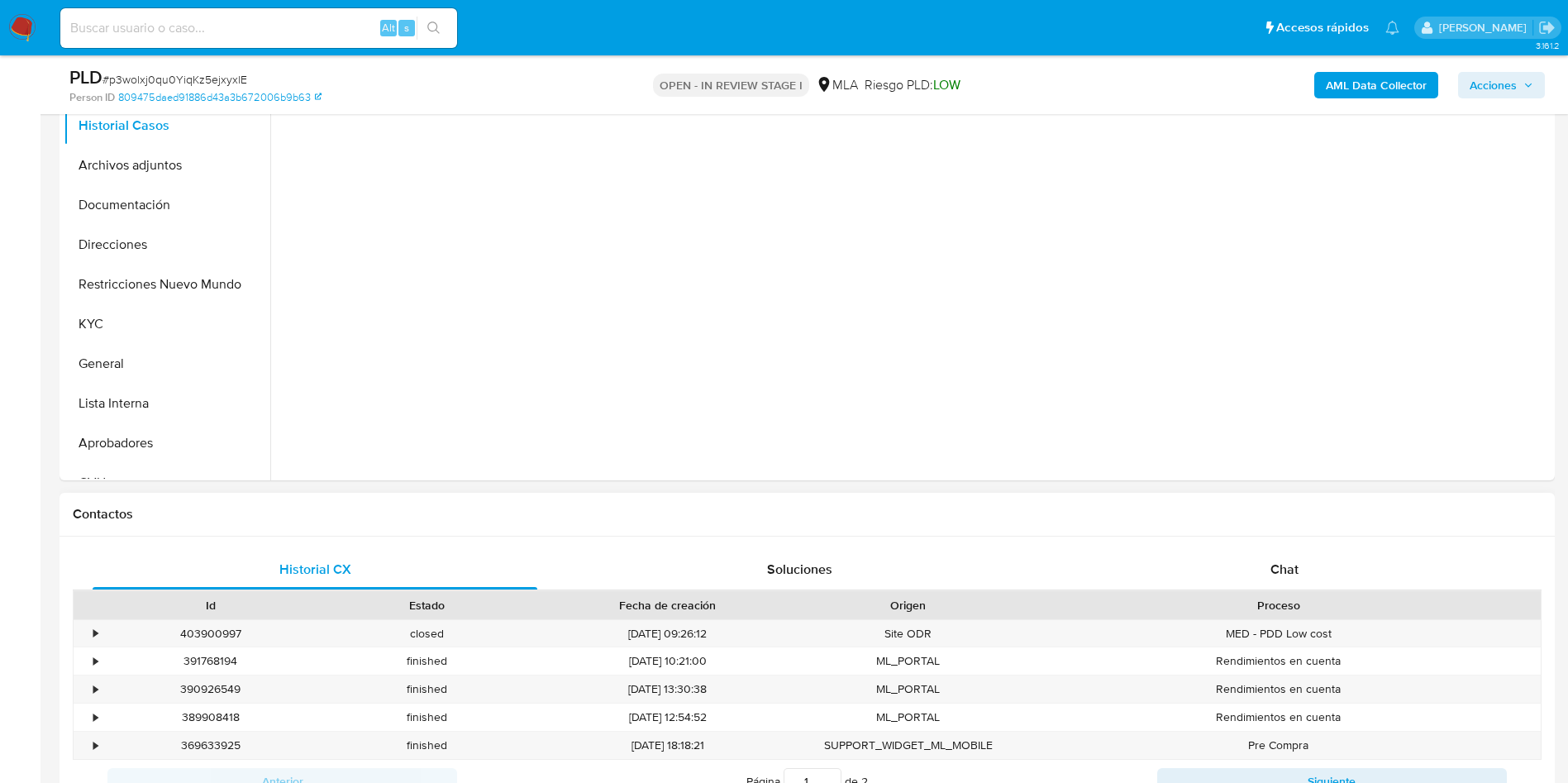
drag, startPoint x: 1231, startPoint y: 530, endPoint x: 1252, endPoint y: 548, distance: 27.7
click at [1238, 530] on div "Contactos" at bounding box center [808, 514] width 1496 height 44
select select "10"
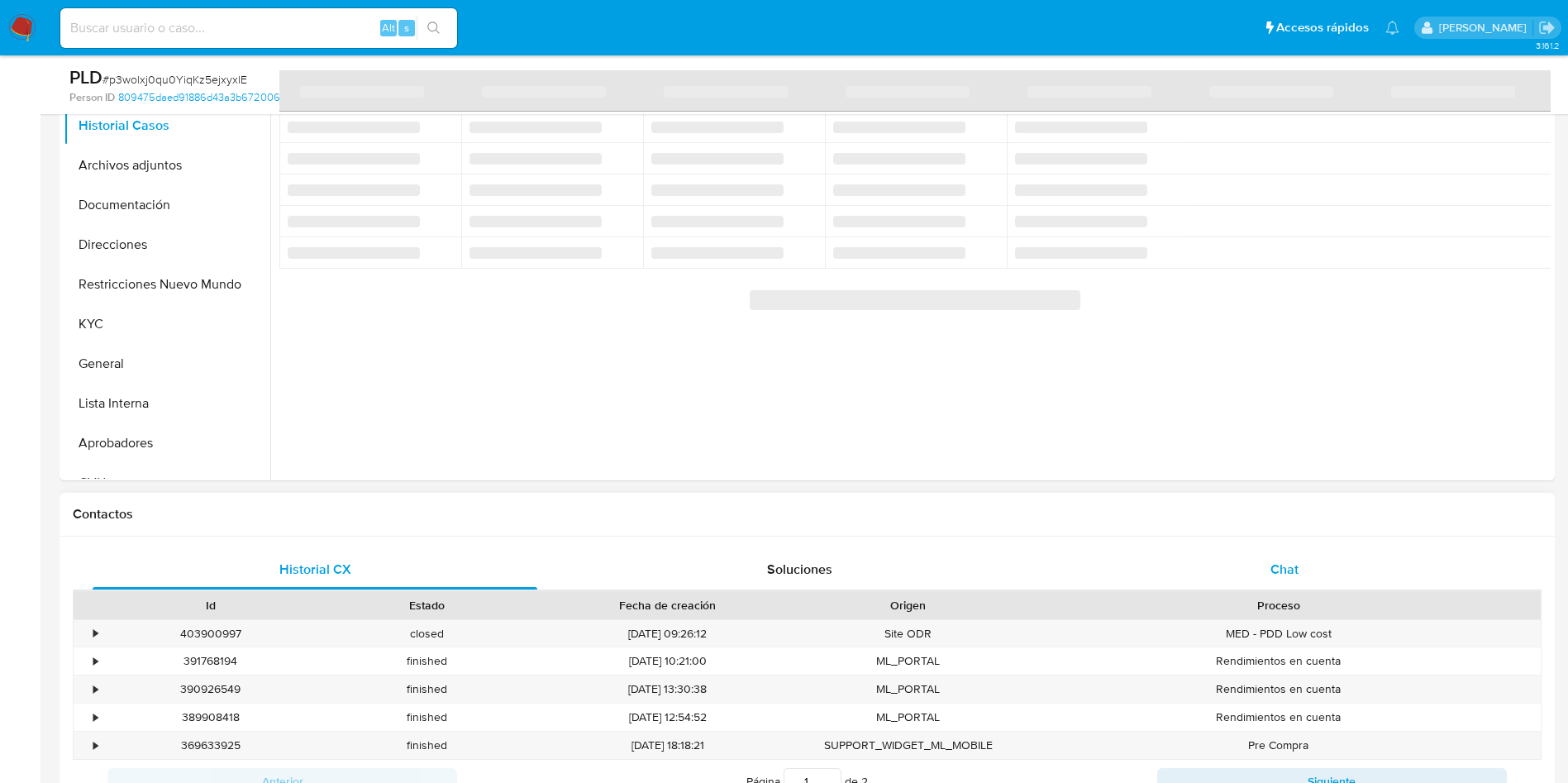
click at [1261, 550] on div "Chat" at bounding box center [1284, 569] width 445 height 40
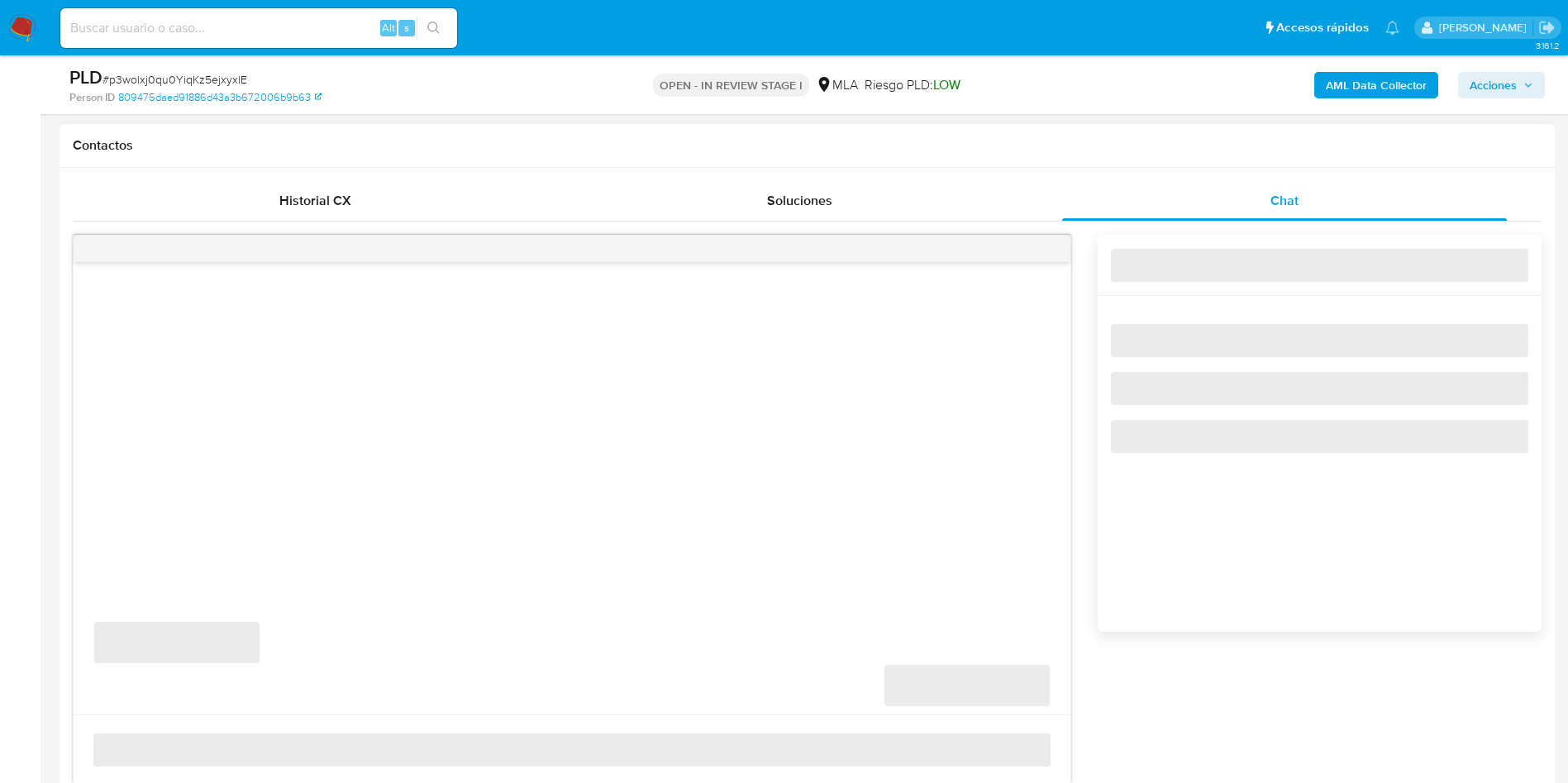
scroll to position [744, 0]
